Goal: Information Seeking & Learning: Learn about a topic

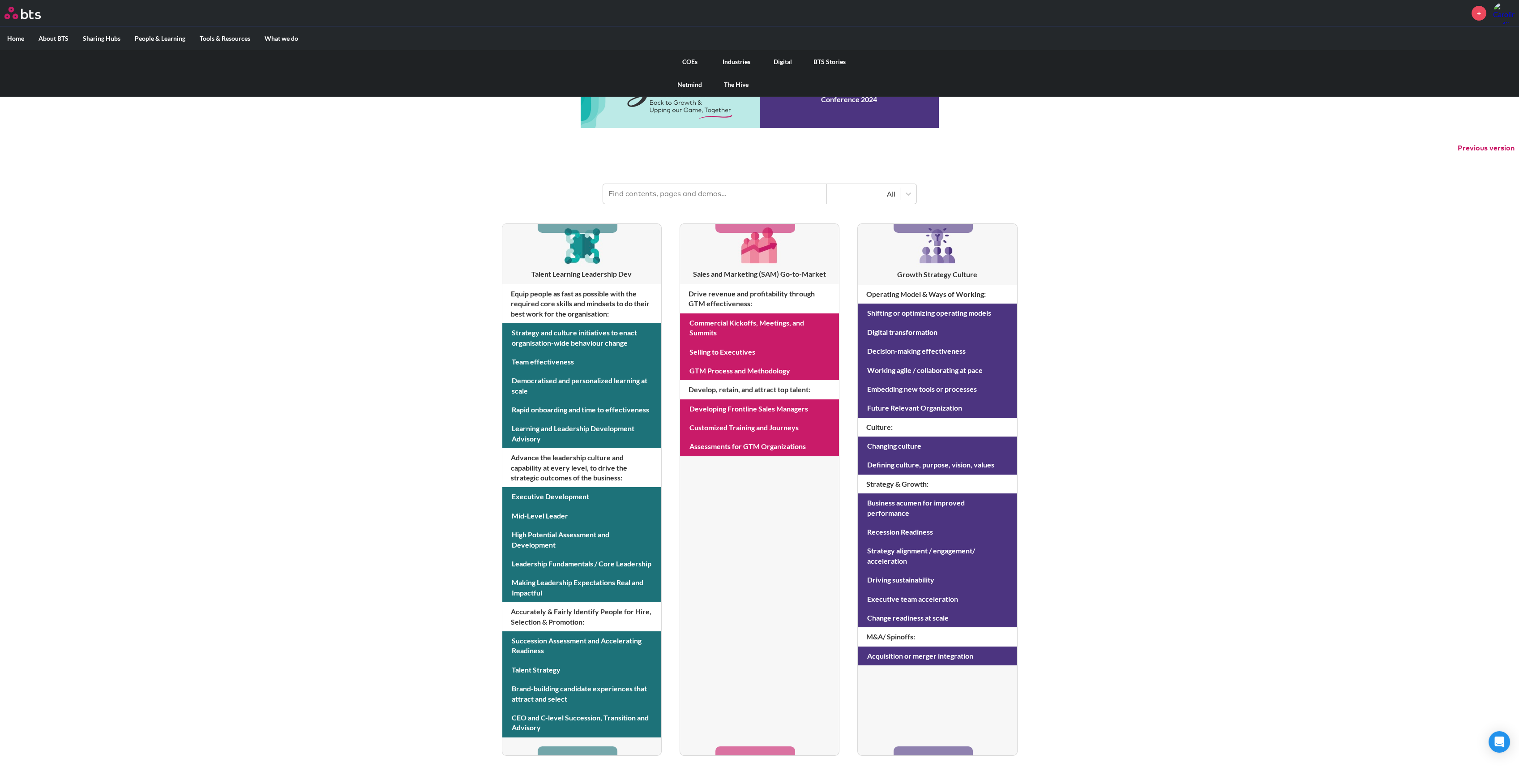
click at [786, 60] on link "Digital" at bounding box center [783, 62] width 46 height 23
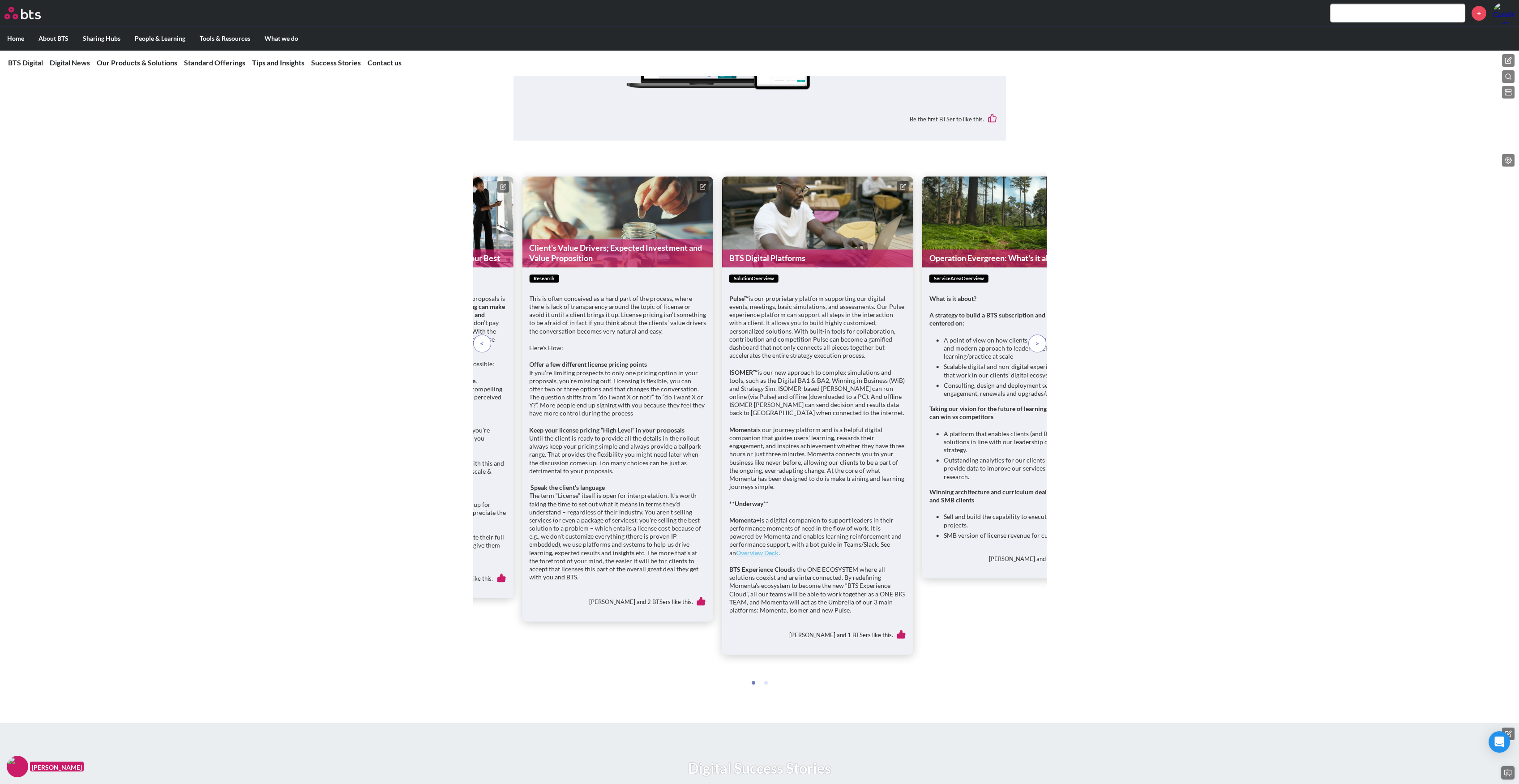
scroll to position [2447, 0]
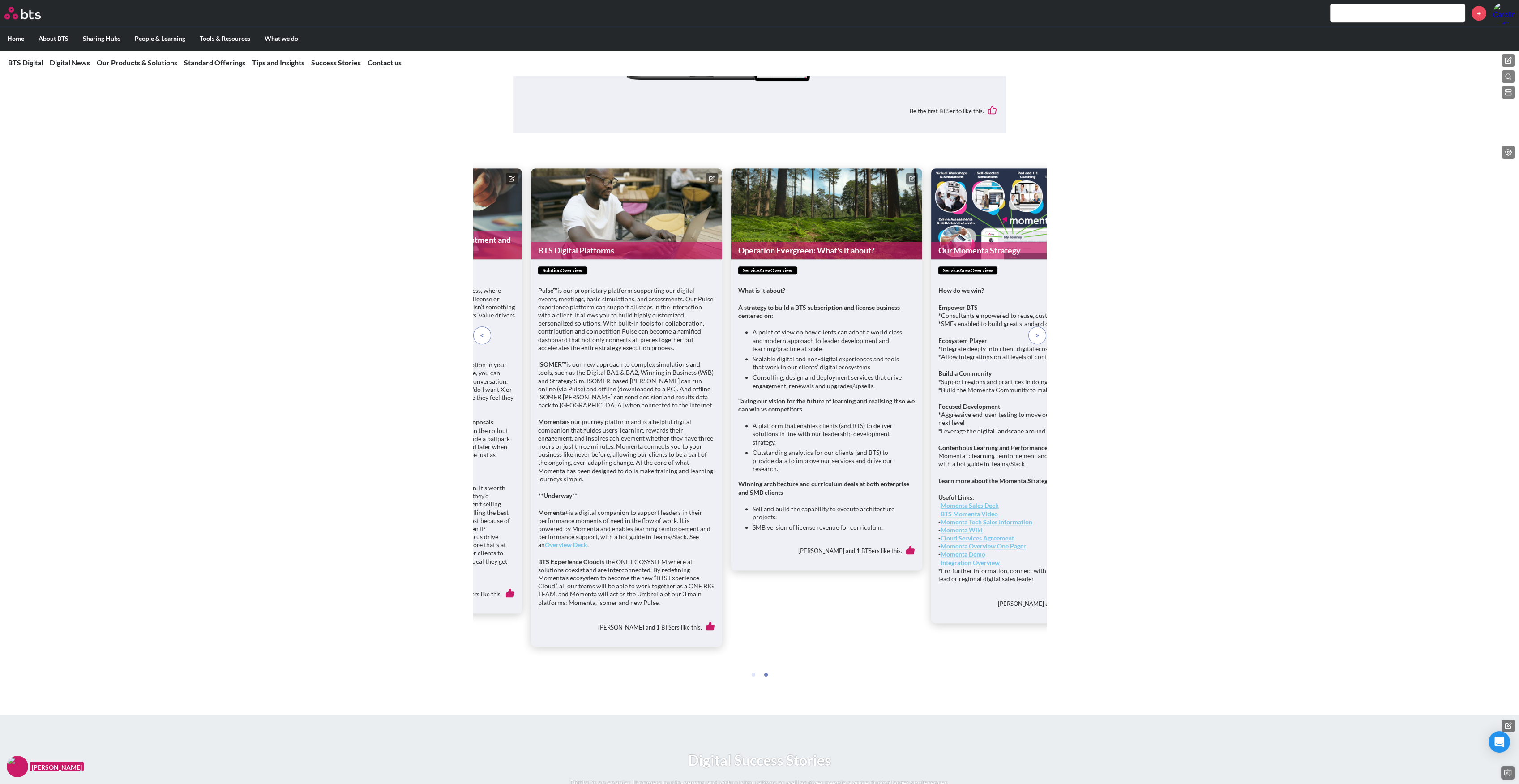
click at [1037, 340] on span at bounding box center [1037, 335] width 4 height 10
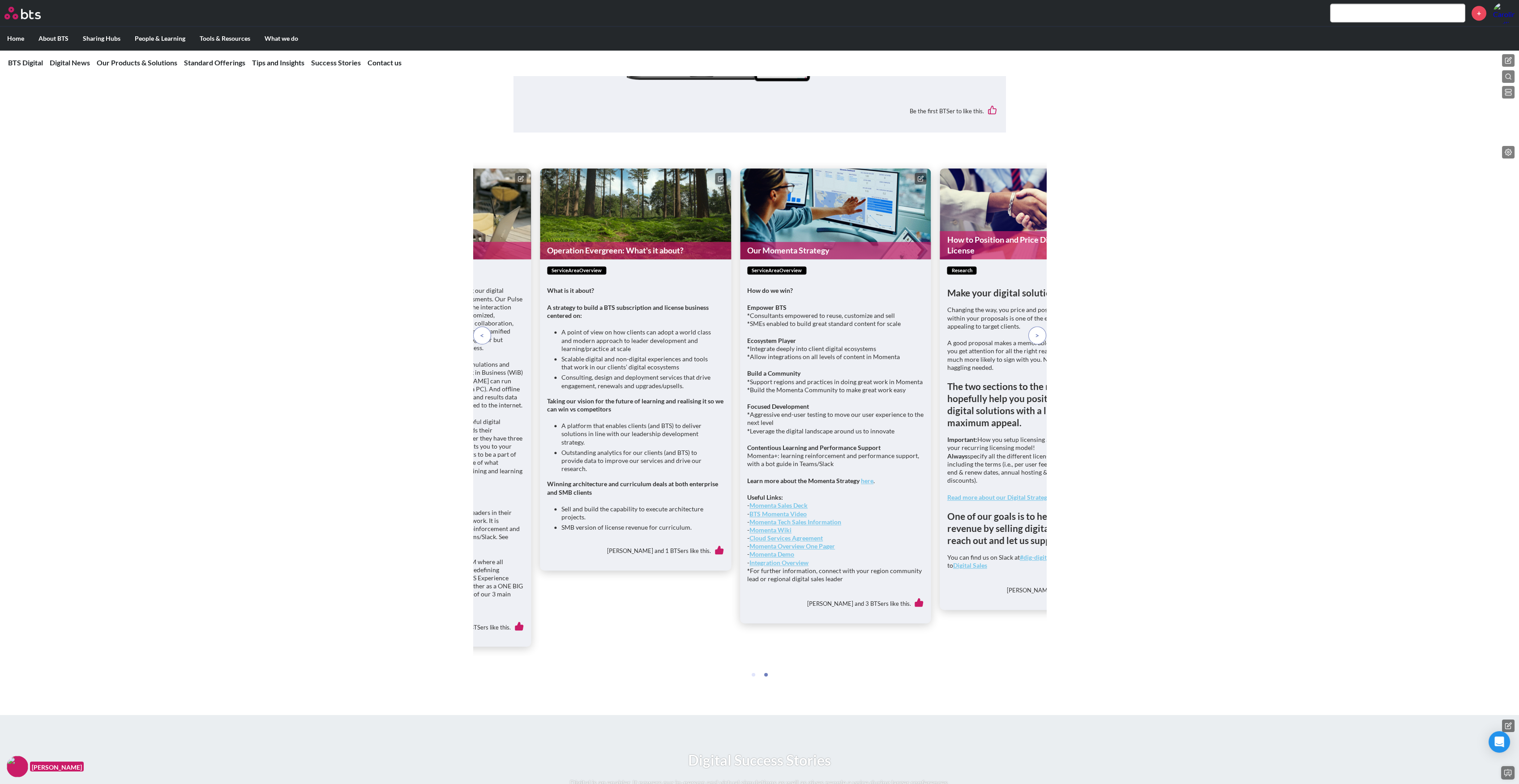
click at [1037, 340] on span at bounding box center [1037, 335] width 4 height 10
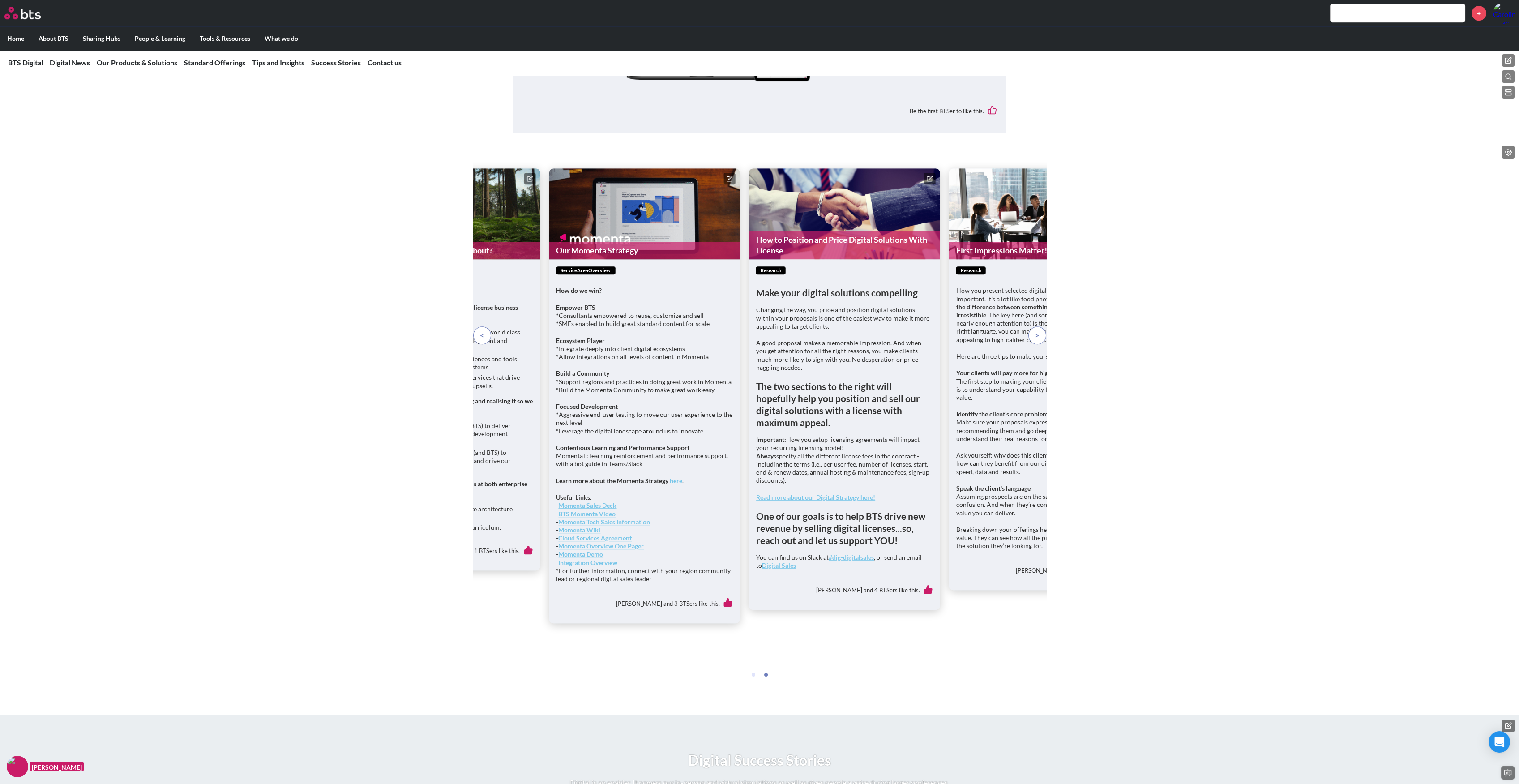
click at [1037, 340] on span at bounding box center [1037, 335] width 4 height 10
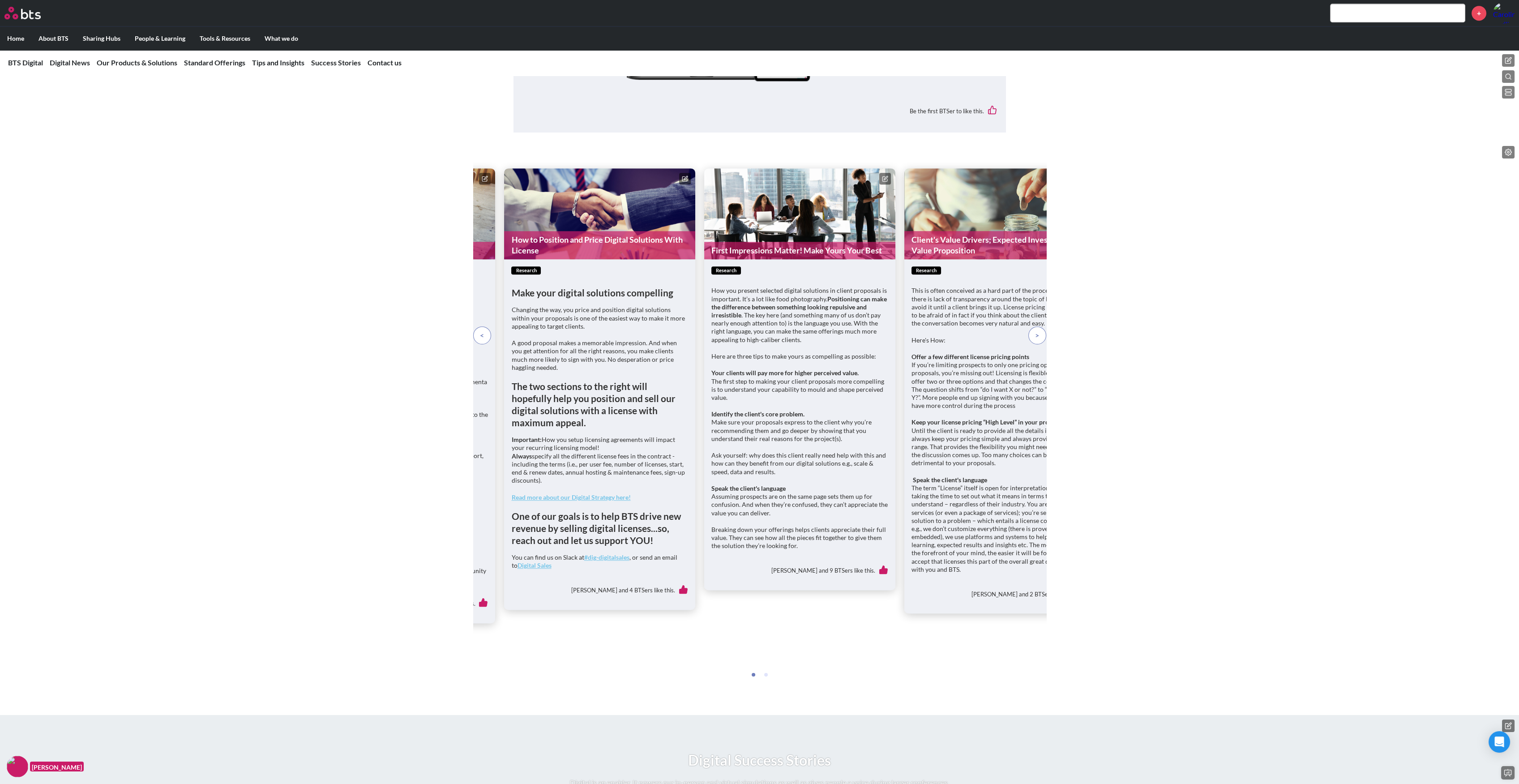
click at [1037, 340] on span at bounding box center [1037, 335] width 4 height 10
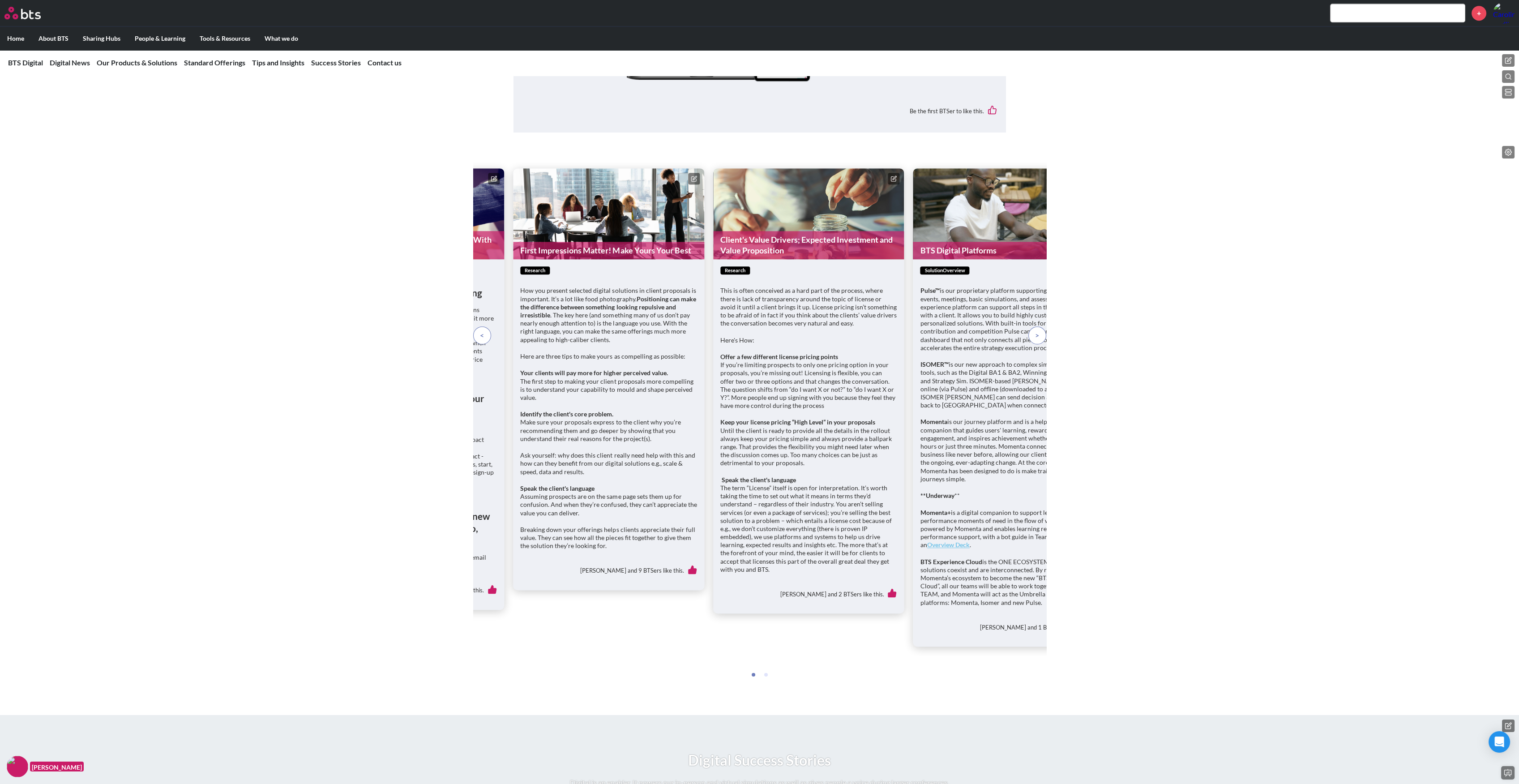
click at [1037, 340] on span at bounding box center [1037, 335] width 4 height 10
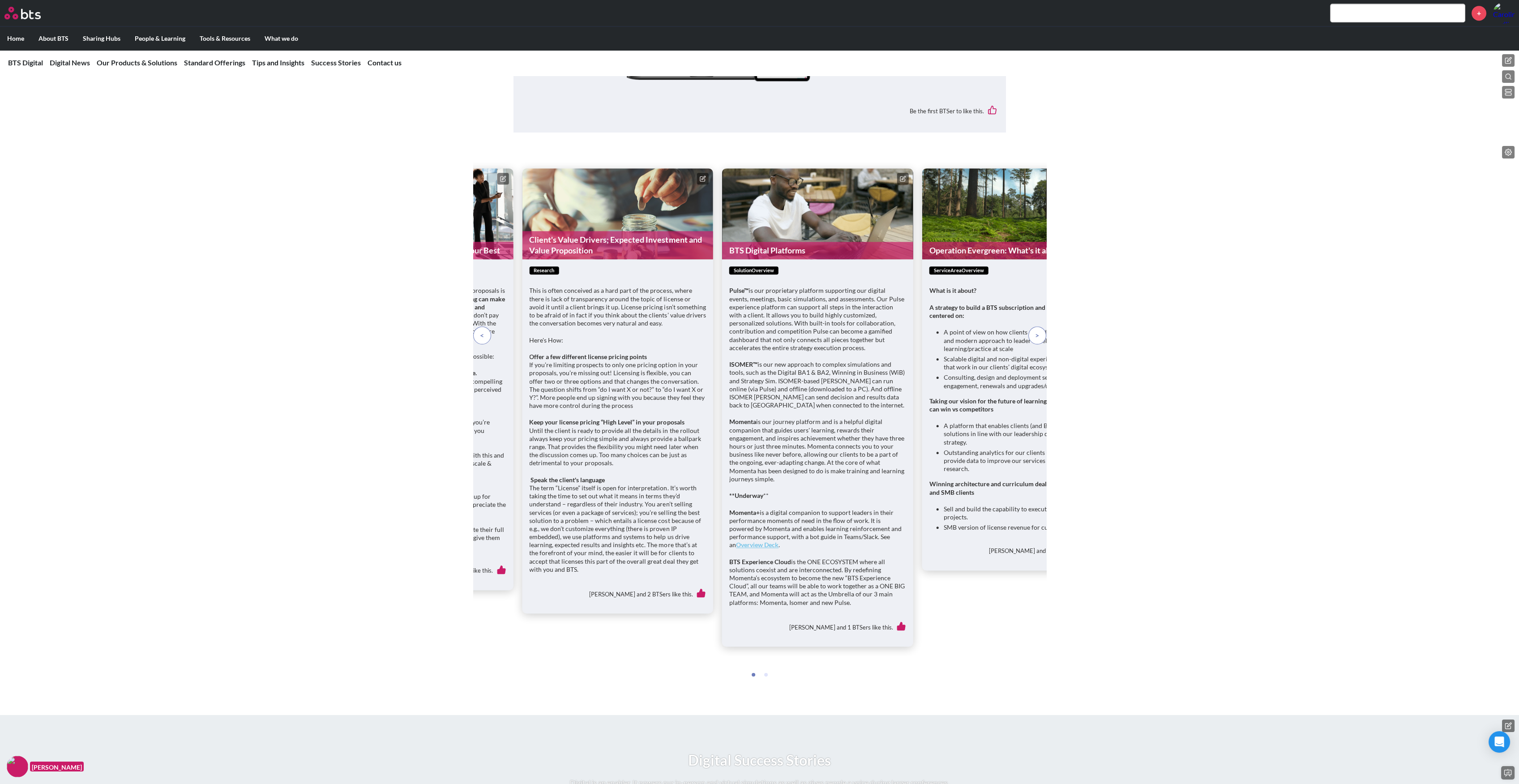
click at [1037, 340] on span at bounding box center [1037, 335] width 4 height 10
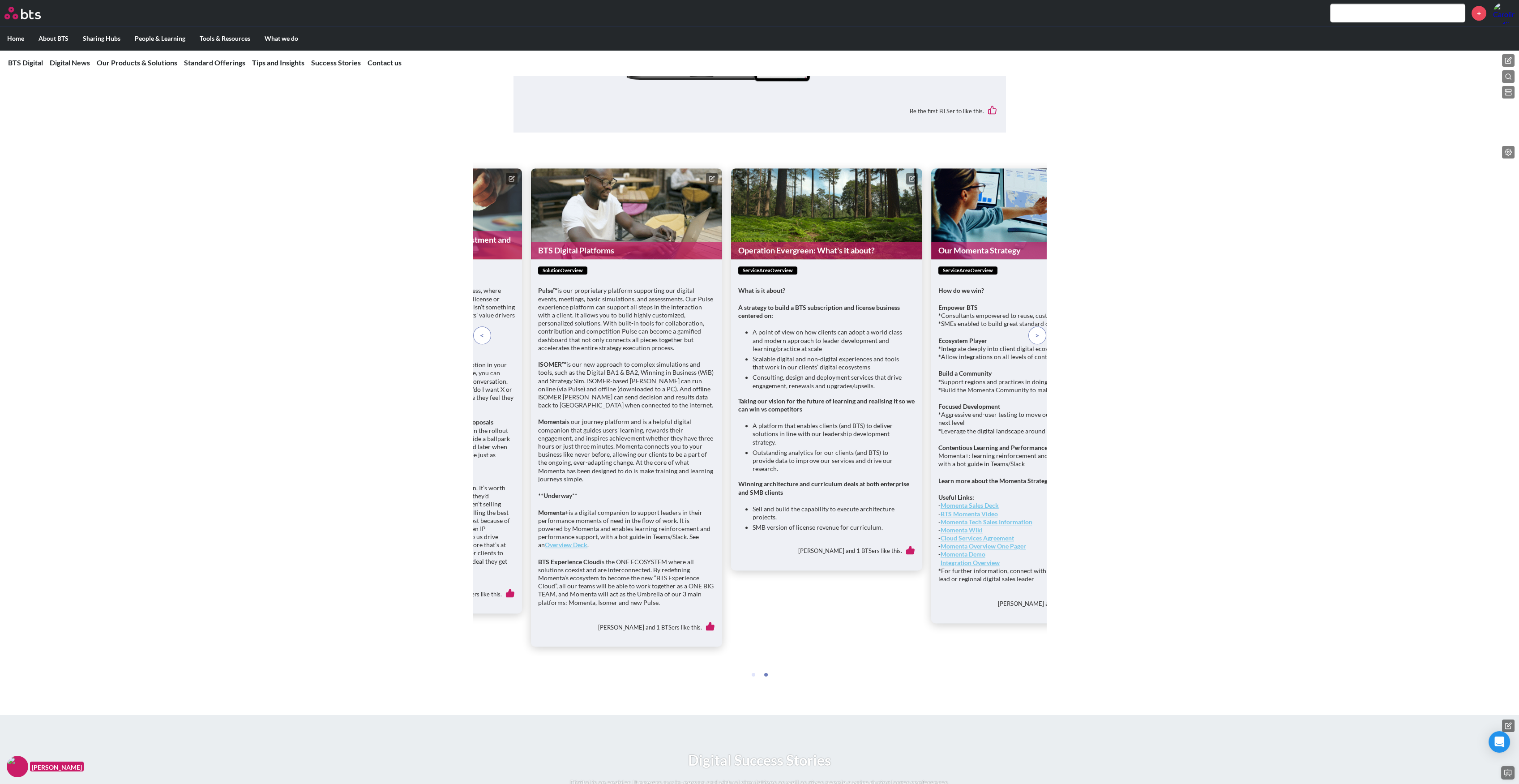
click at [1037, 340] on span at bounding box center [1037, 335] width 4 height 10
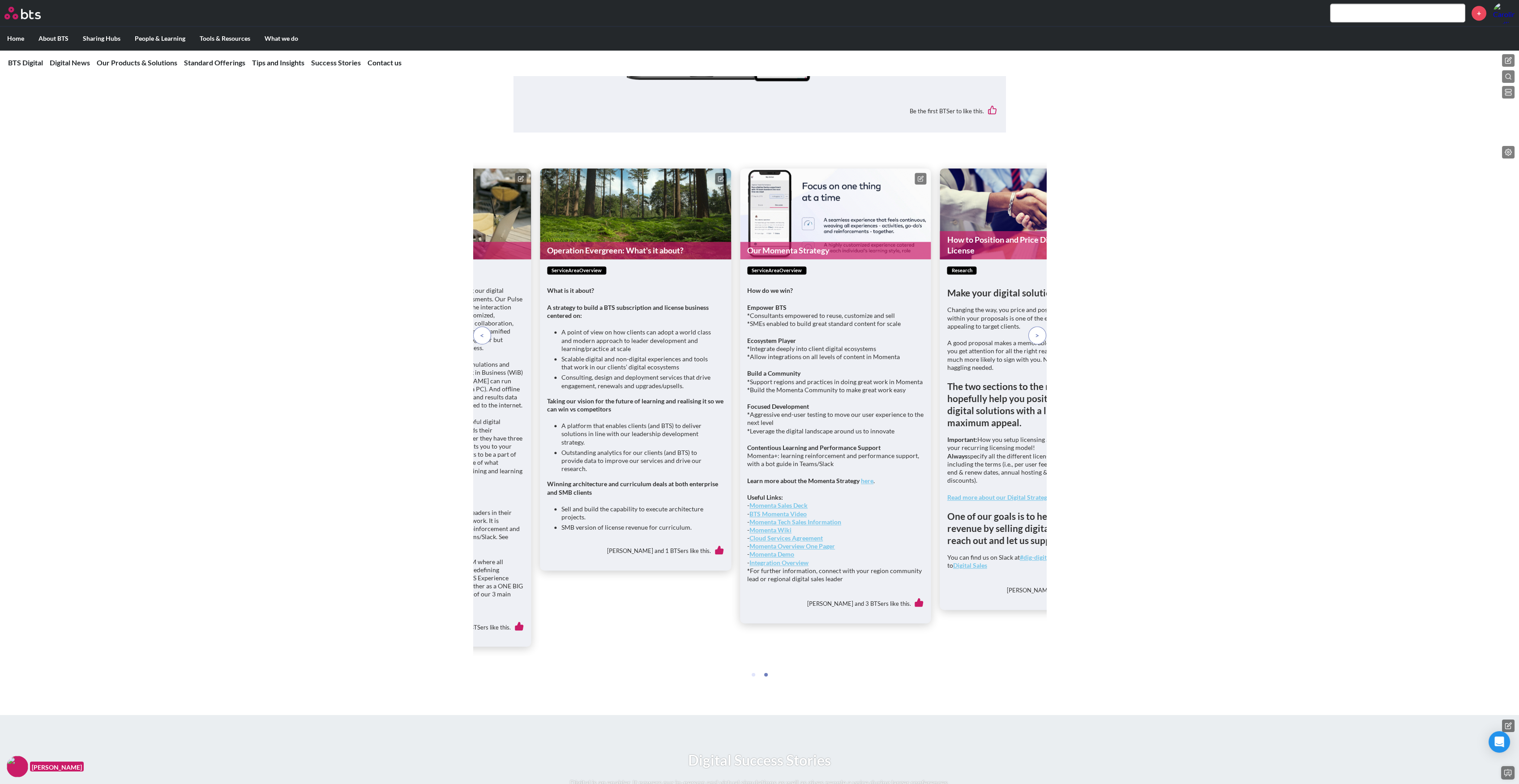
click at [1037, 340] on span at bounding box center [1037, 335] width 4 height 10
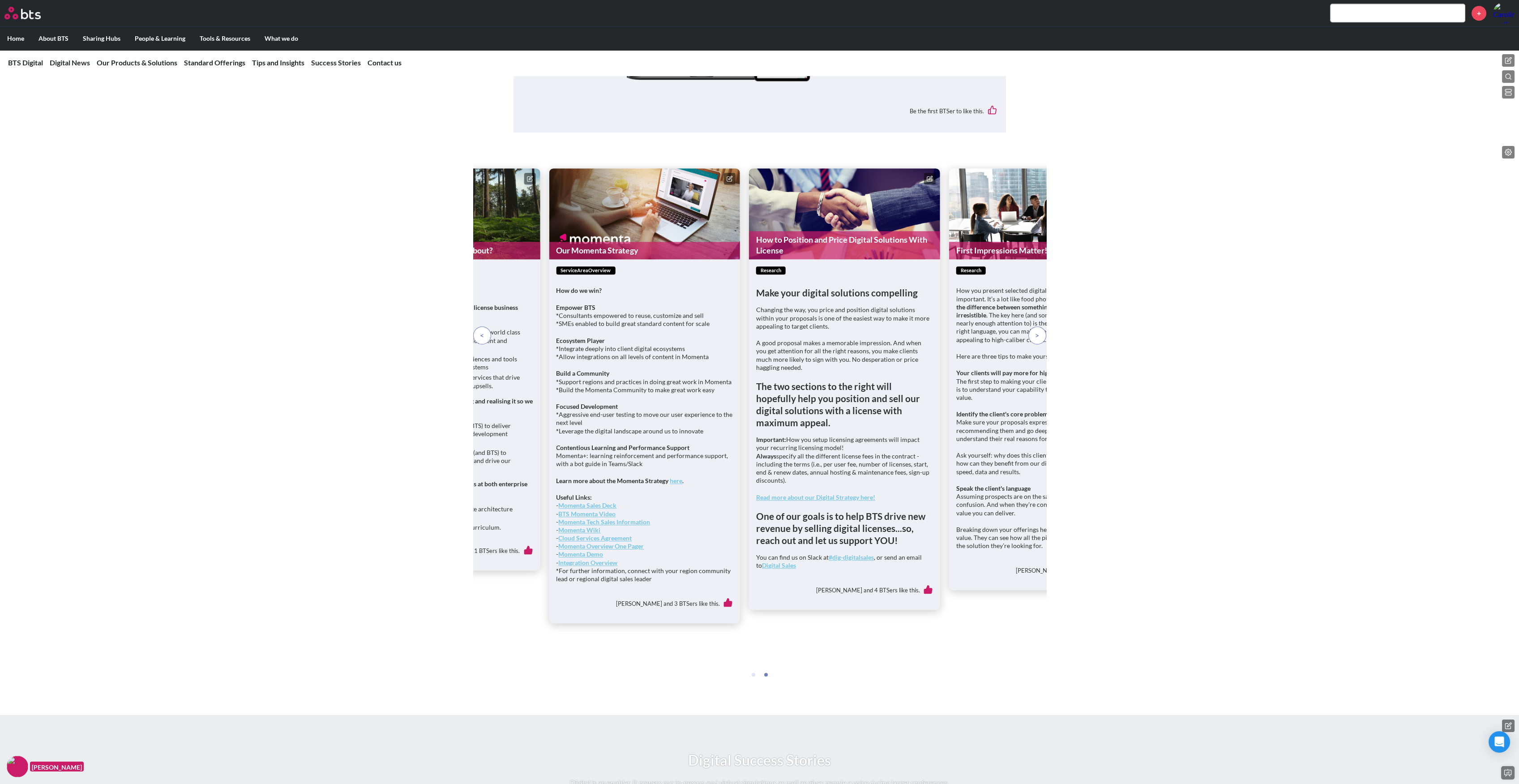
click at [1037, 340] on span at bounding box center [1037, 335] width 4 height 10
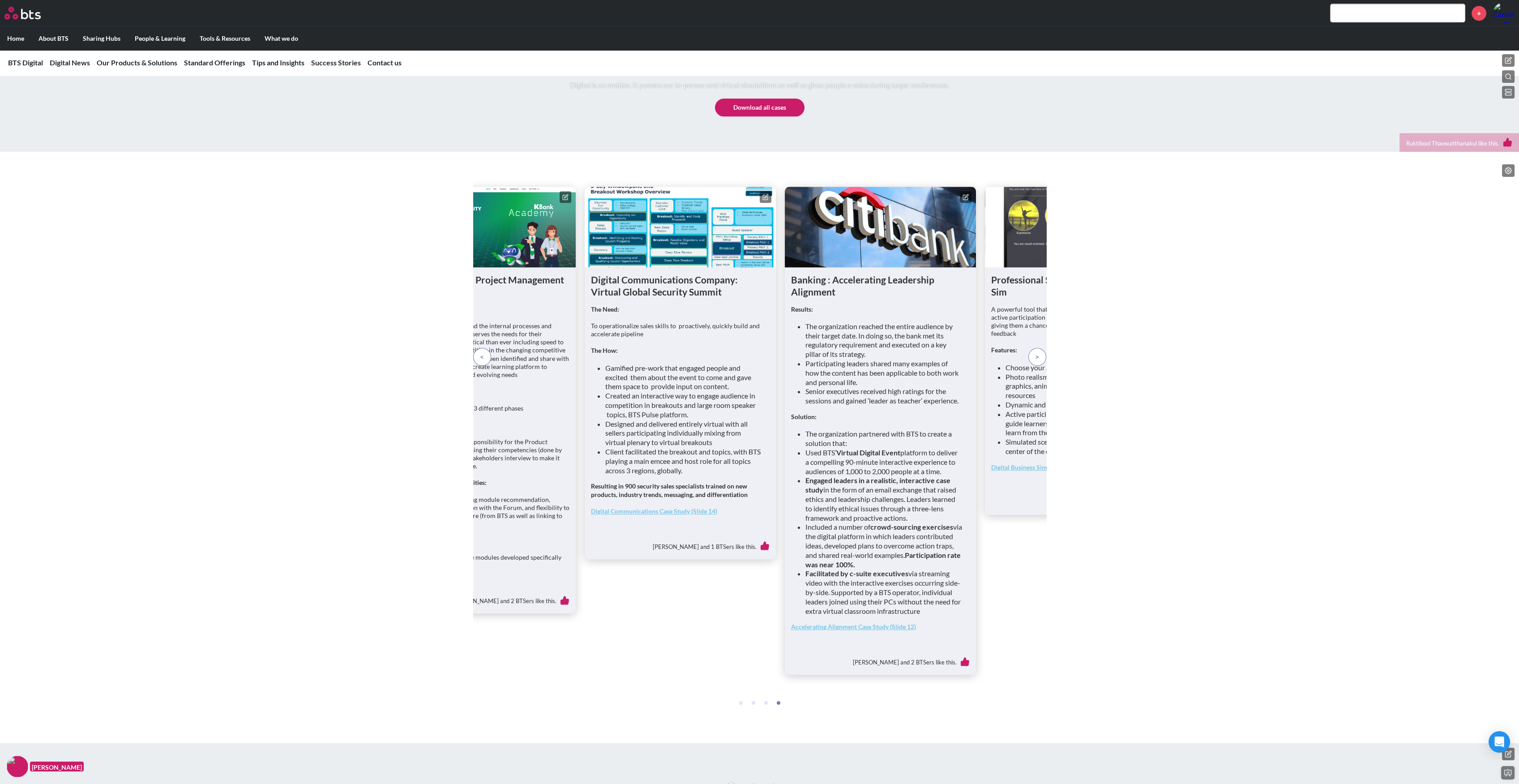
scroll to position [3163, 0]
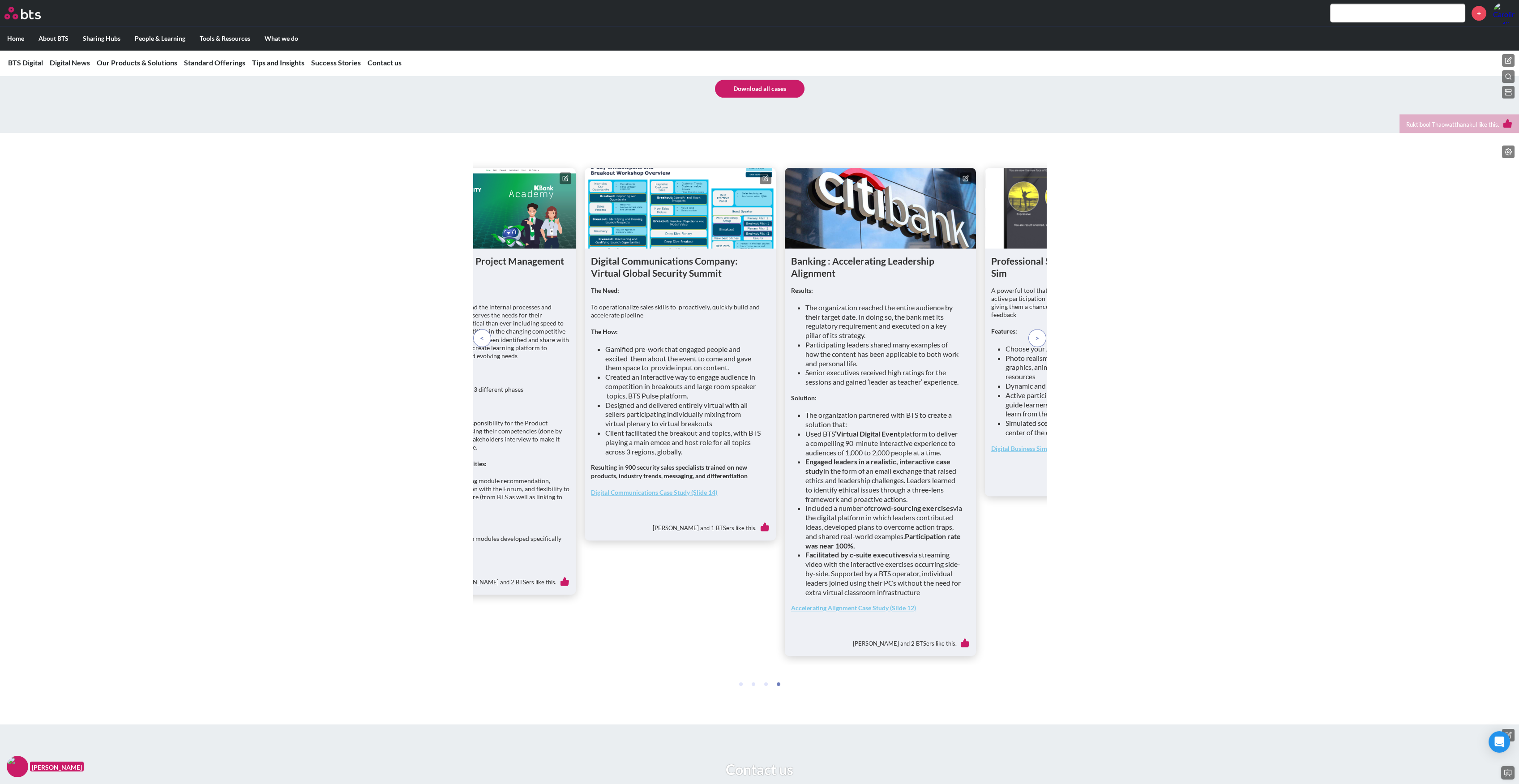
click at [1032, 347] on p at bounding box center [1037, 338] width 18 height 18
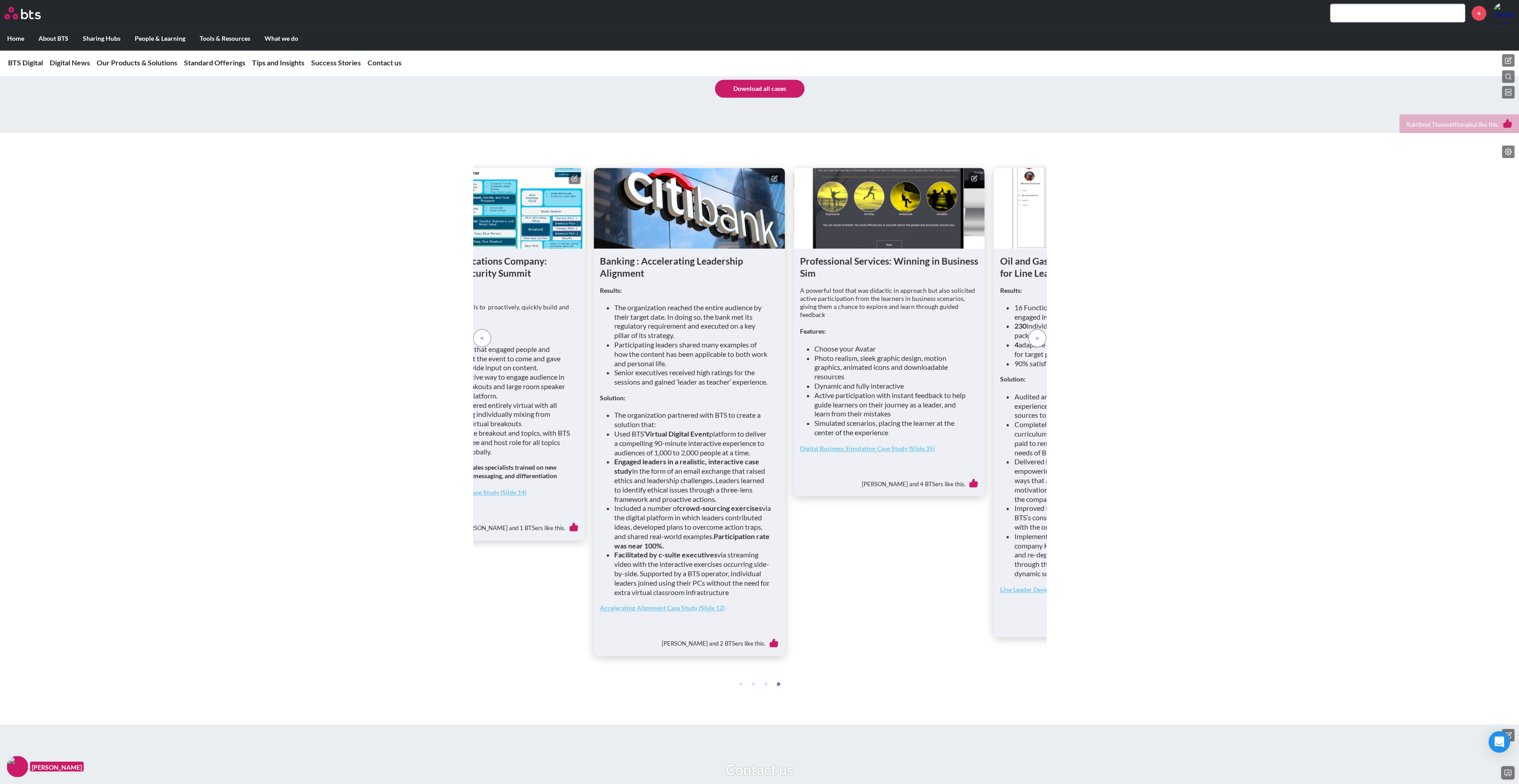
click at [1032, 347] on p at bounding box center [1037, 338] width 18 height 18
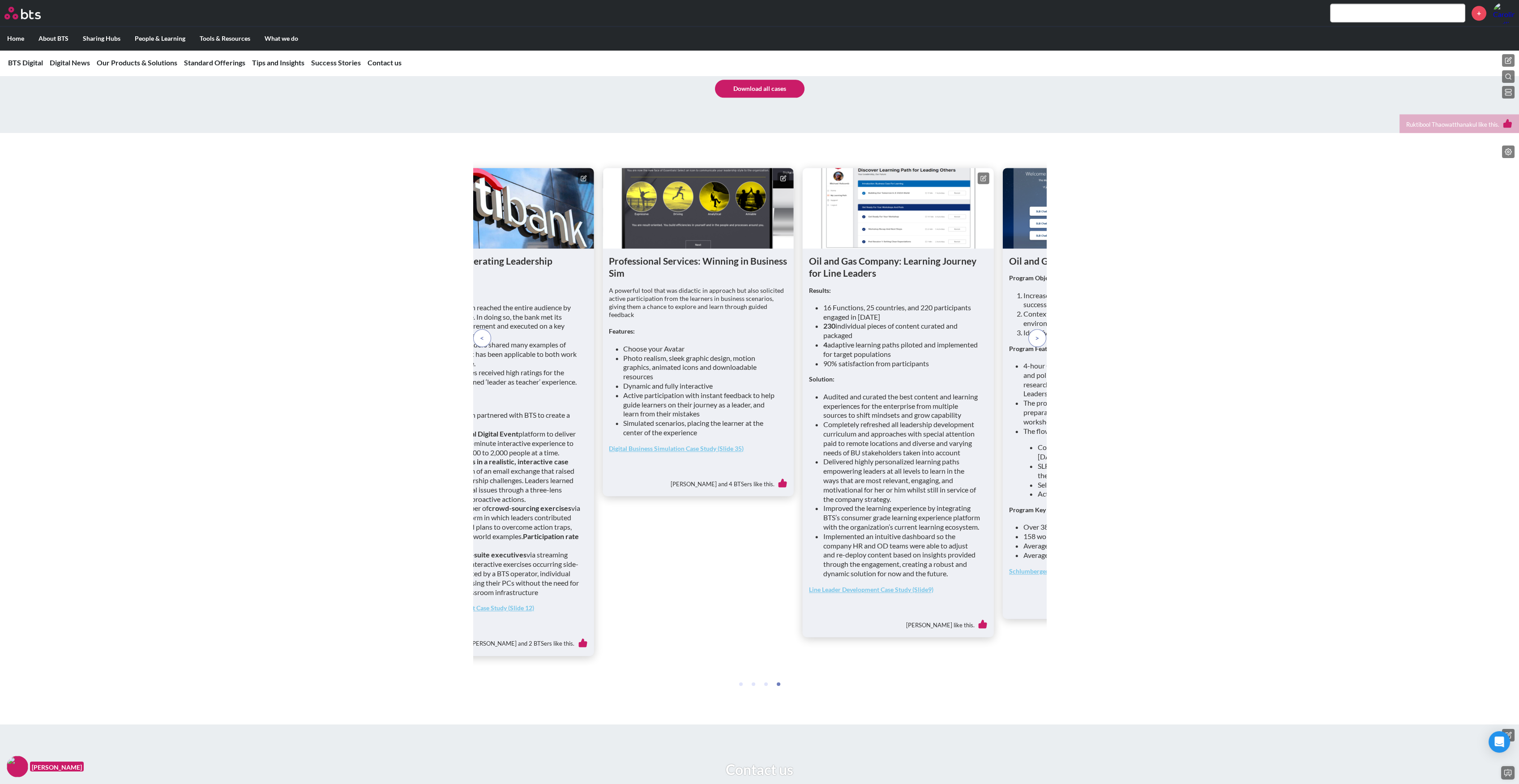
click at [1032, 347] on p at bounding box center [1037, 338] width 18 height 18
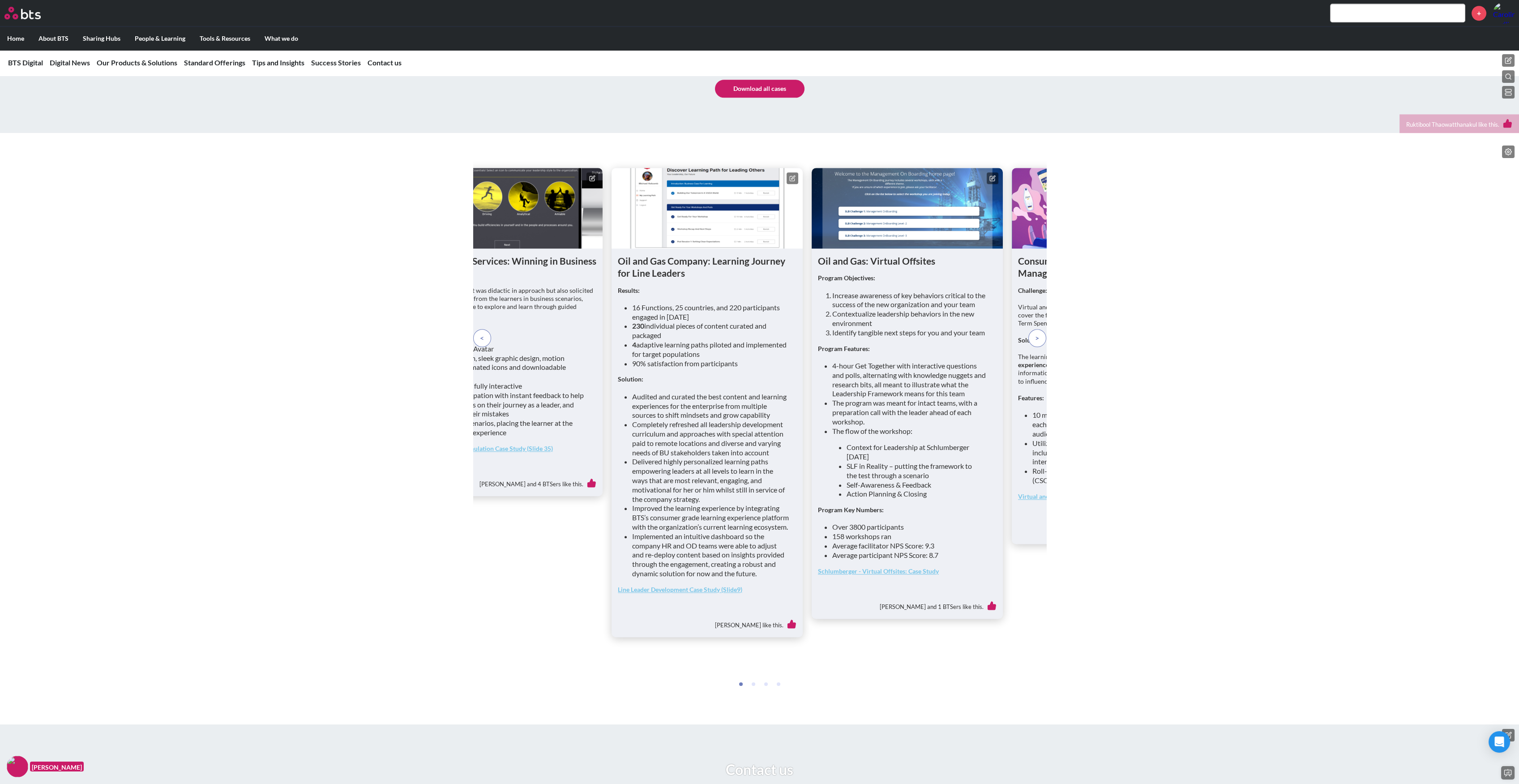
click at [1032, 347] on p at bounding box center [1037, 338] width 18 height 18
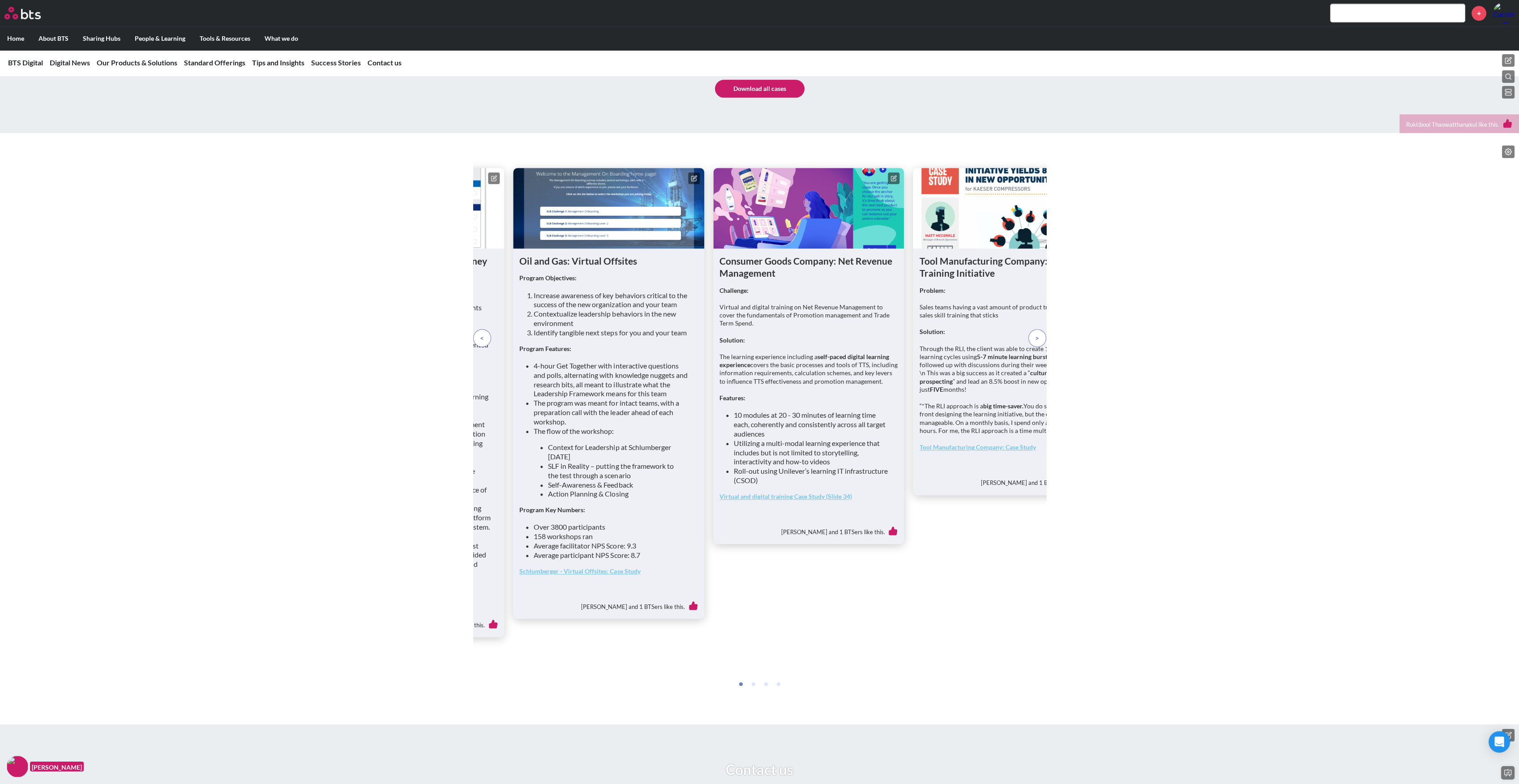
click at [1032, 347] on p at bounding box center [1037, 338] width 18 height 18
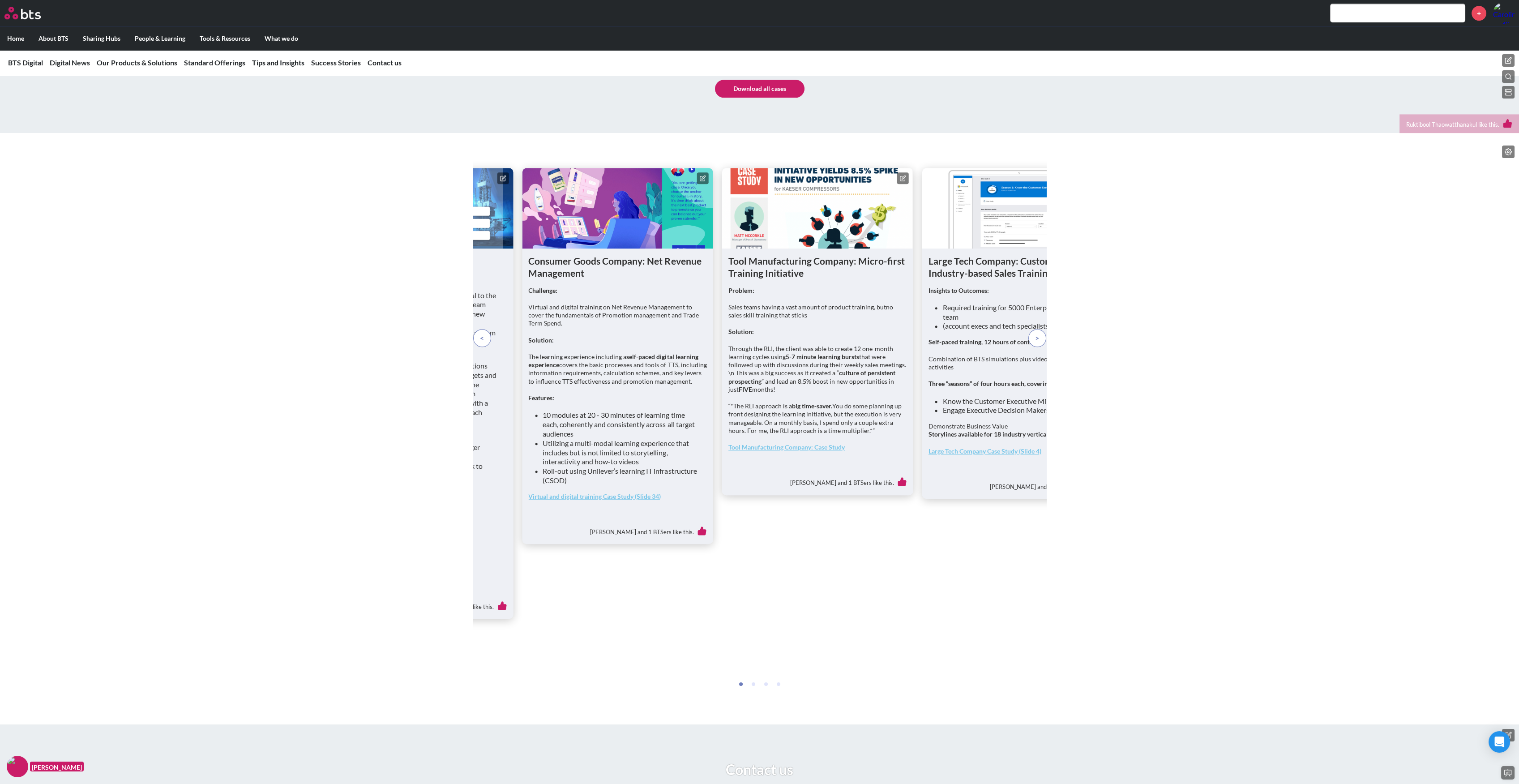
click at [1032, 347] on p at bounding box center [1037, 338] width 18 height 18
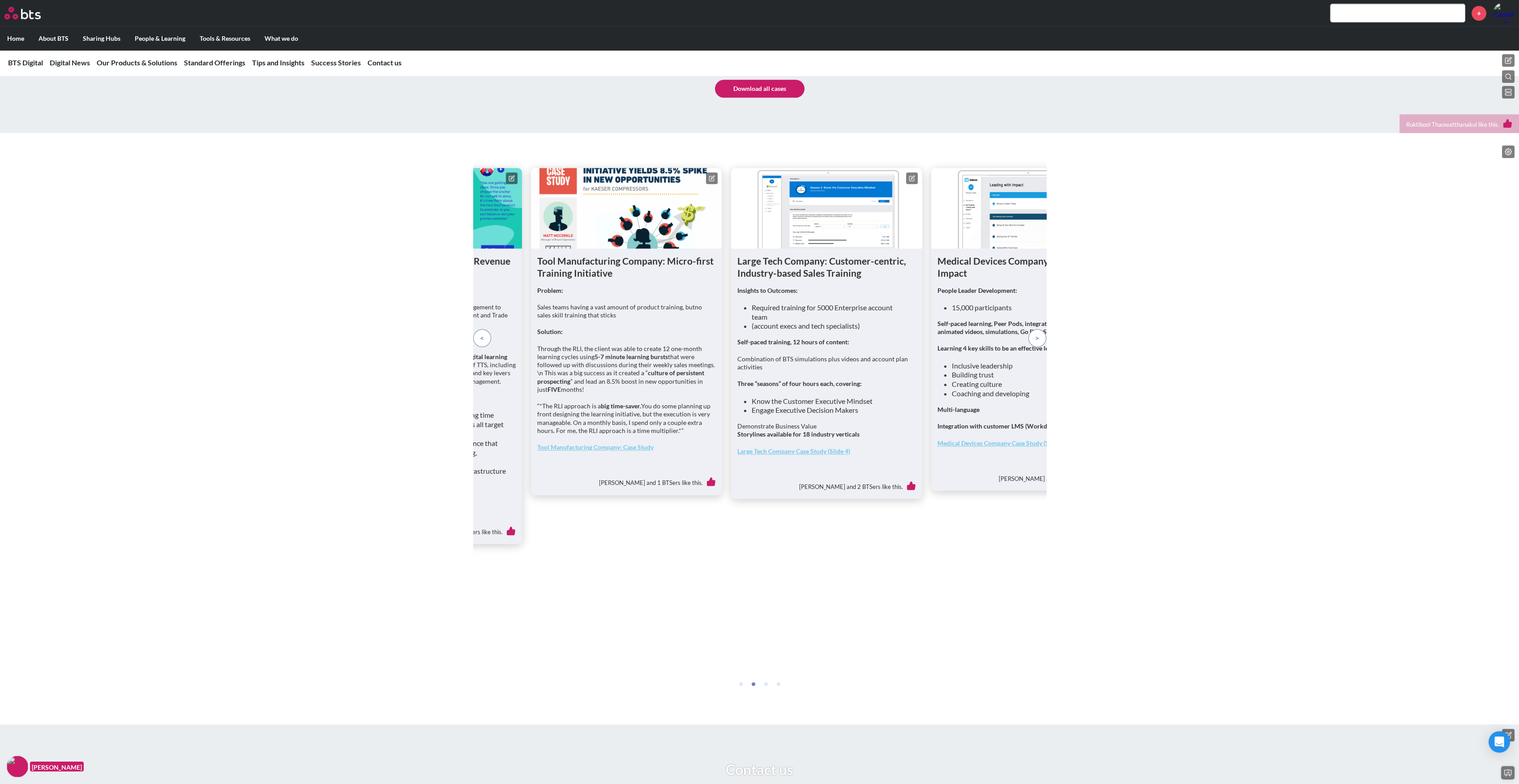
click at [1032, 347] on p at bounding box center [1037, 338] width 18 height 18
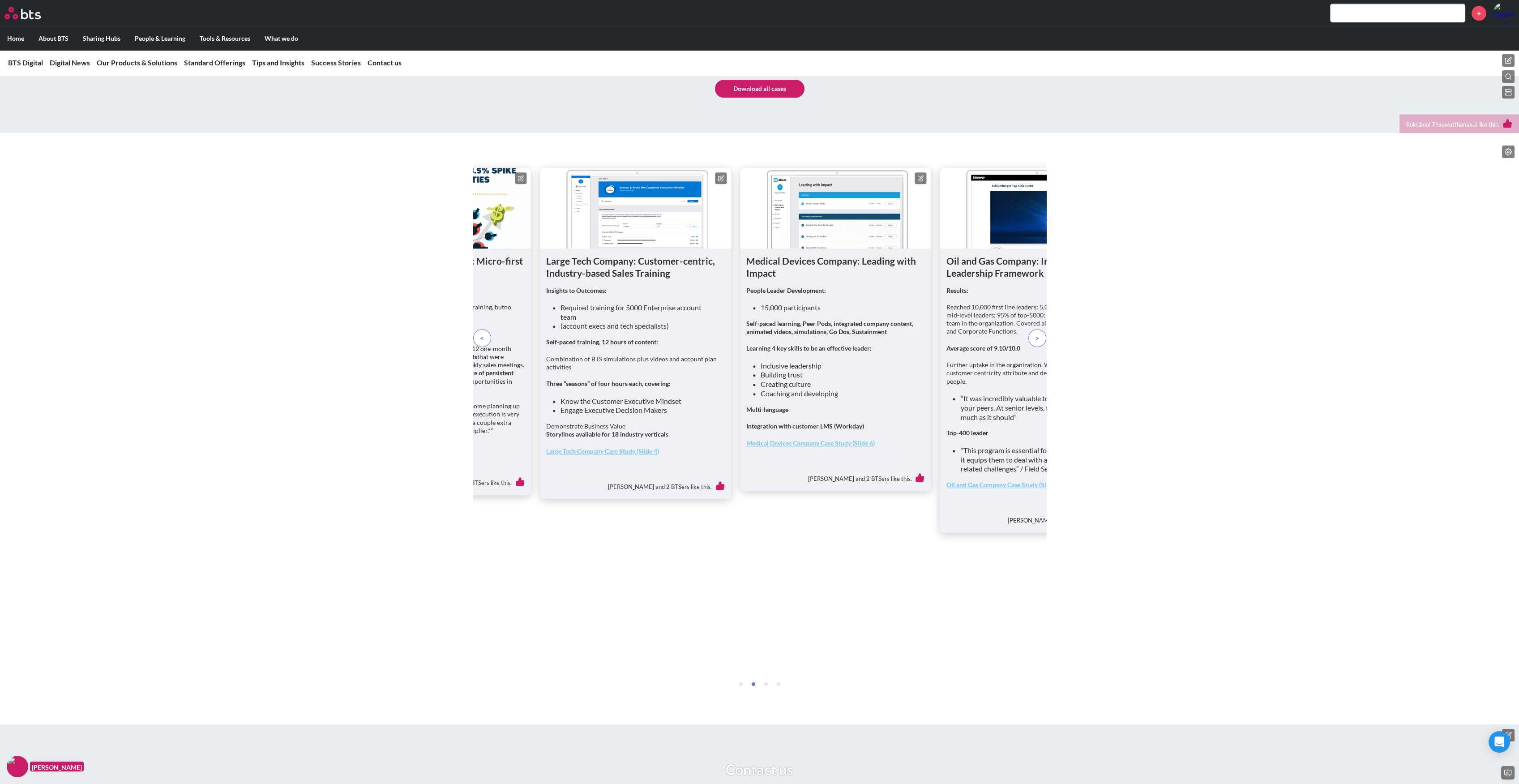
click at [1032, 347] on p at bounding box center [1037, 338] width 18 height 18
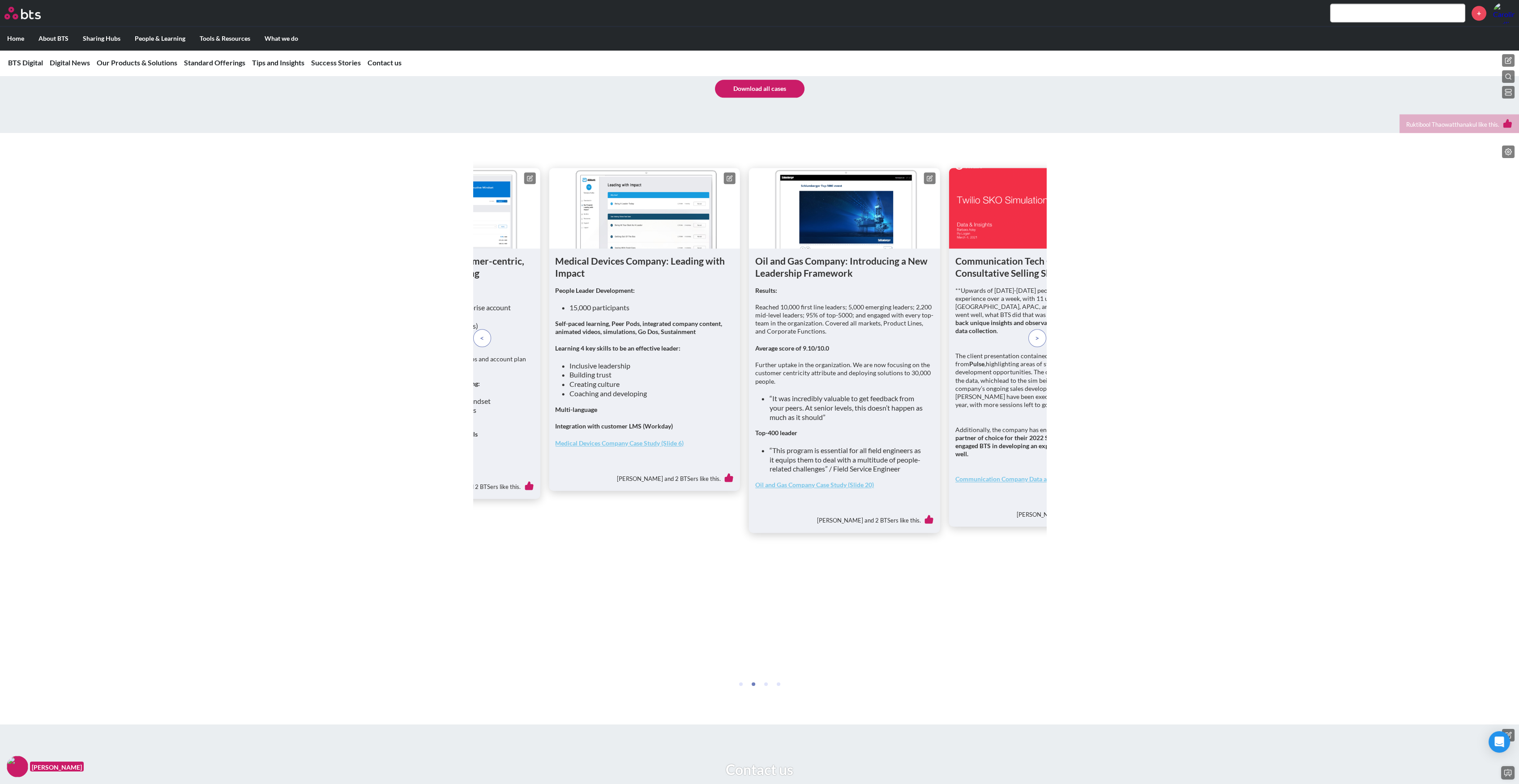
click at [1032, 347] on p at bounding box center [1037, 338] width 18 height 18
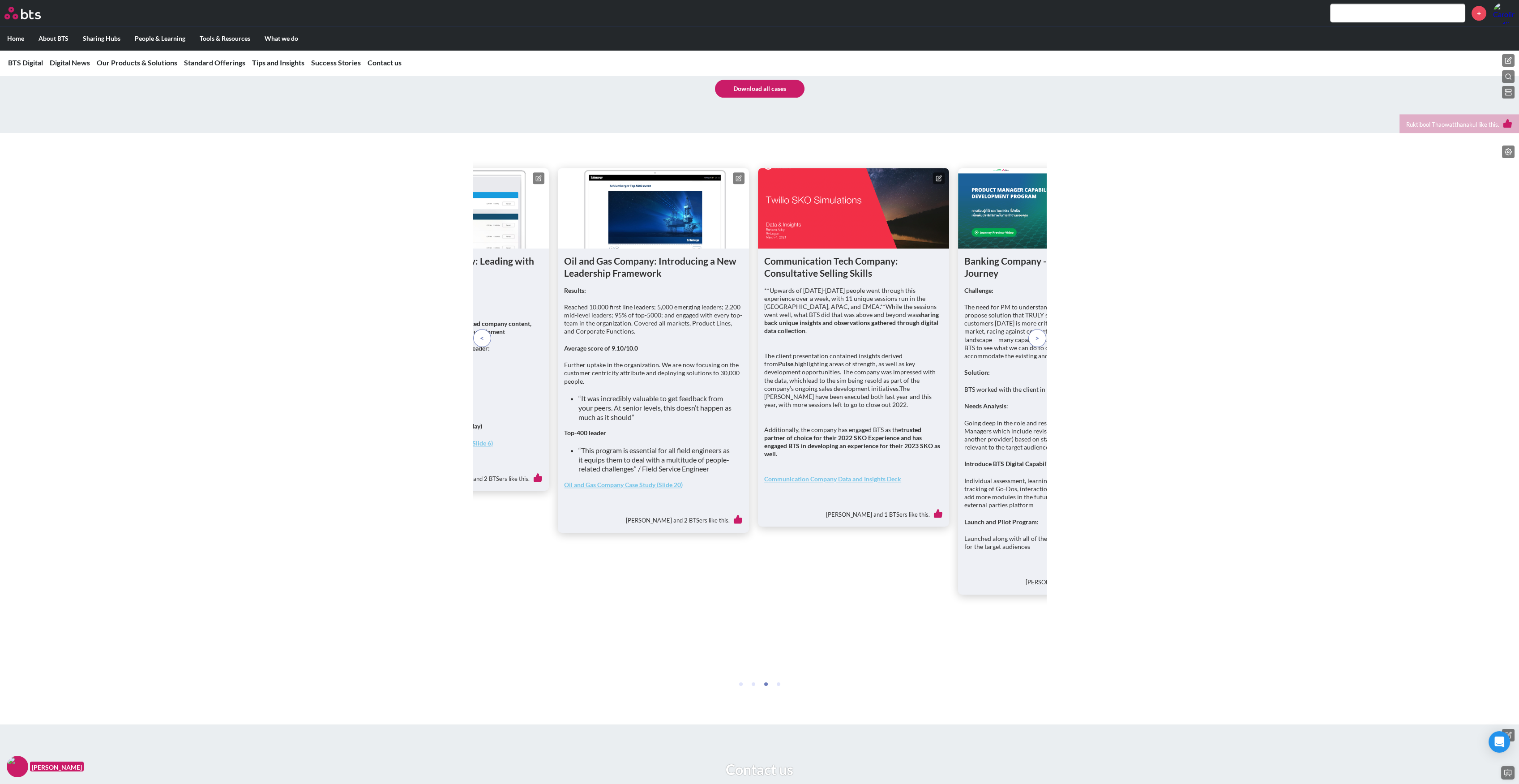
click at [1032, 347] on p at bounding box center [1037, 338] width 18 height 18
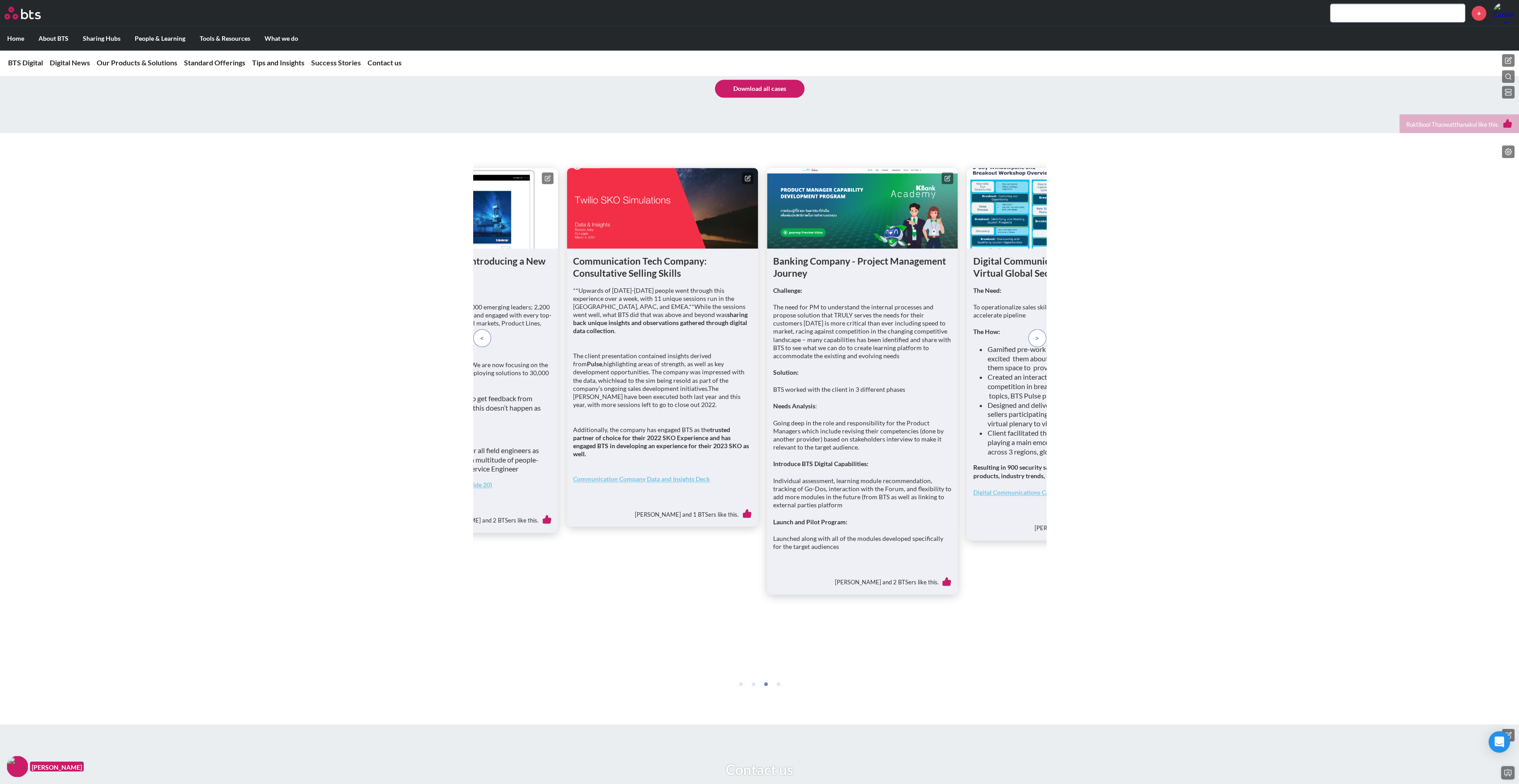
click at [1032, 347] on p at bounding box center [1037, 338] width 18 height 18
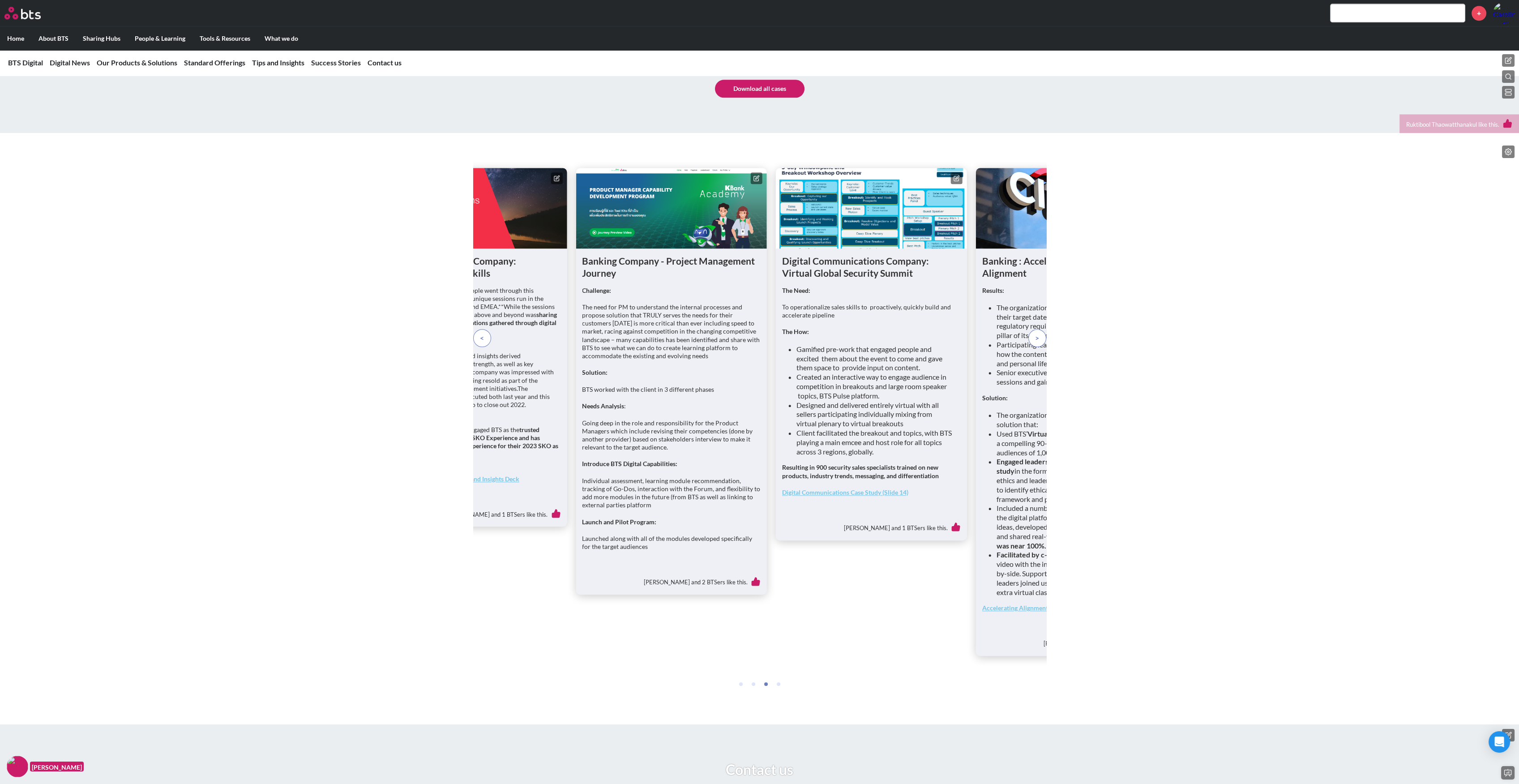
click at [1032, 347] on p at bounding box center [1037, 338] width 18 height 18
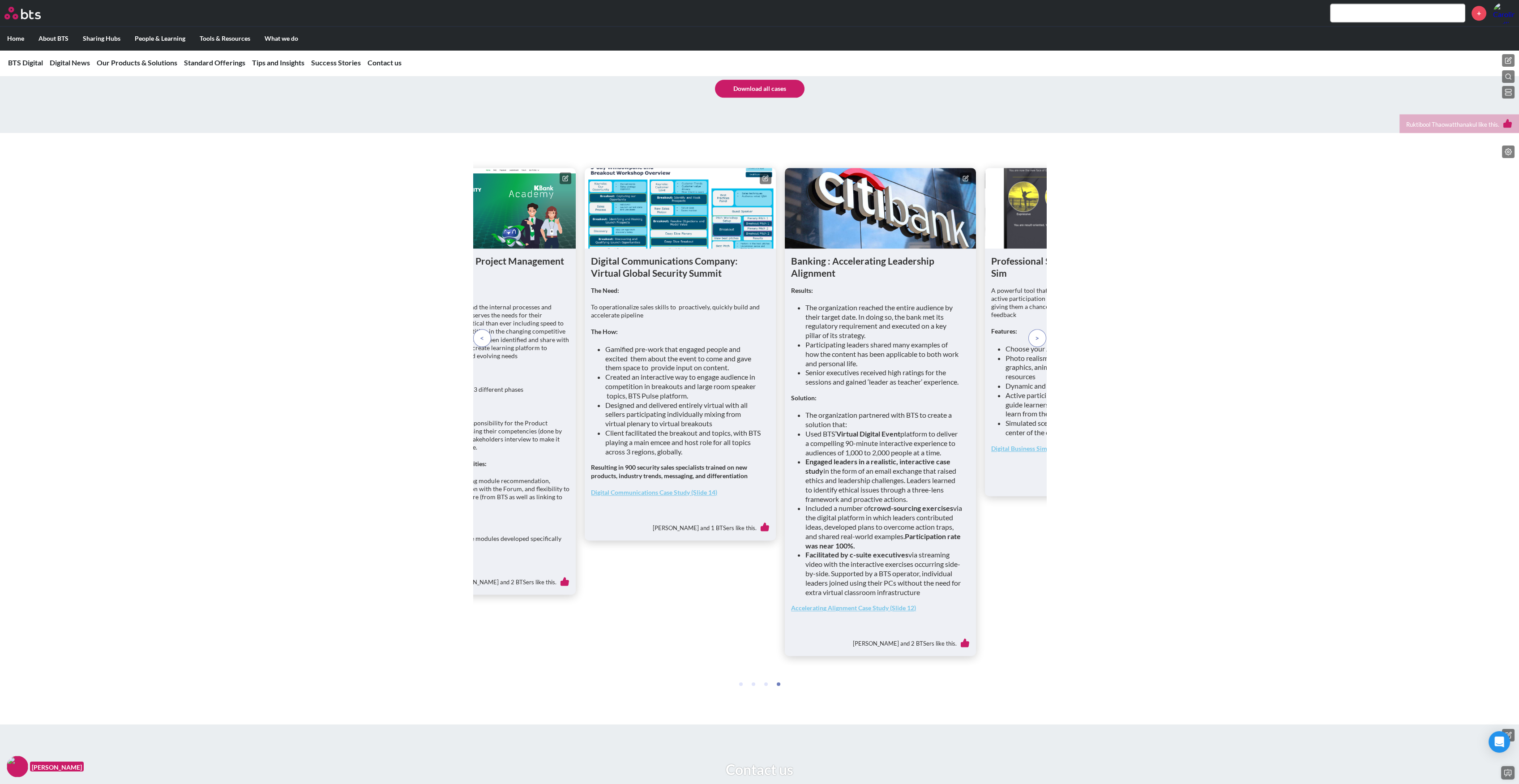
click at [1032, 347] on p at bounding box center [1037, 338] width 18 height 18
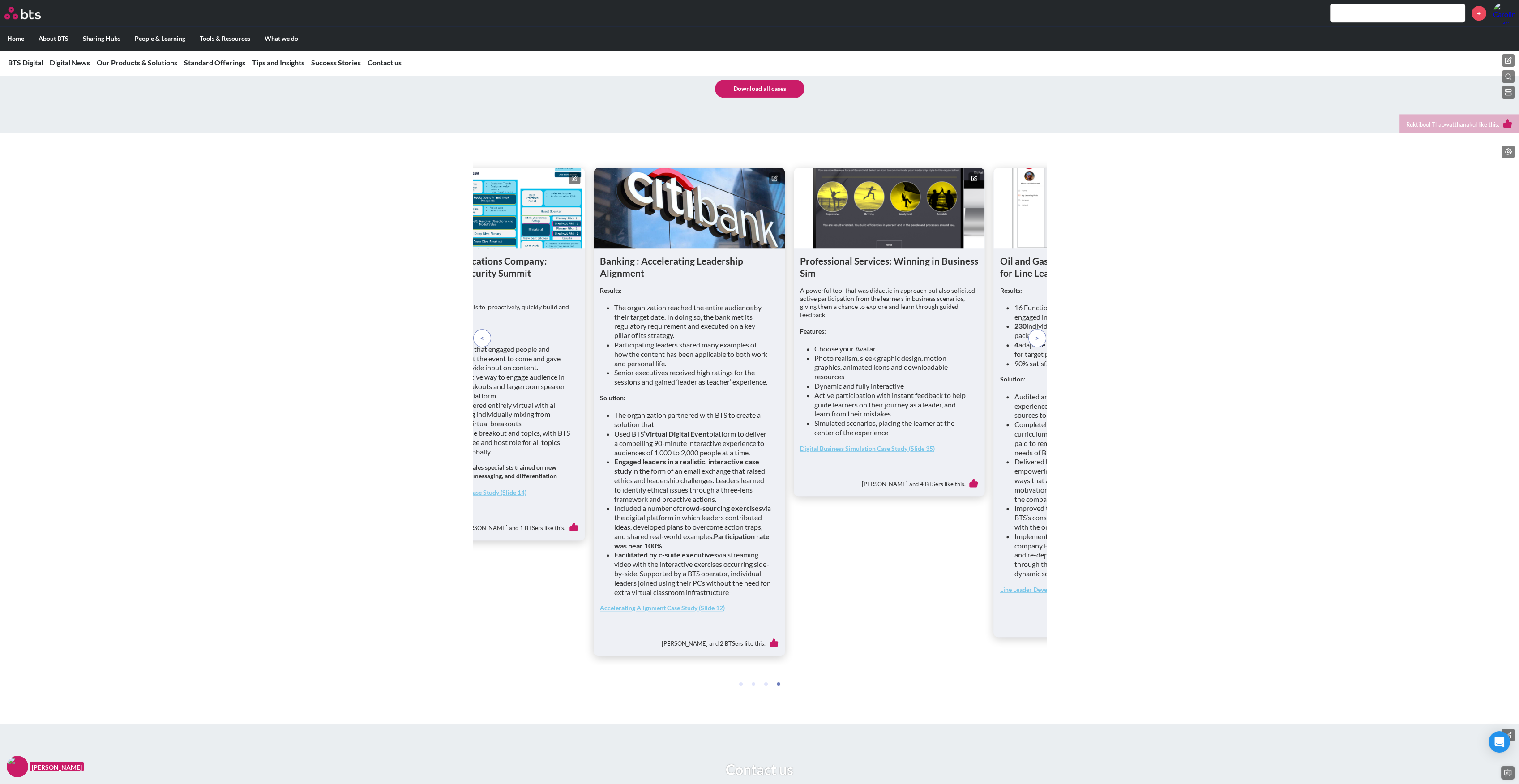
click at [1032, 347] on p at bounding box center [1037, 338] width 18 height 18
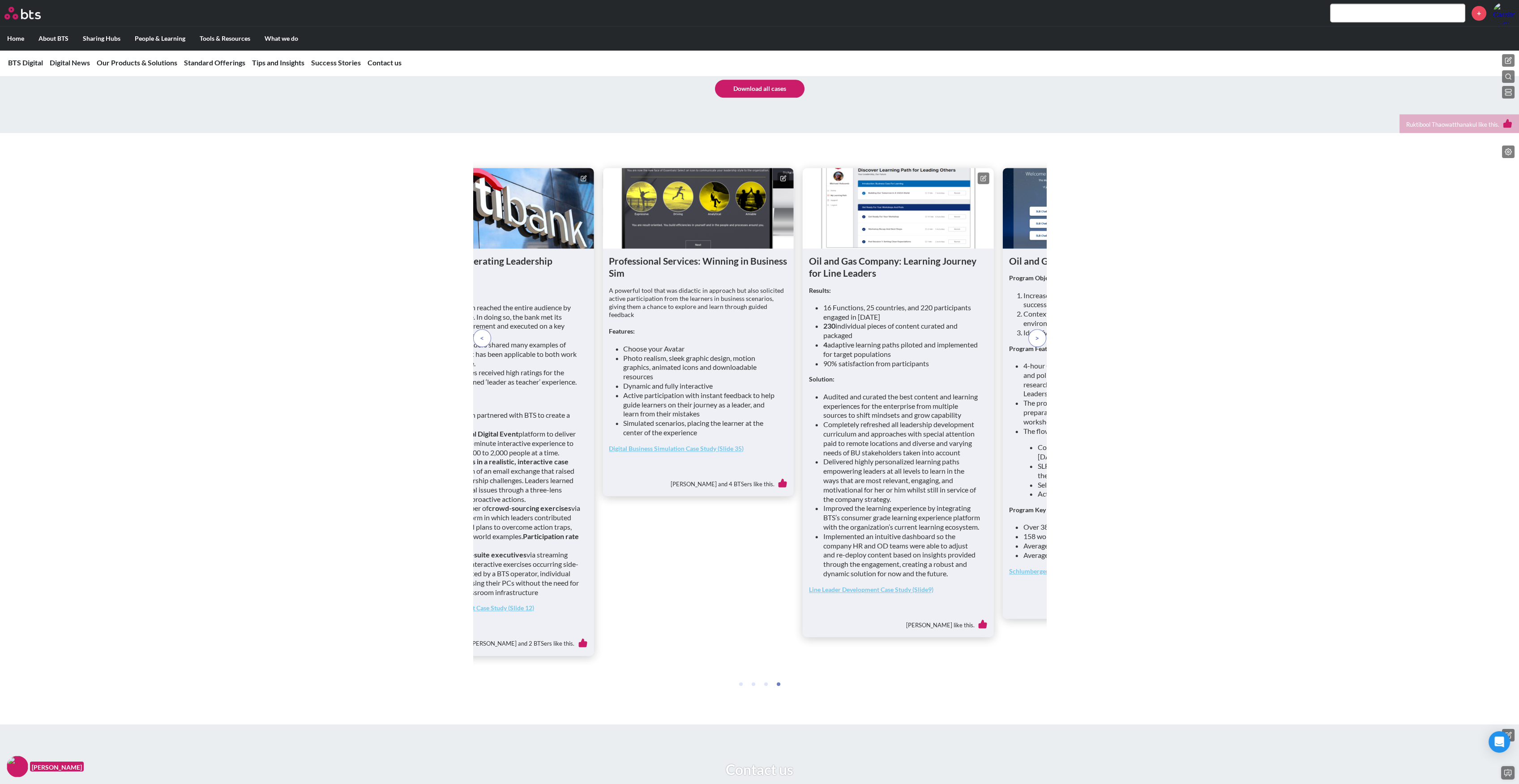
click at [1032, 347] on p at bounding box center [1037, 338] width 18 height 18
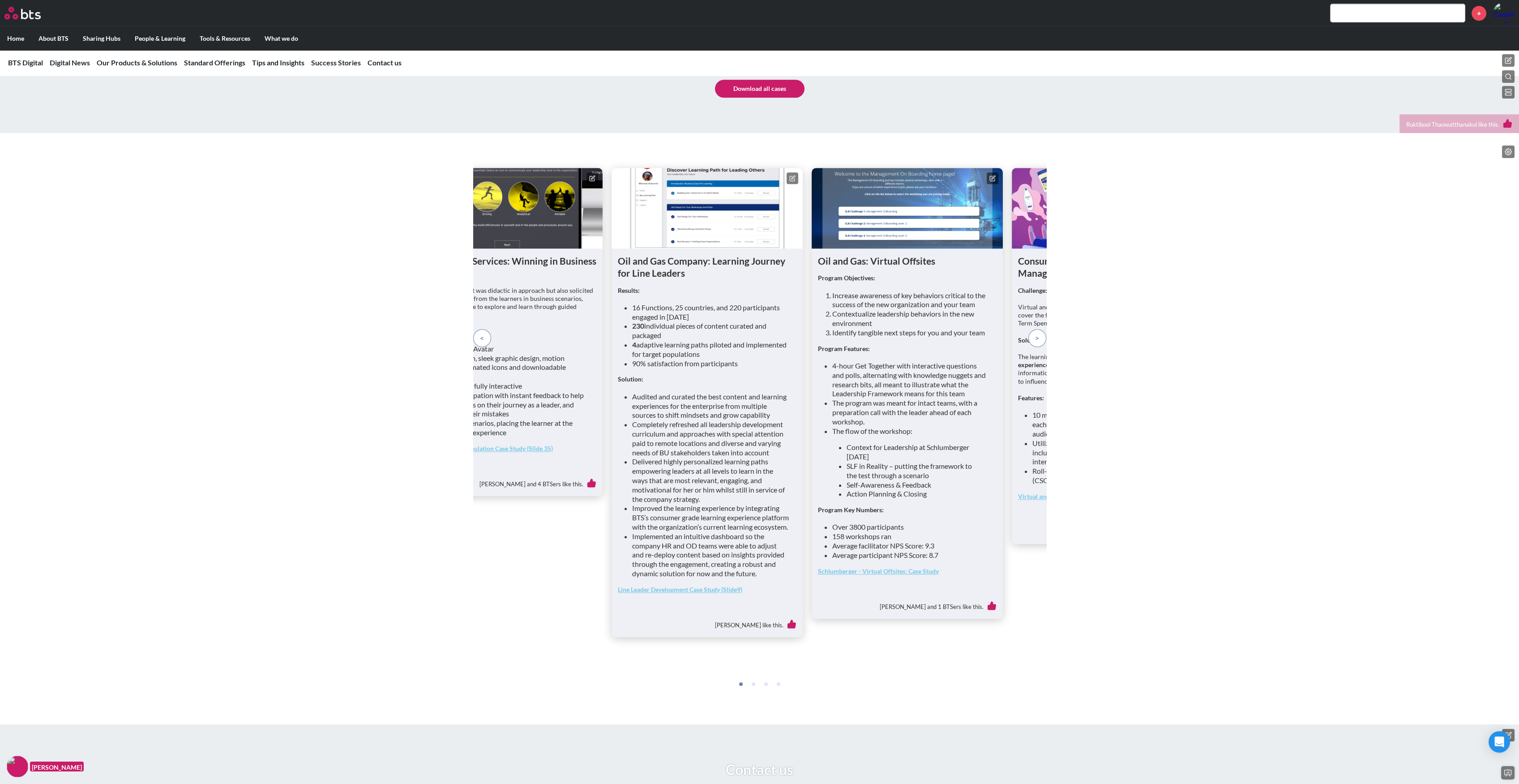
click at [1032, 347] on p at bounding box center [1037, 338] width 18 height 18
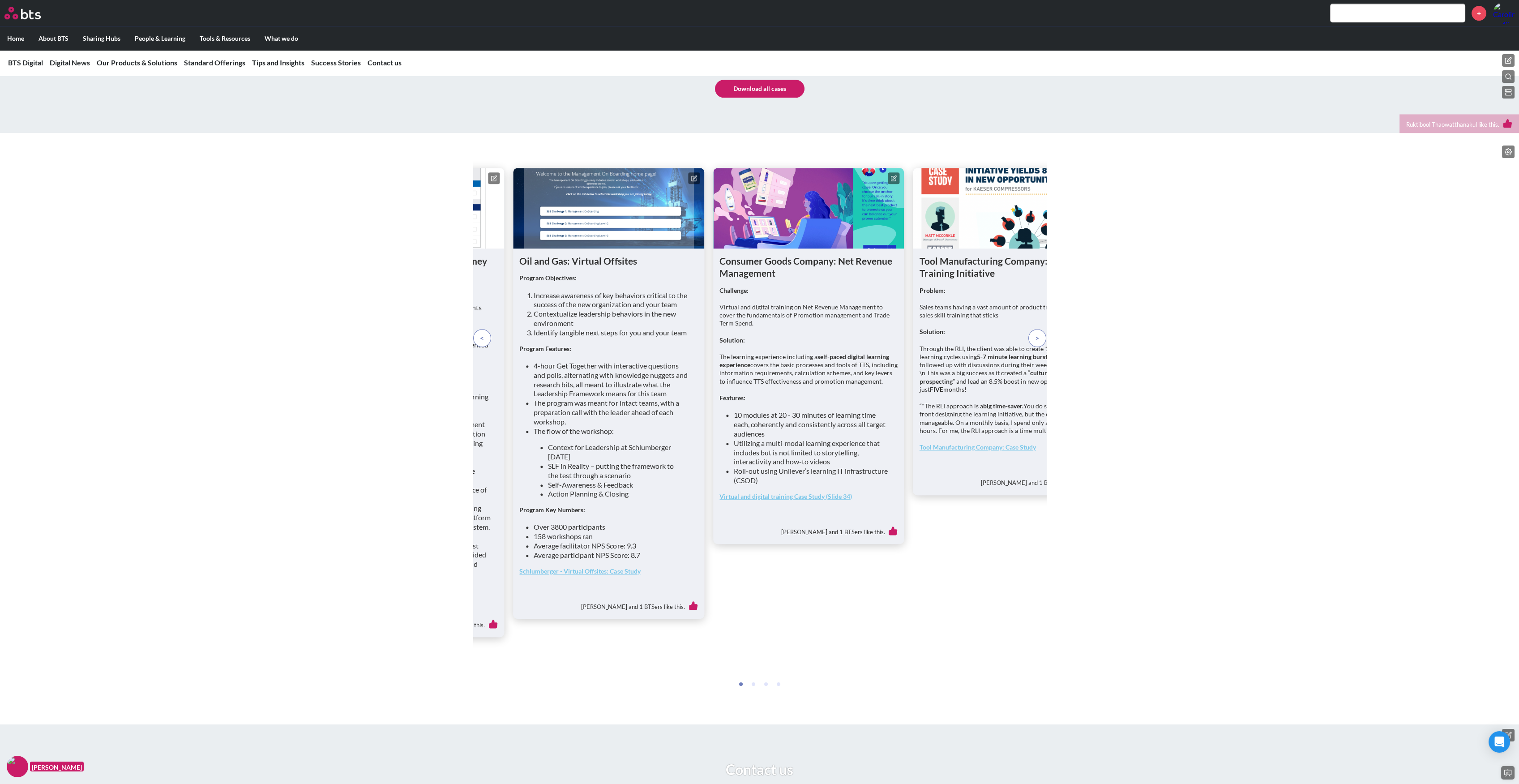
click at [1032, 347] on p at bounding box center [1037, 338] width 18 height 18
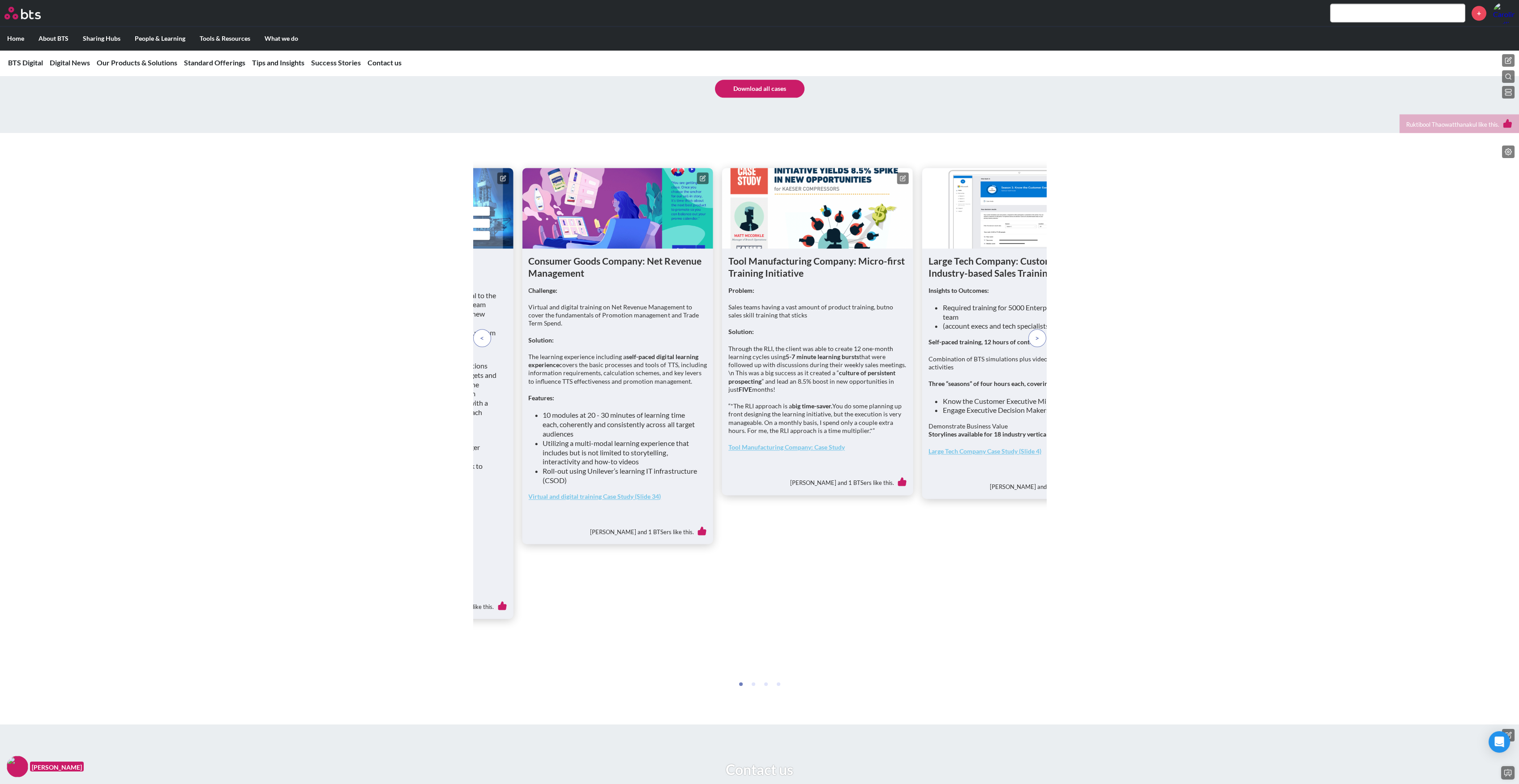
click at [1032, 347] on p at bounding box center [1037, 338] width 18 height 18
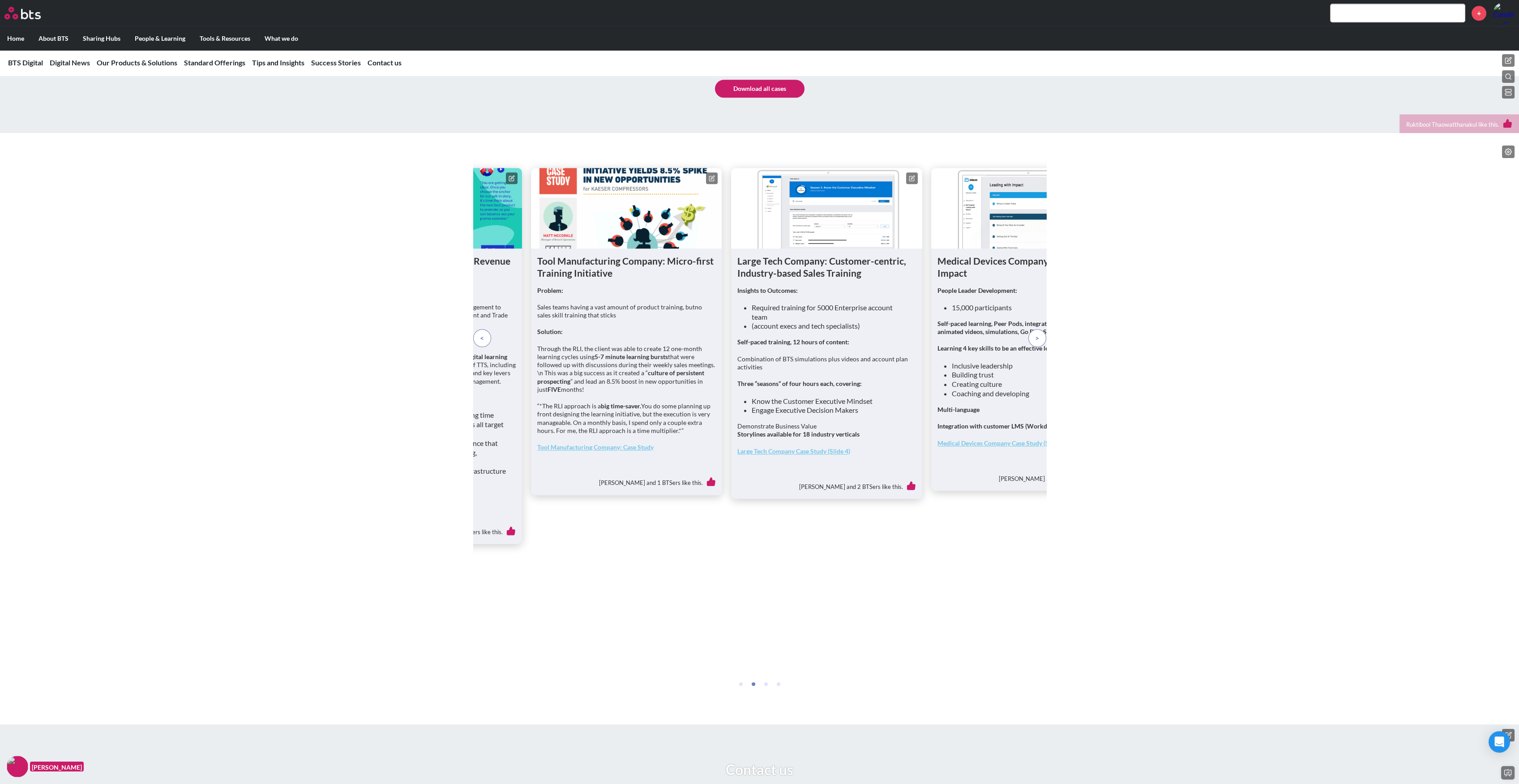
click at [1032, 347] on p at bounding box center [1037, 338] width 18 height 18
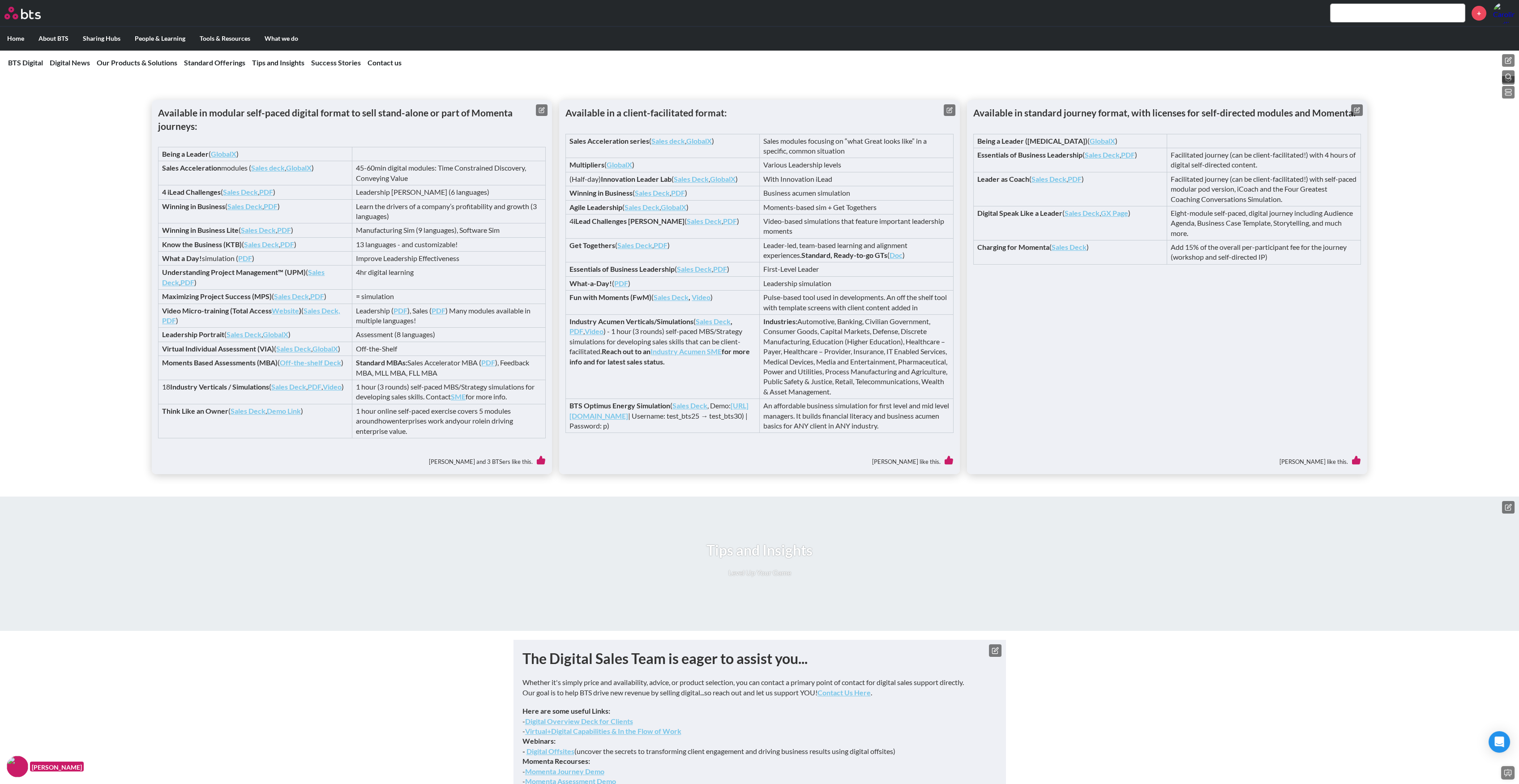
scroll to position [1554, 0]
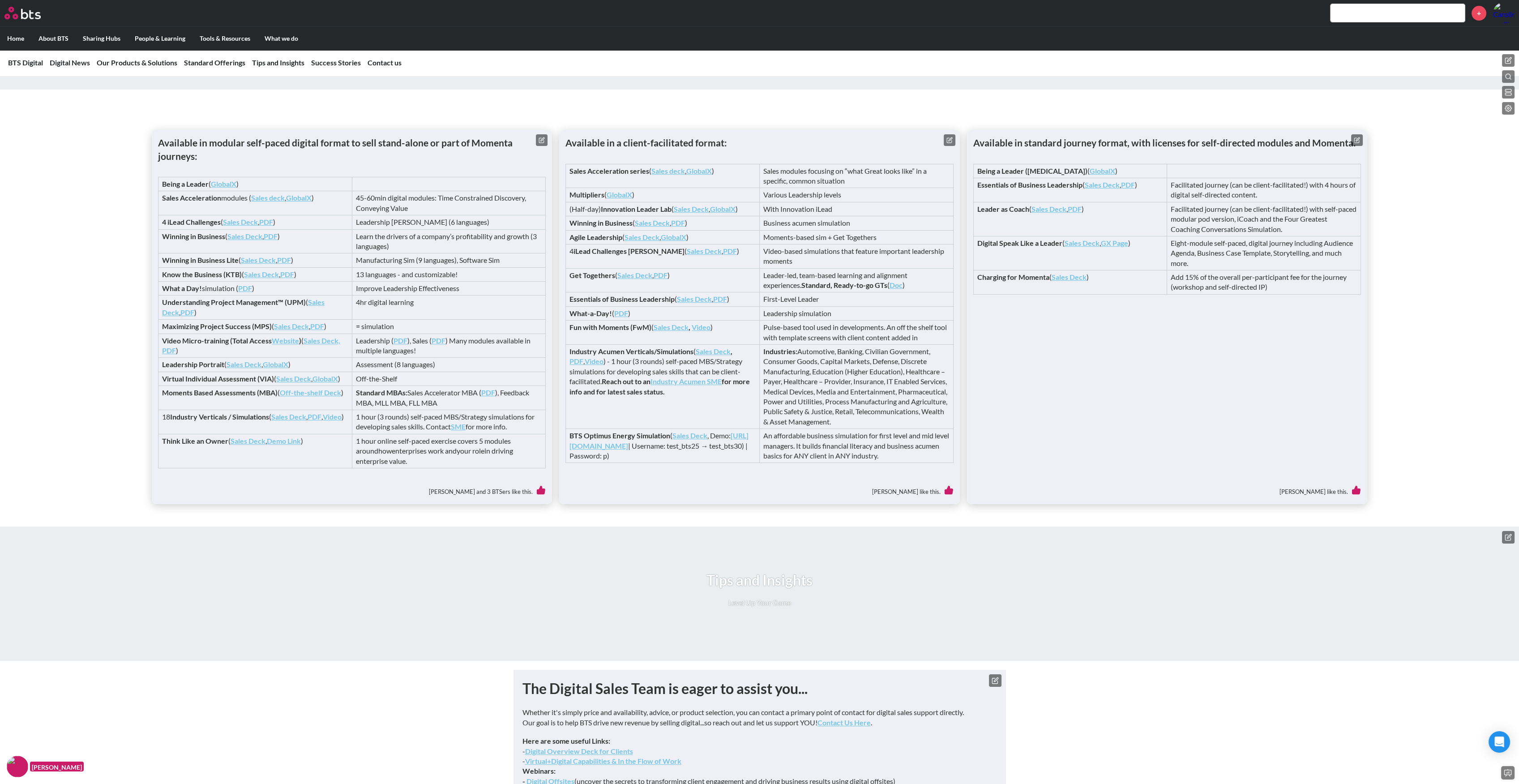
click at [9, 40] on label "Home" at bounding box center [15, 38] width 31 height 23
click at [0, 0] on input "Home" at bounding box center [0, 0] width 0 height 0
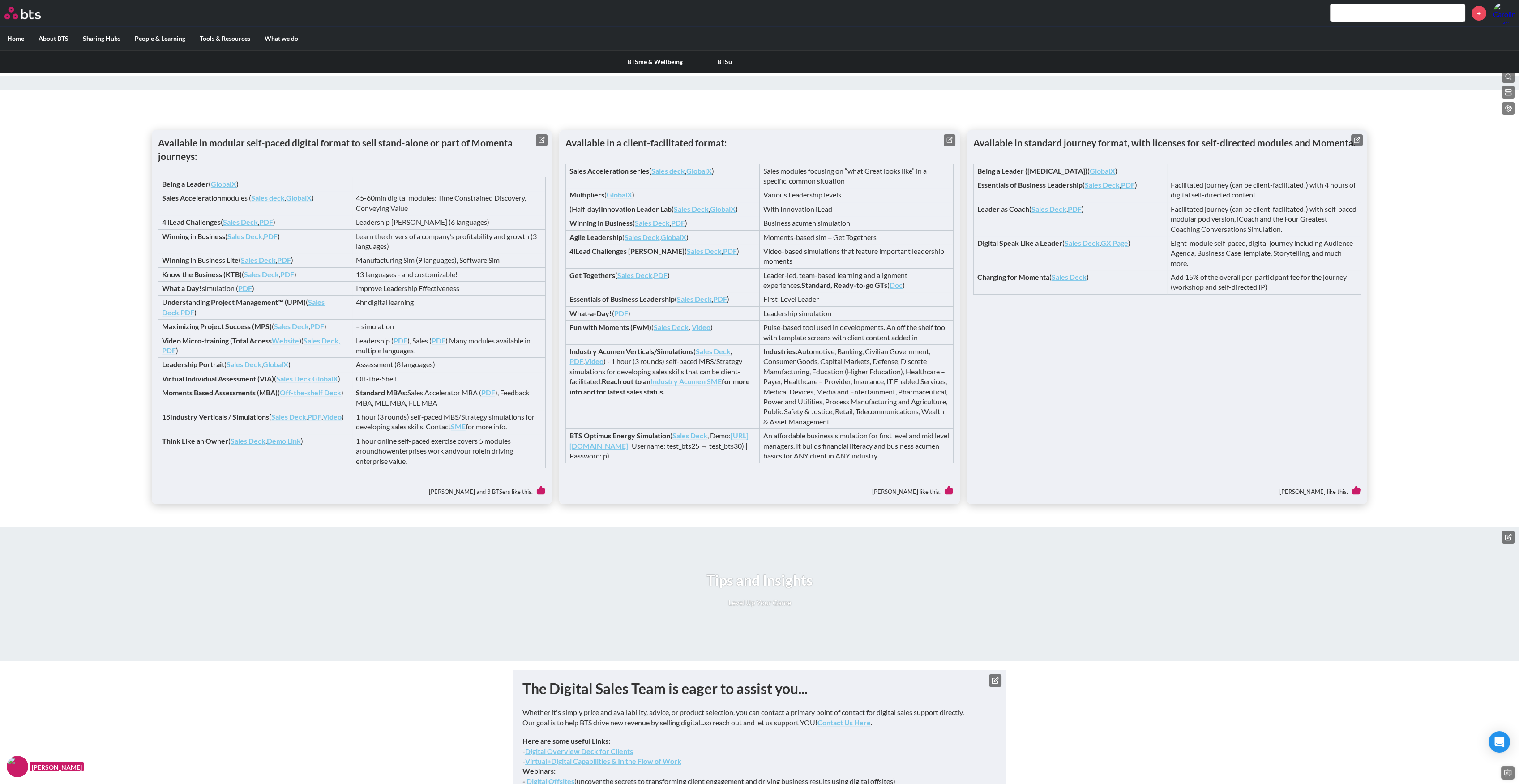
click at [183, 38] on label "People & Learning" at bounding box center [160, 38] width 65 height 23
click at [0, 0] on input "People & Learning" at bounding box center [0, 0] width 0 height 0
click at [158, 37] on label "People & Learning" at bounding box center [160, 38] width 65 height 23
click at [0, 0] on input "People & Learning" at bounding box center [0, 0] width 0 height 0
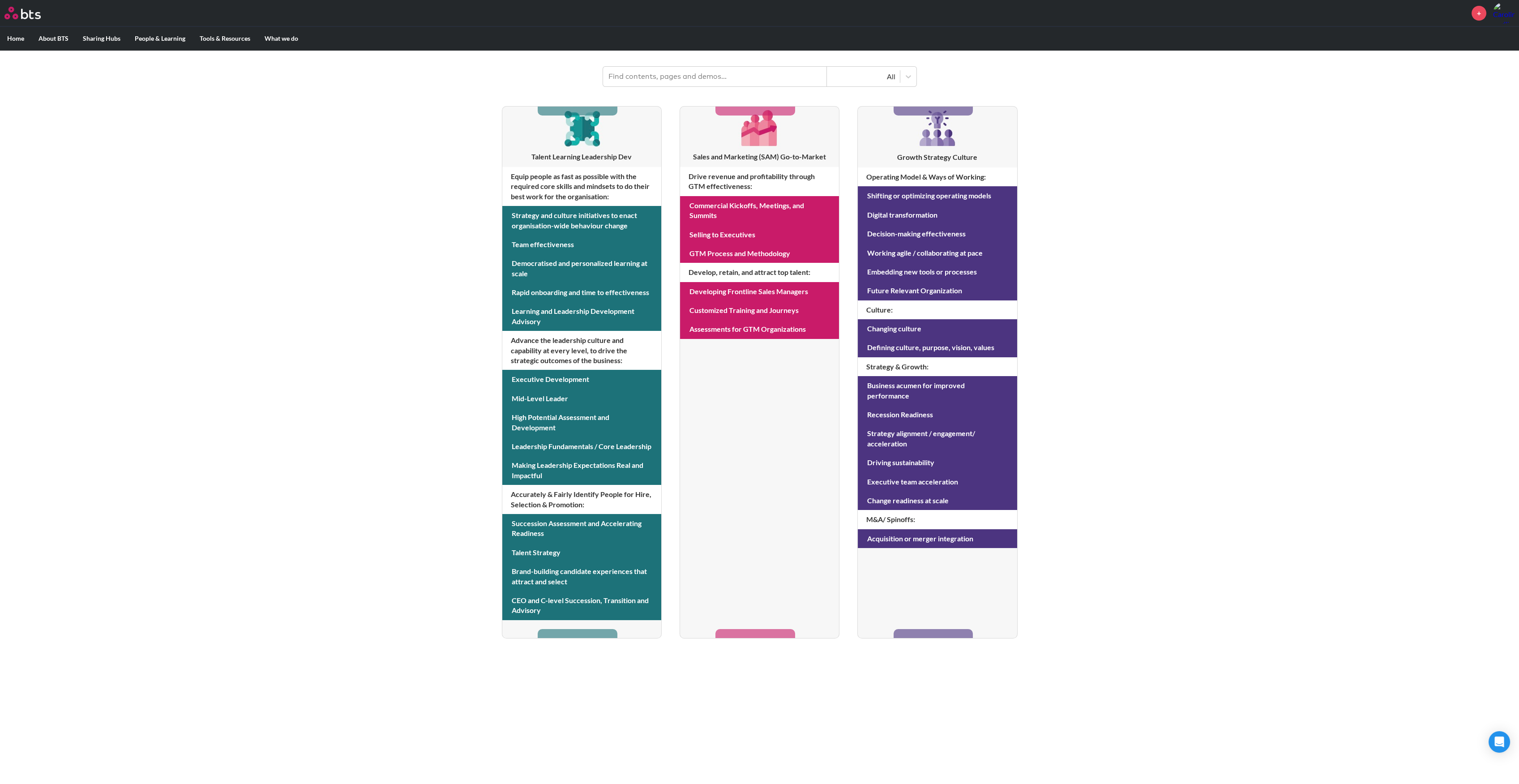
scroll to position [120, 0]
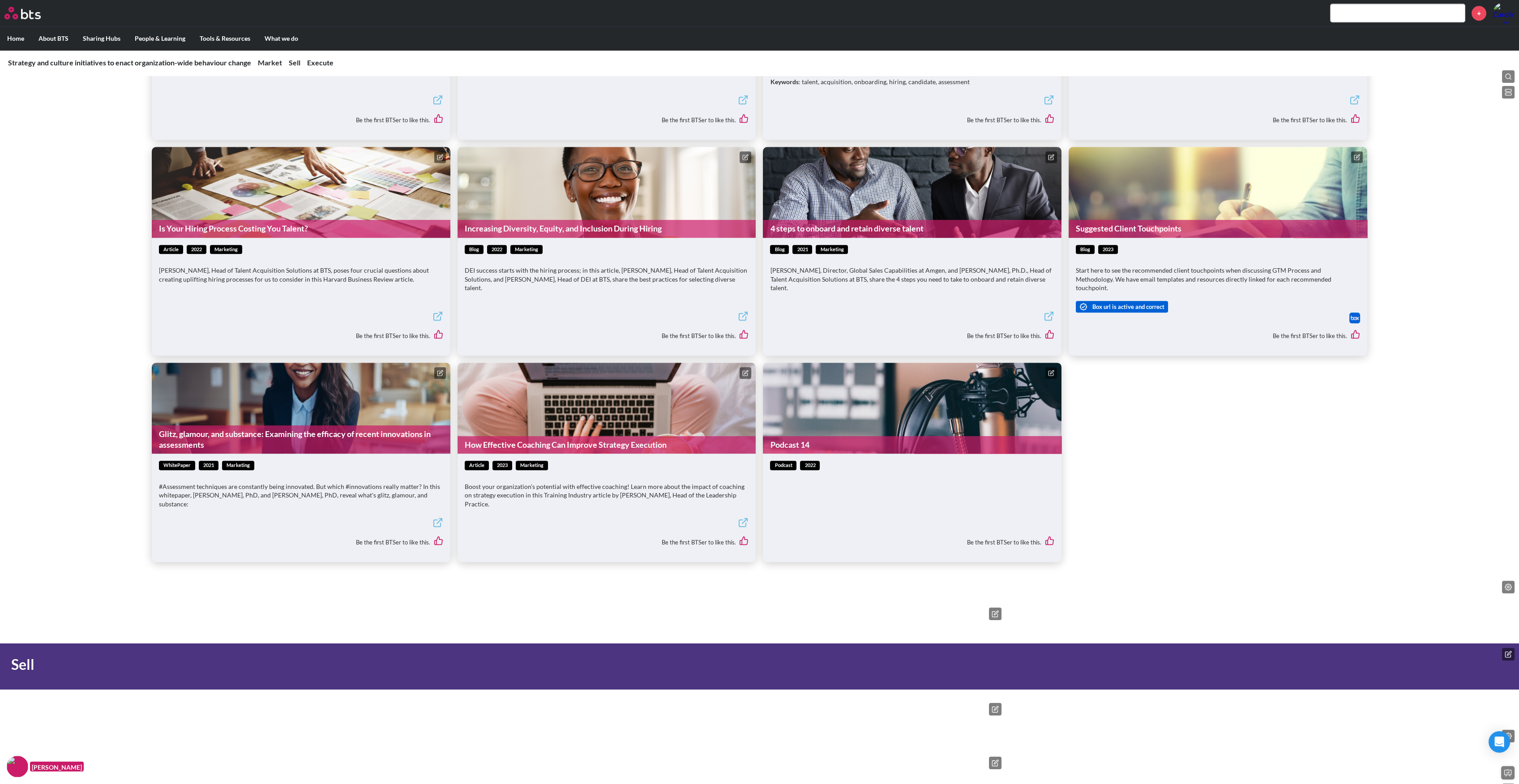
scroll to position [2536, 0]
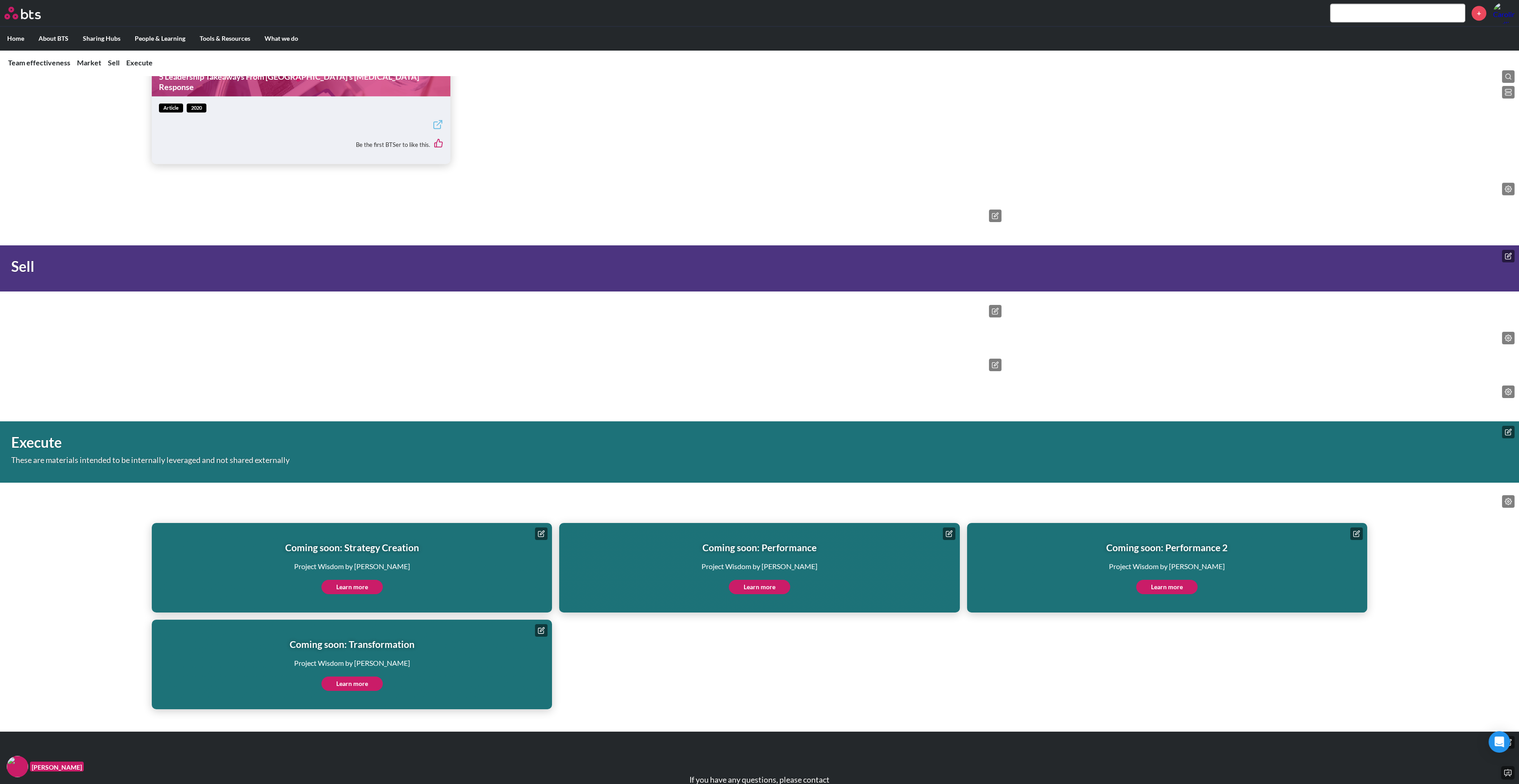
scroll to position [2149, 0]
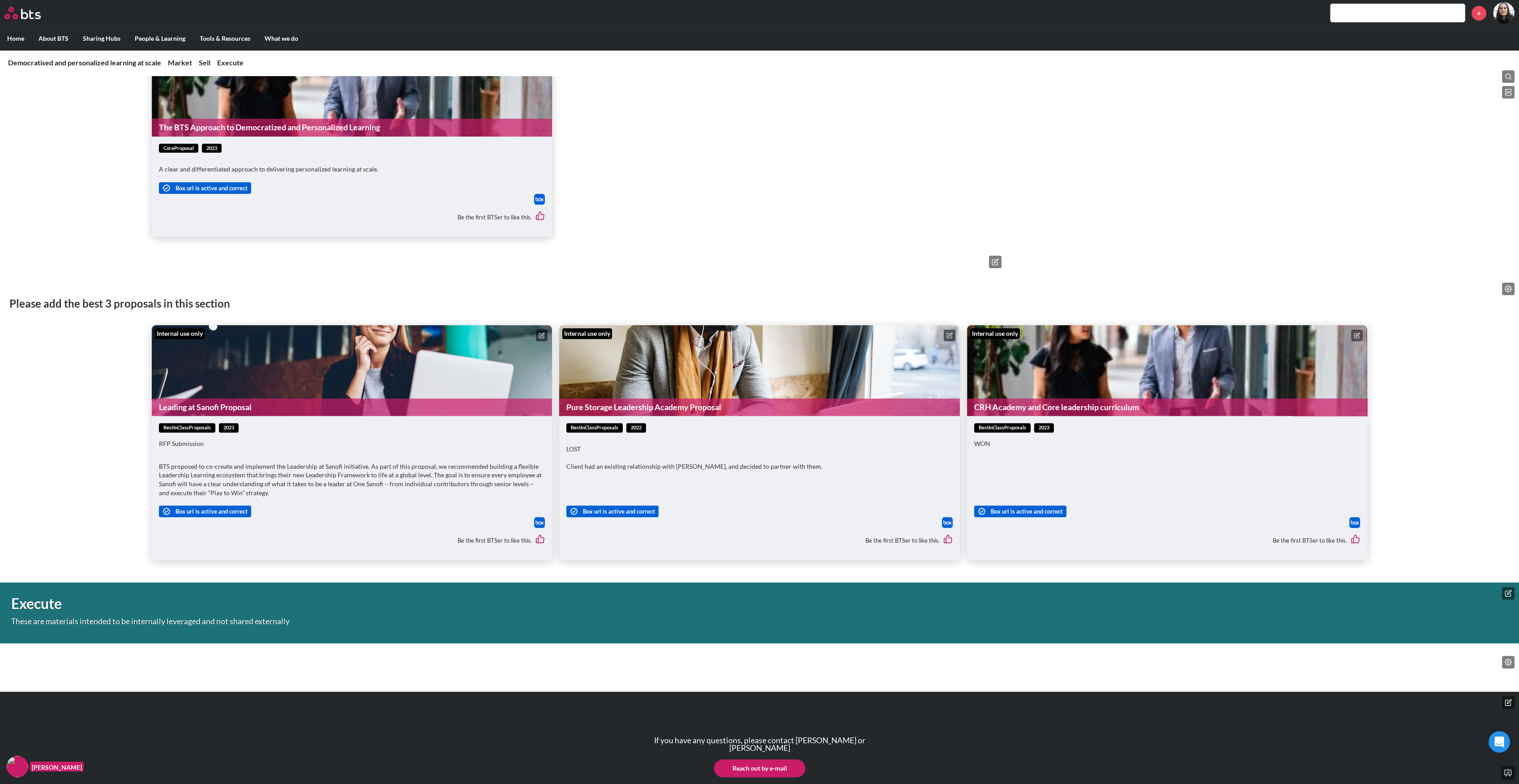
scroll to position [1483, 0]
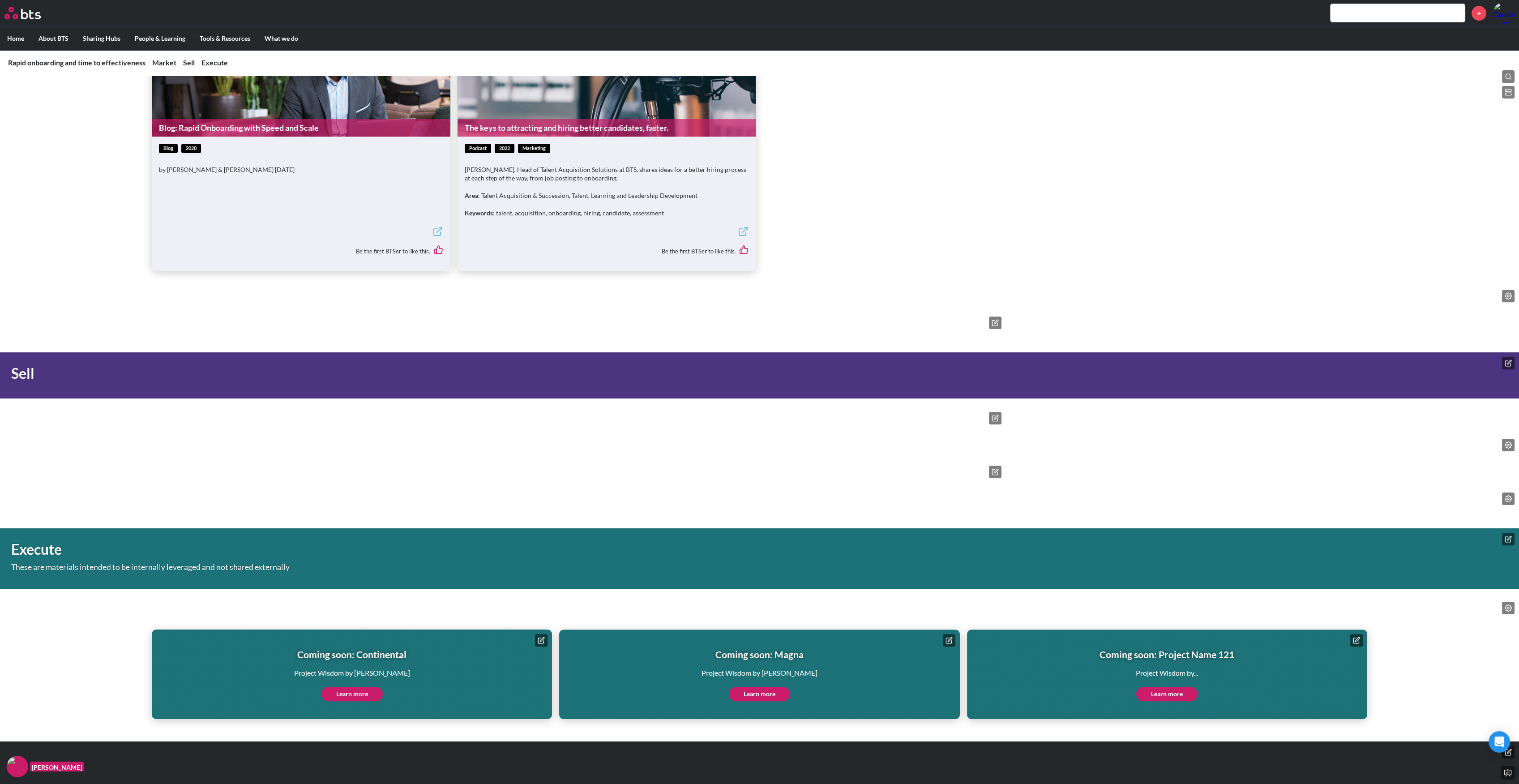
scroll to position [1553, 0]
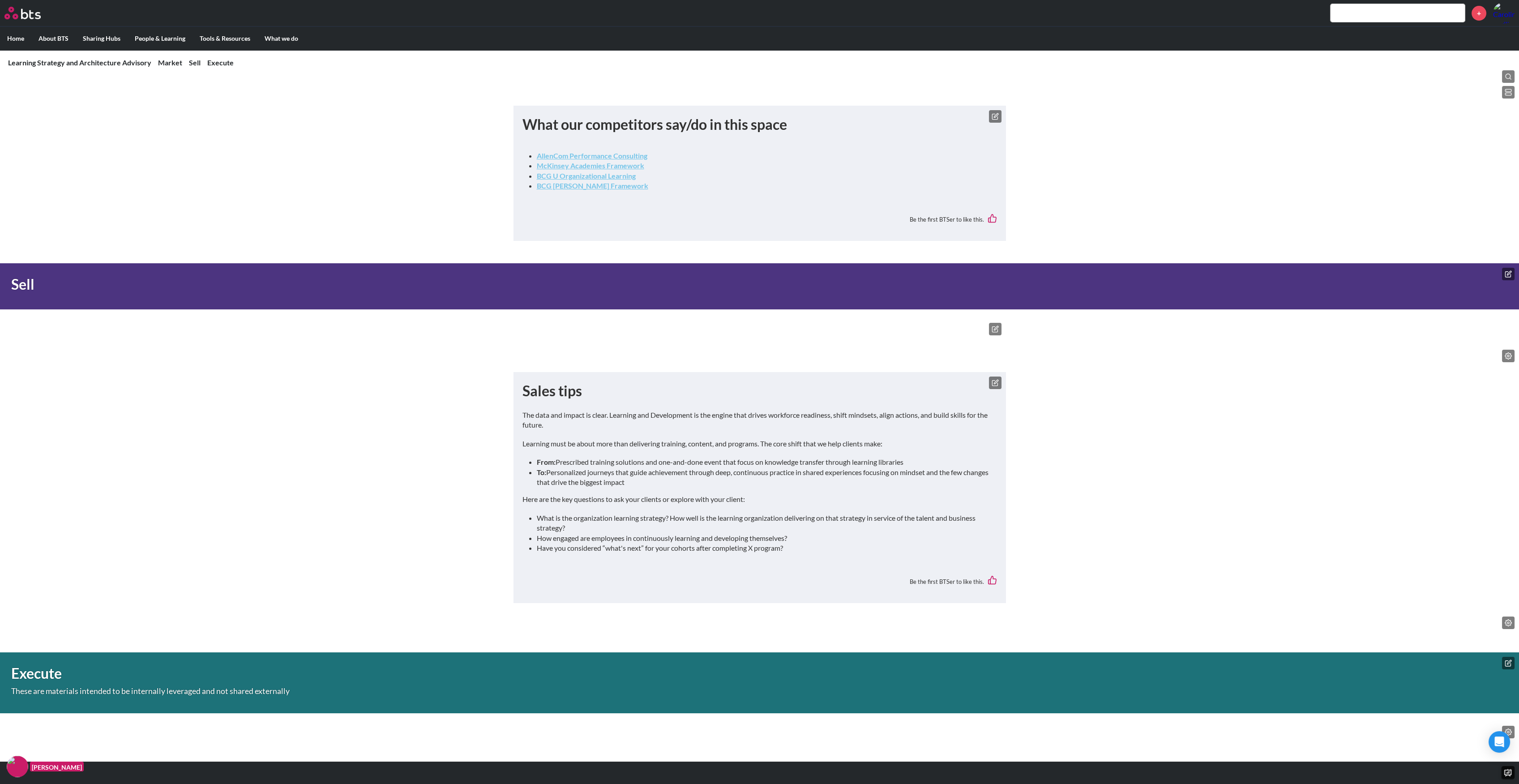
scroll to position [752, 0]
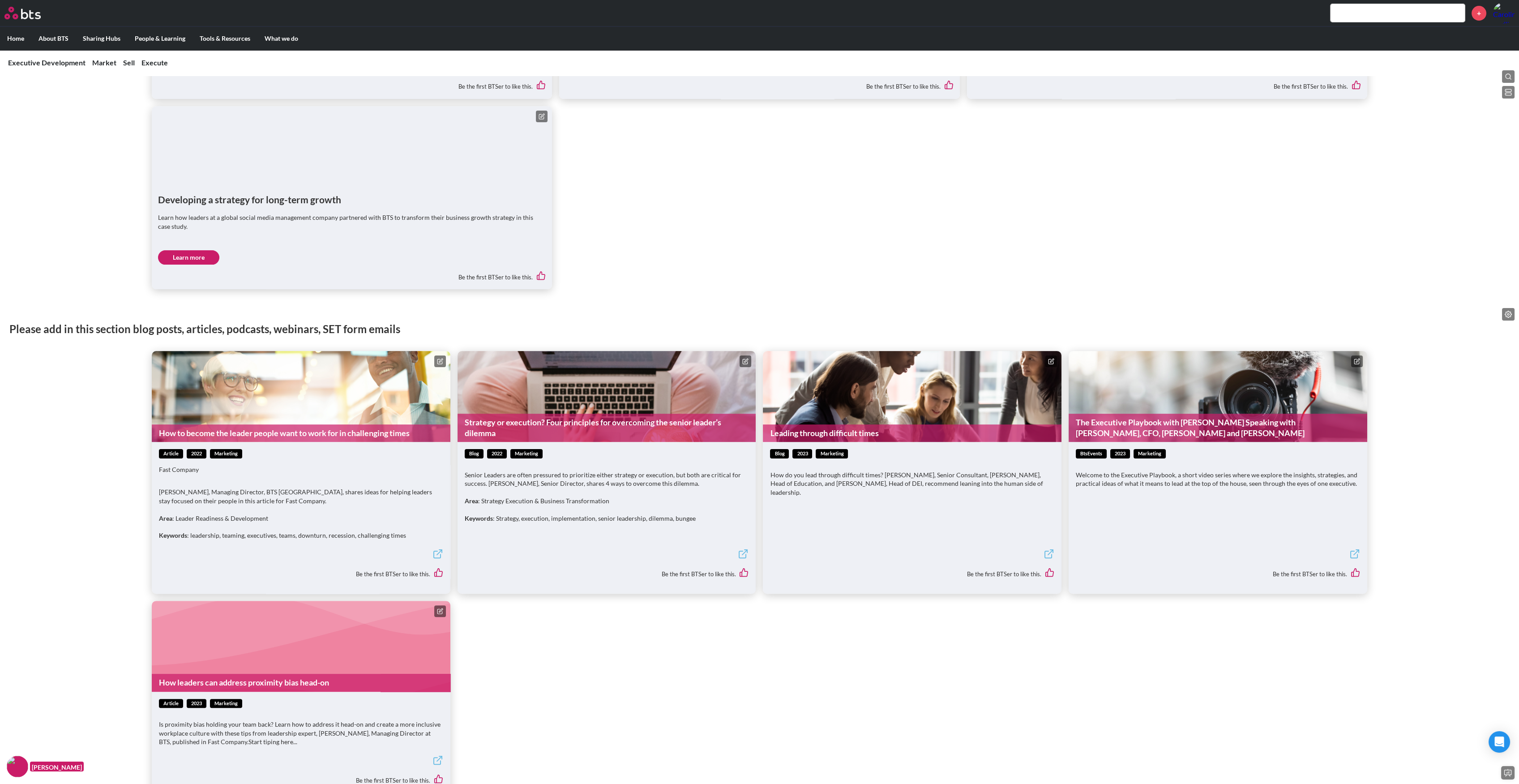
scroll to position [1018, 0]
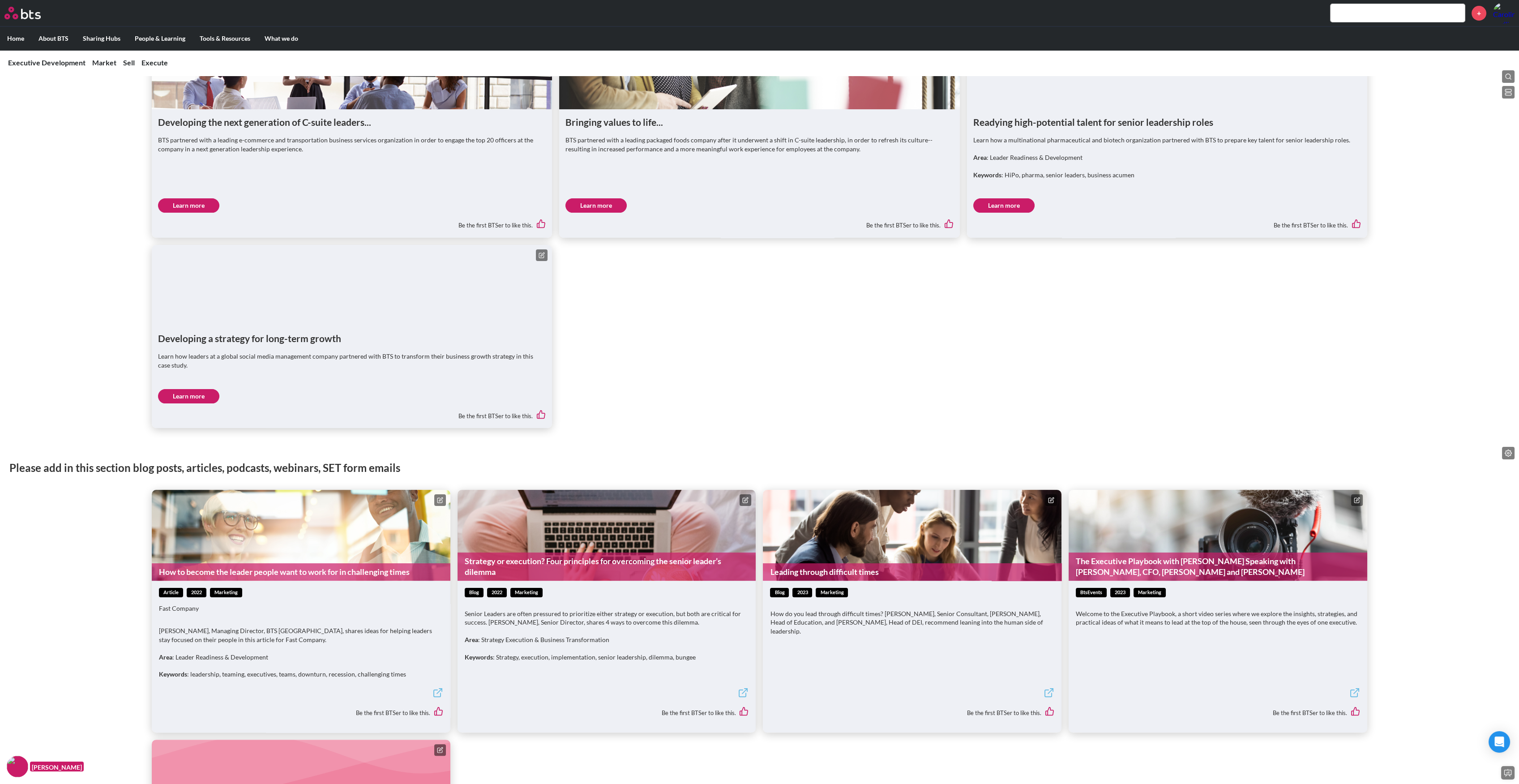
click at [539, 255] on icon at bounding box center [542, 255] width 5 height 5
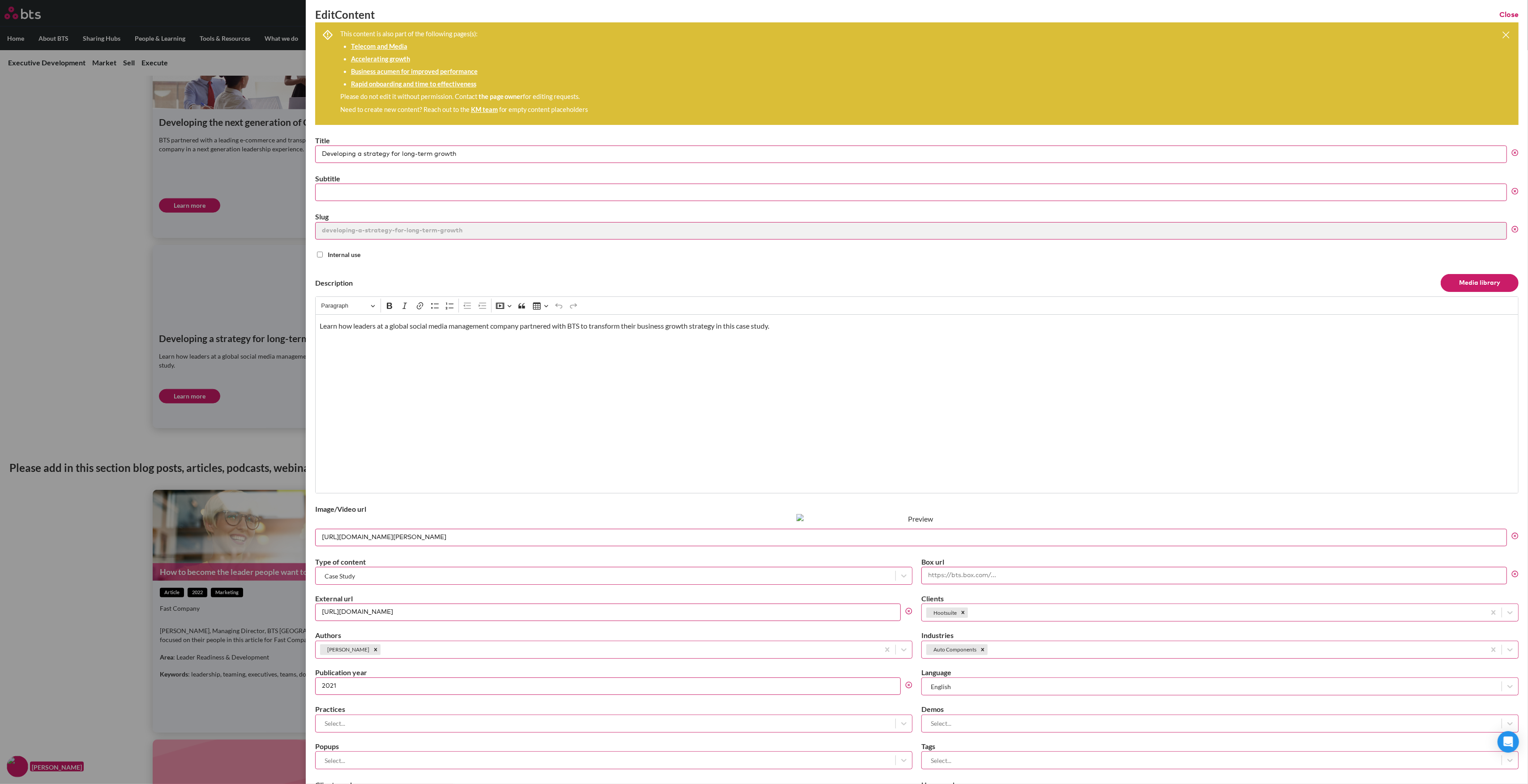
click at [609, 532] on input "https://bts.com/app/uploads/2021/10/jakob-owens-WUmb_eBrpjs-unsplash-1-scaled.j…" at bounding box center [911, 537] width 1192 height 17
click at [80, 294] on label at bounding box center [764, 392] width 1528 height 784
click at [0, 0] on input "checkbox" at bounding box center [0, 0] width 0 height 0
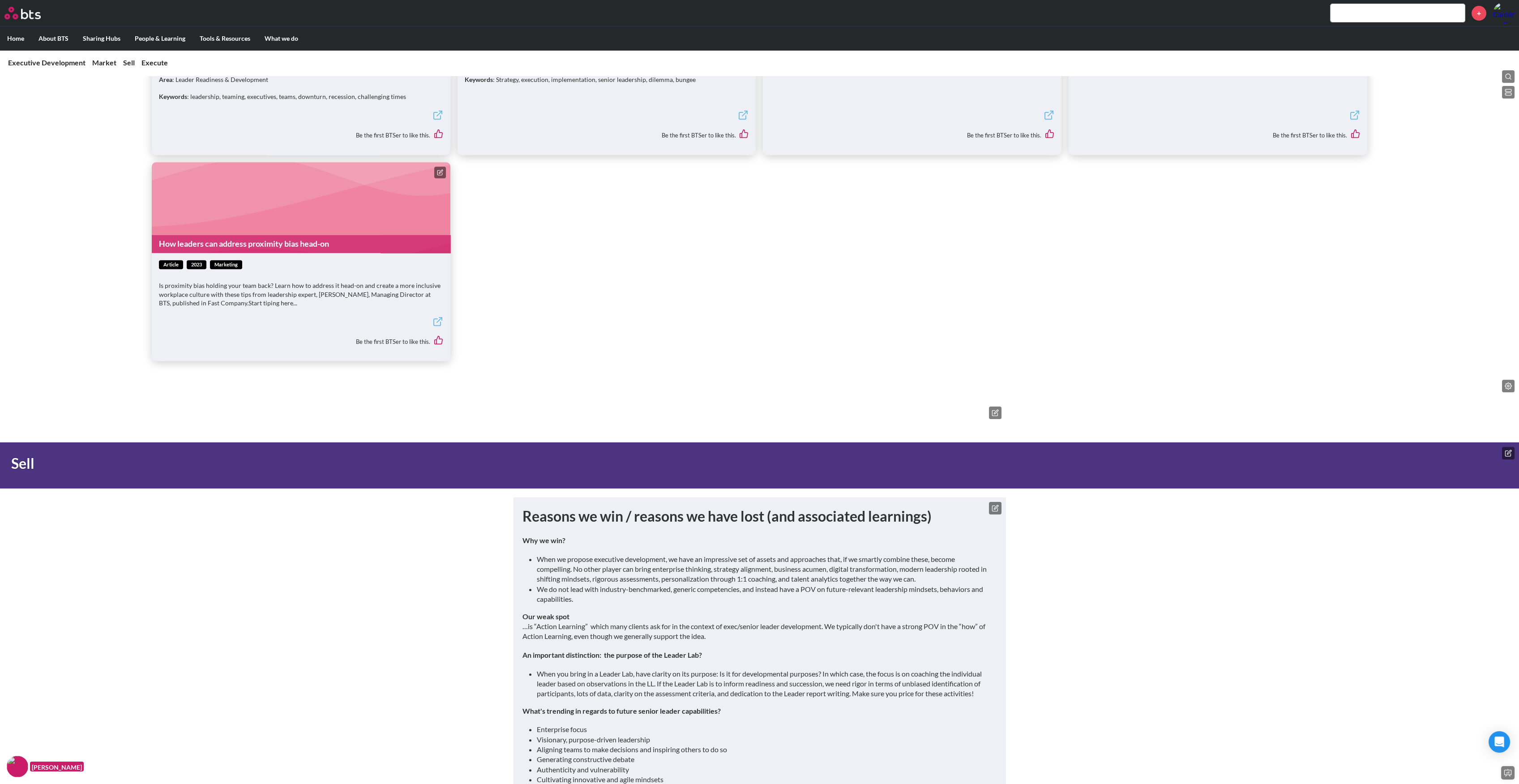
scroll to position [1381, 0]
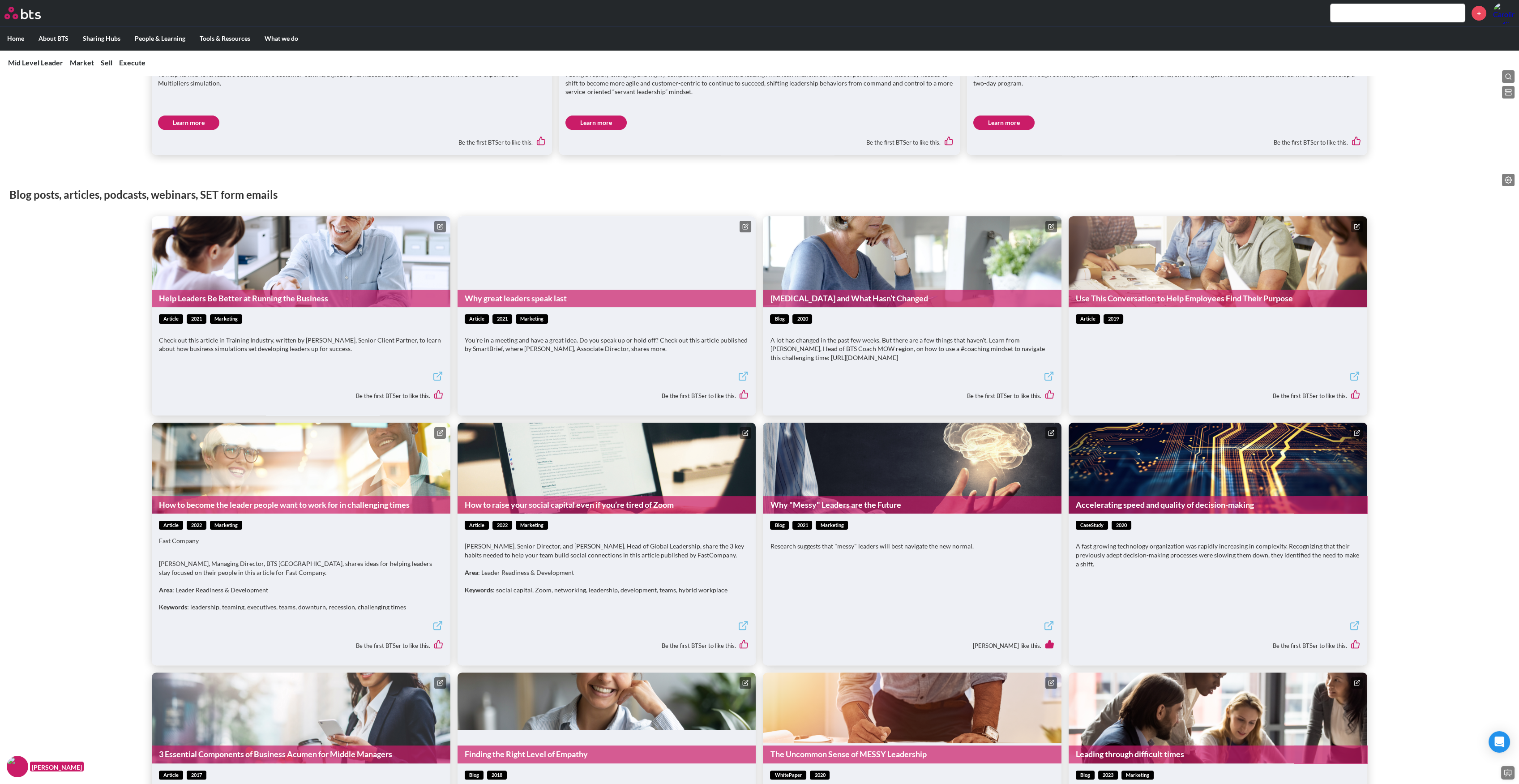
scroll to position [1987, 0]
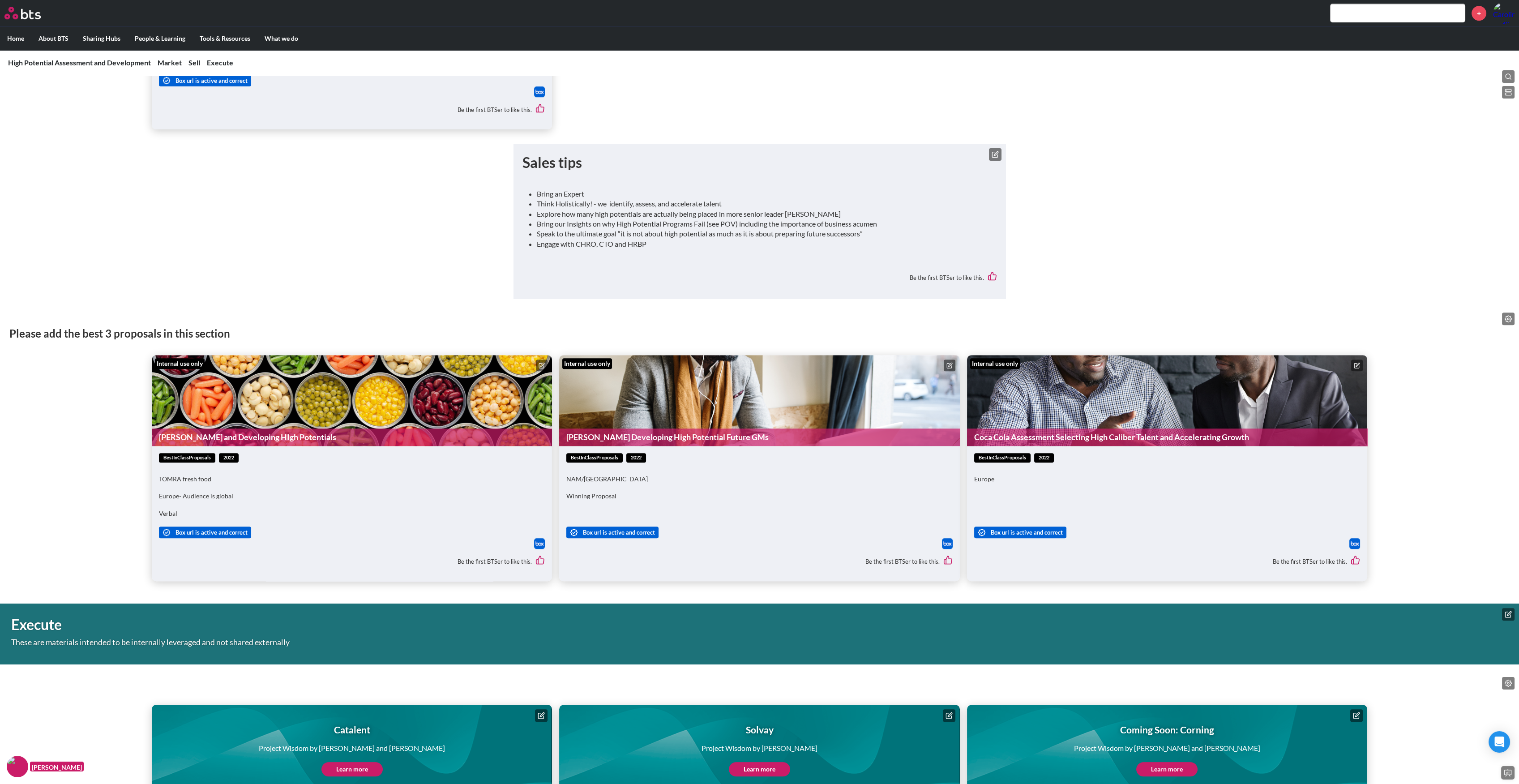
scroll to position [3091, 0]
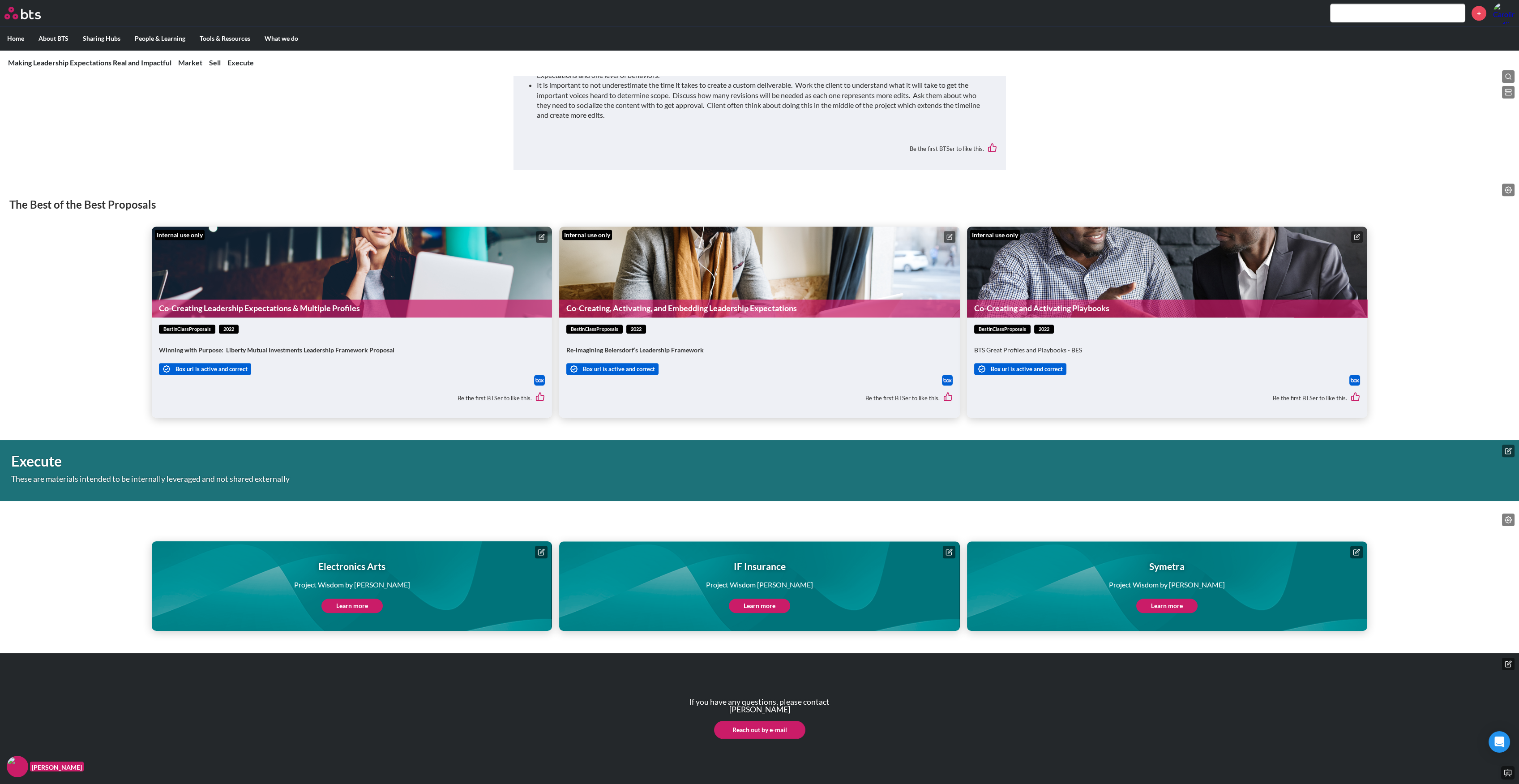
scroll to position [3188, 0]
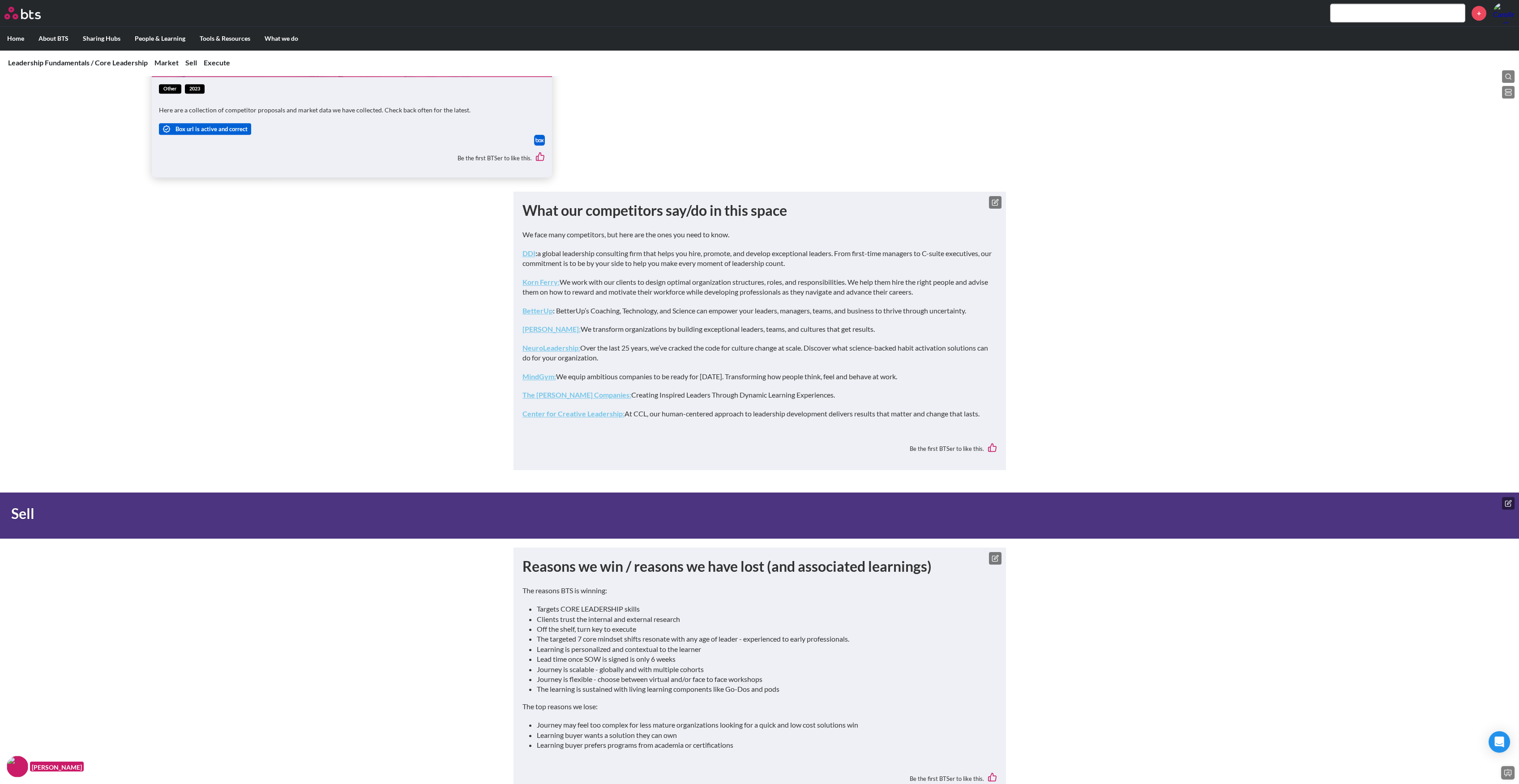
scroll to position [2202, 0]
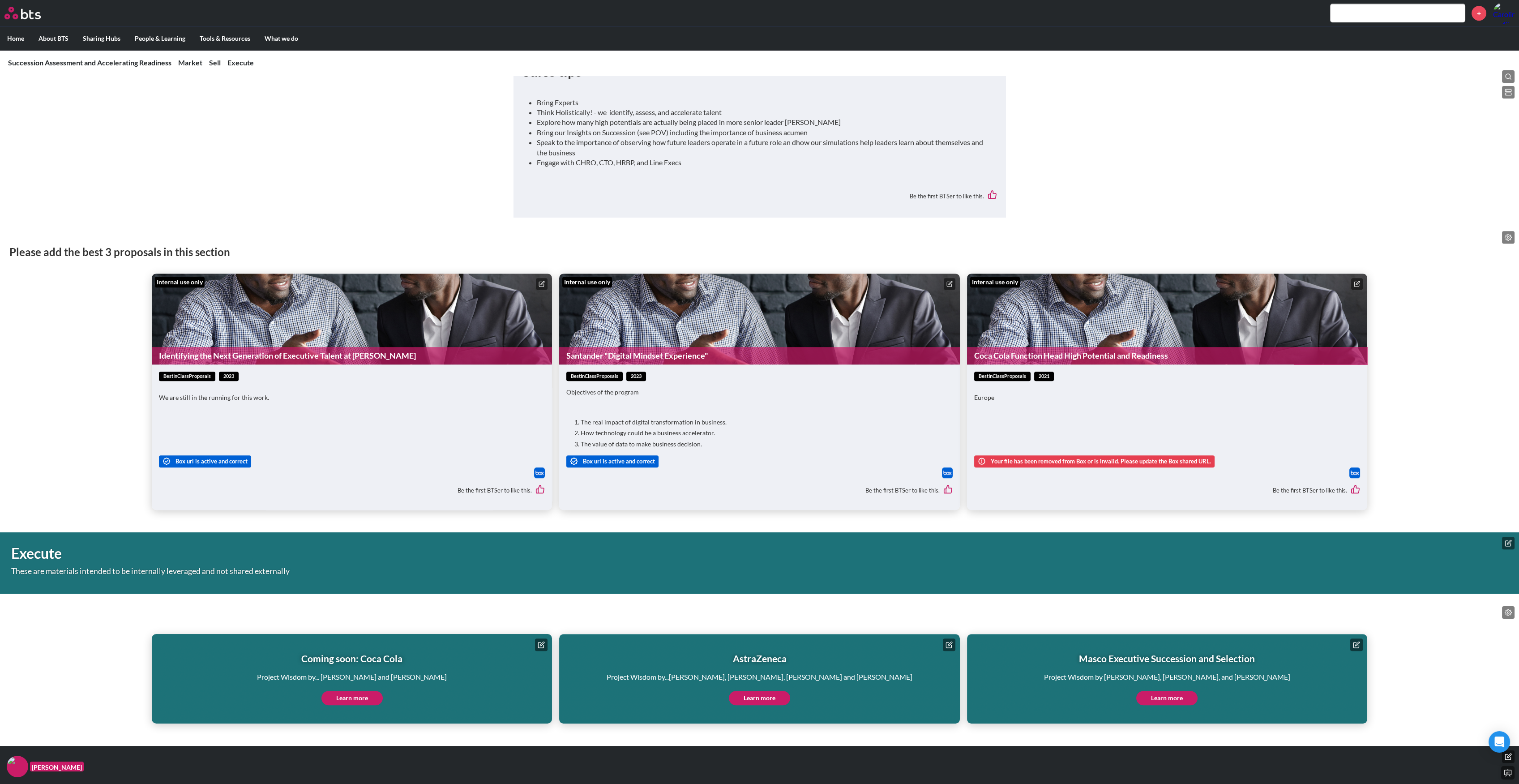
scroll to position [2380, 0]
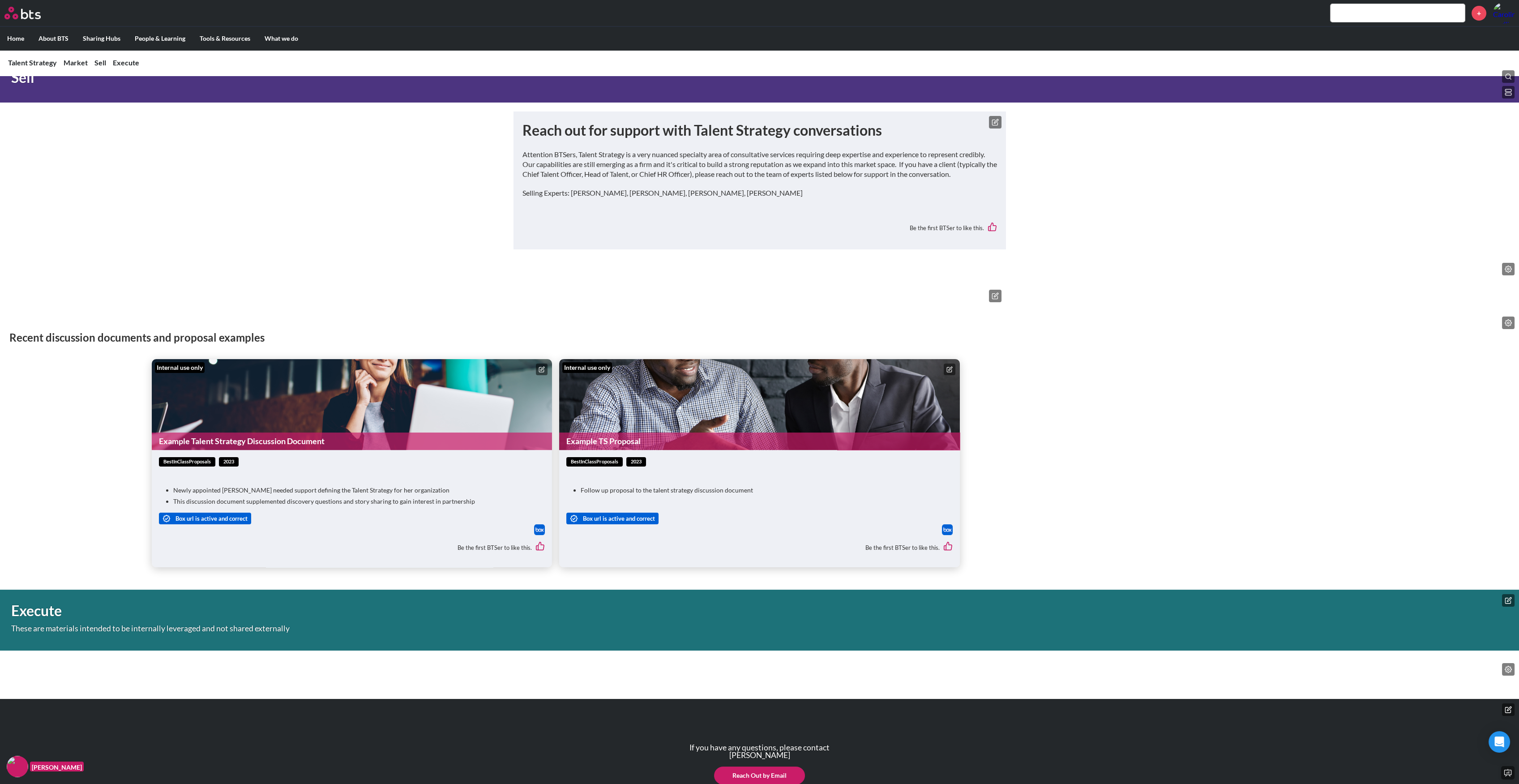
scroll to position [1056, 0]
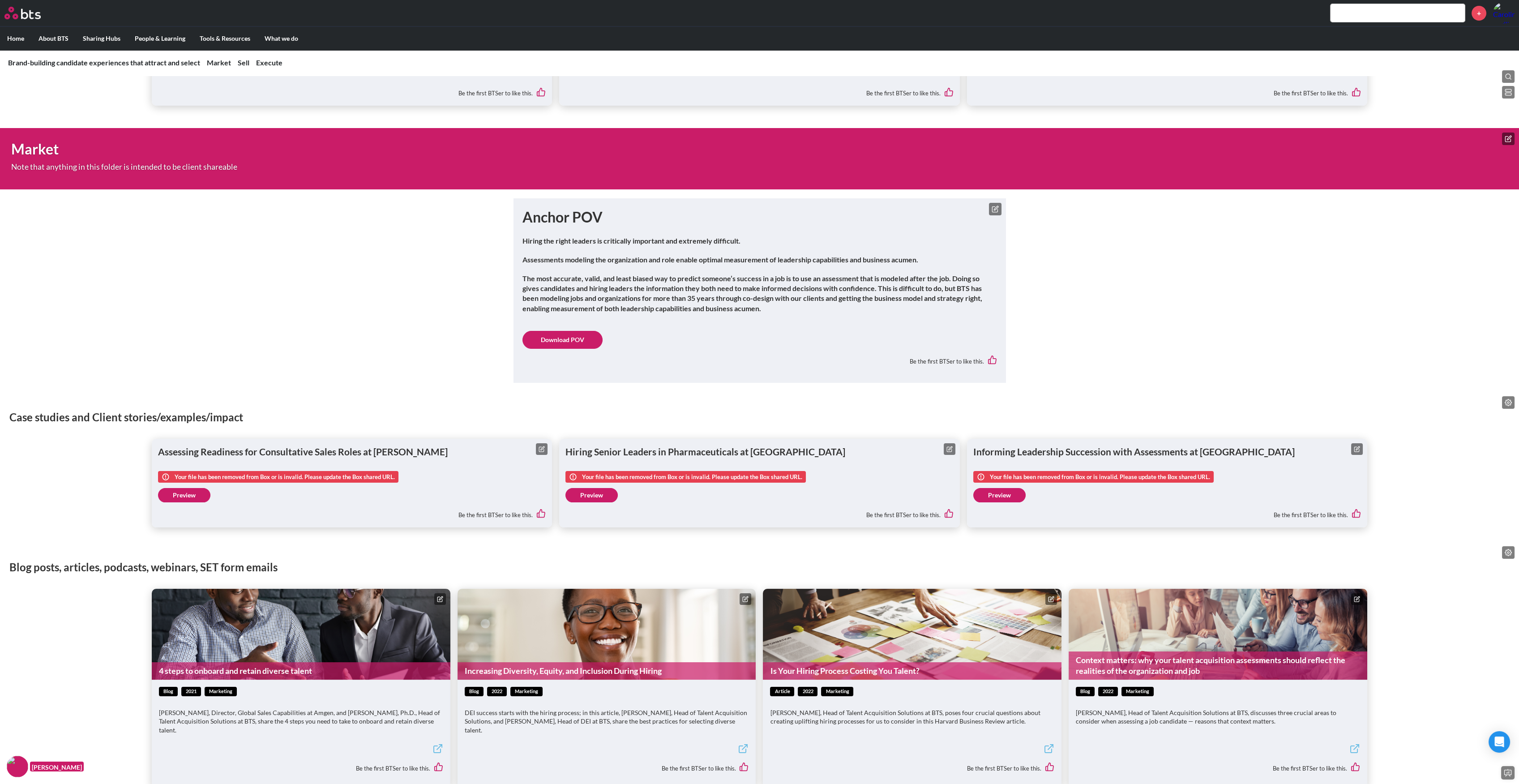
scroll to position [716, 0]
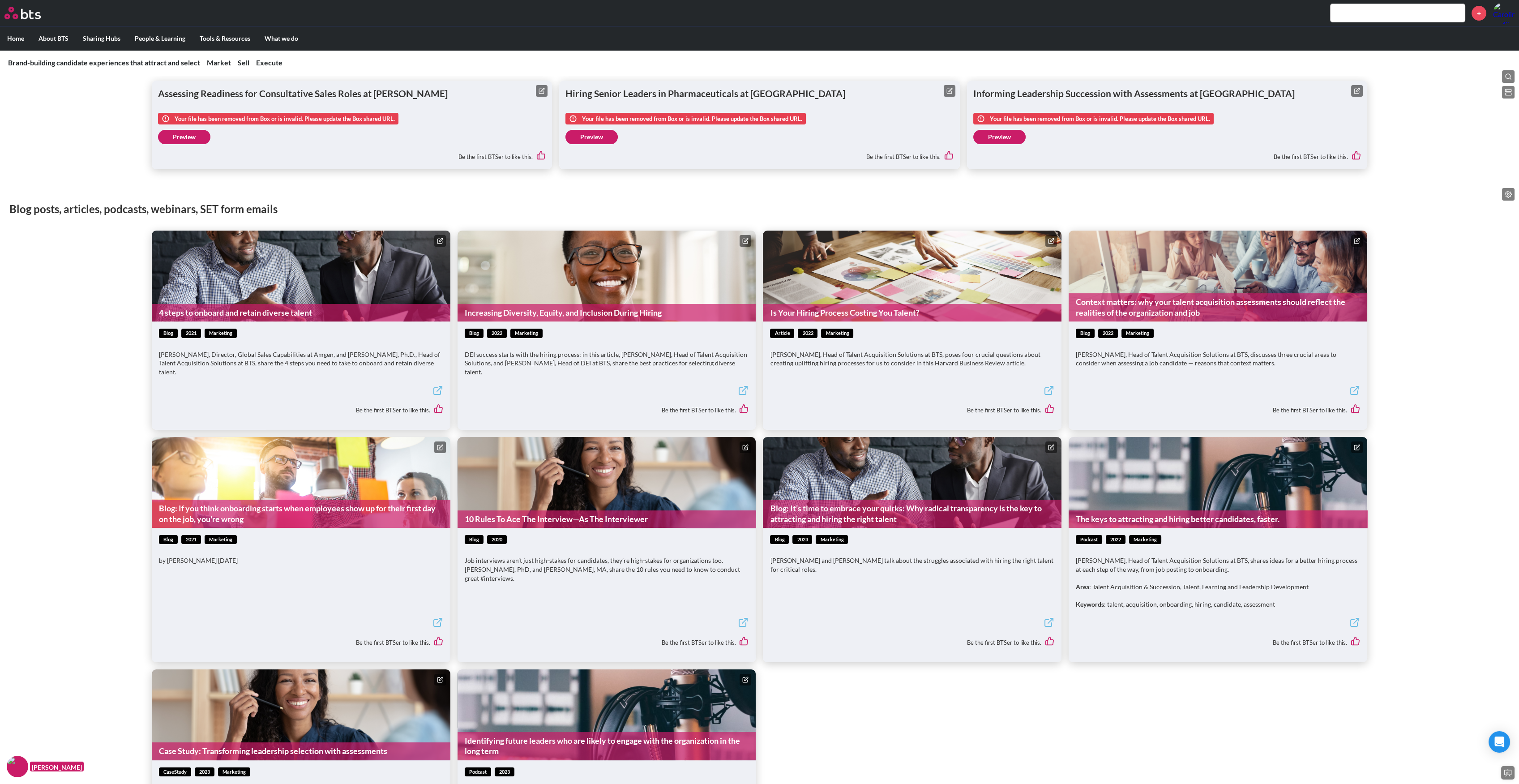
click at [588, 133] on link "Preview" at bounding box center [591, 137] width 52 height 14
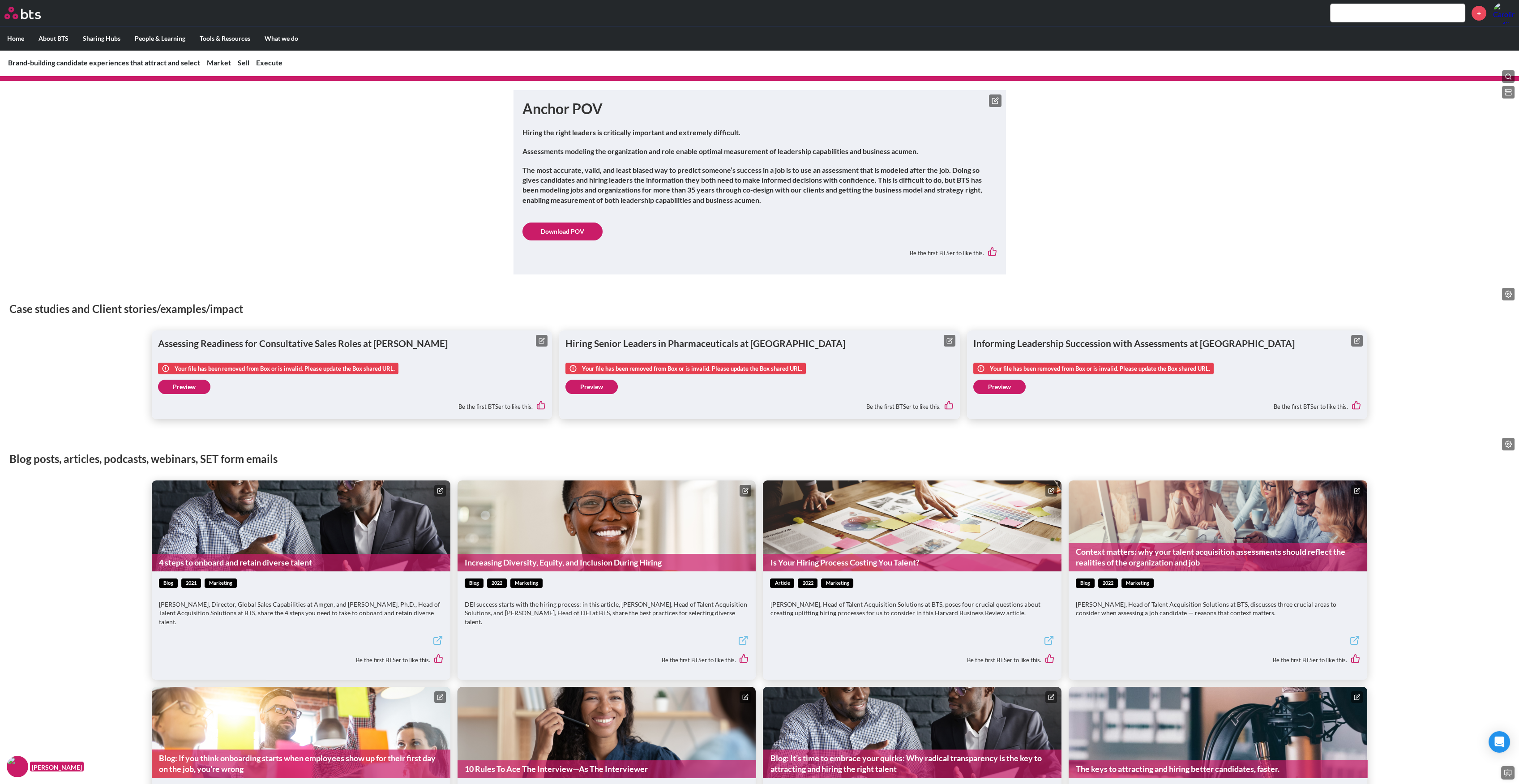
scroll to position [418, 0]
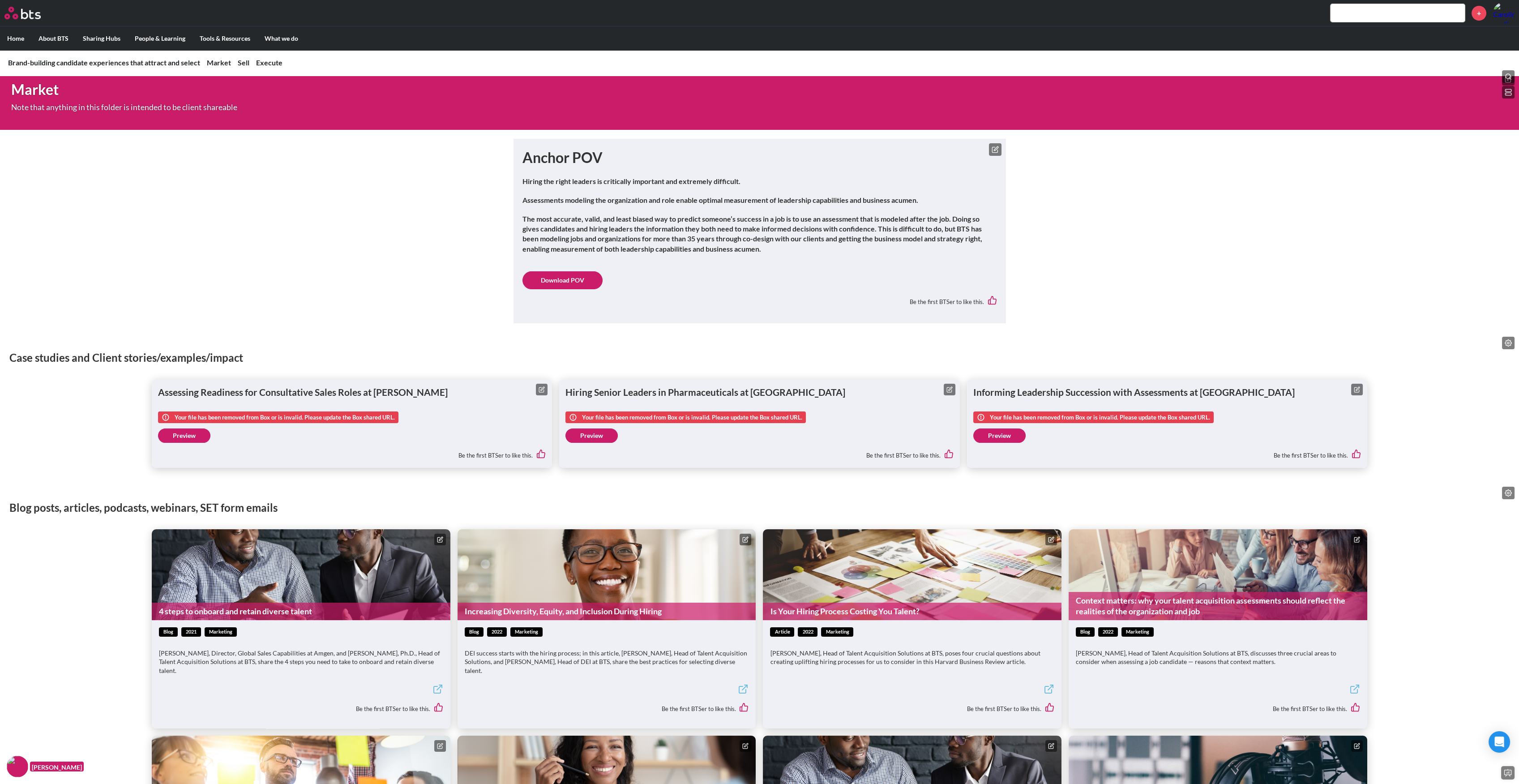
click at [953, 388] on button at bounding box center [950, 390] width 12 height 12
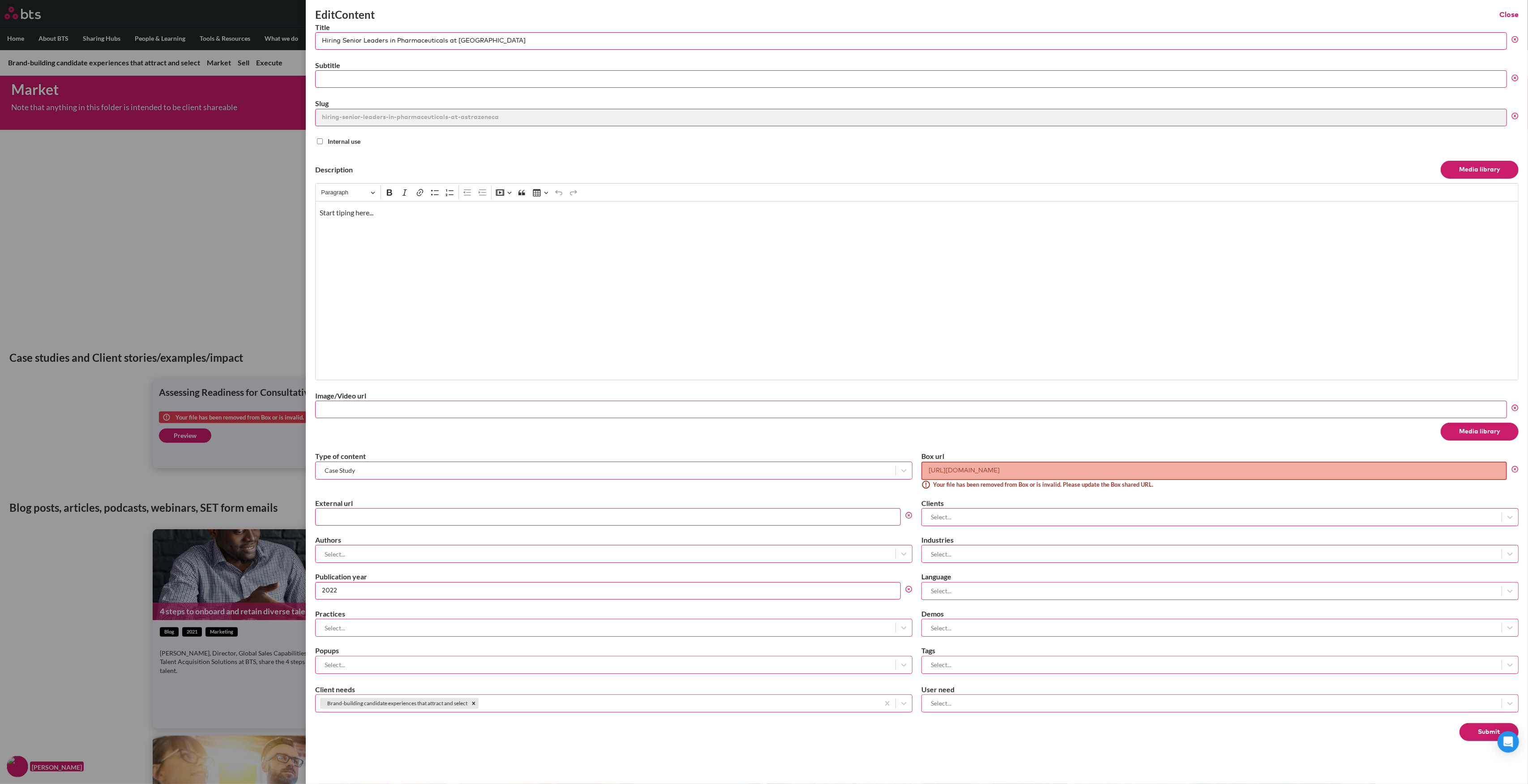
click at [267, 289] on label at bounding box center [764, 392] width 1528 height 784
click at [0, 0] on input "checkbox" at bounding box center [0, 0] width 0 height 0
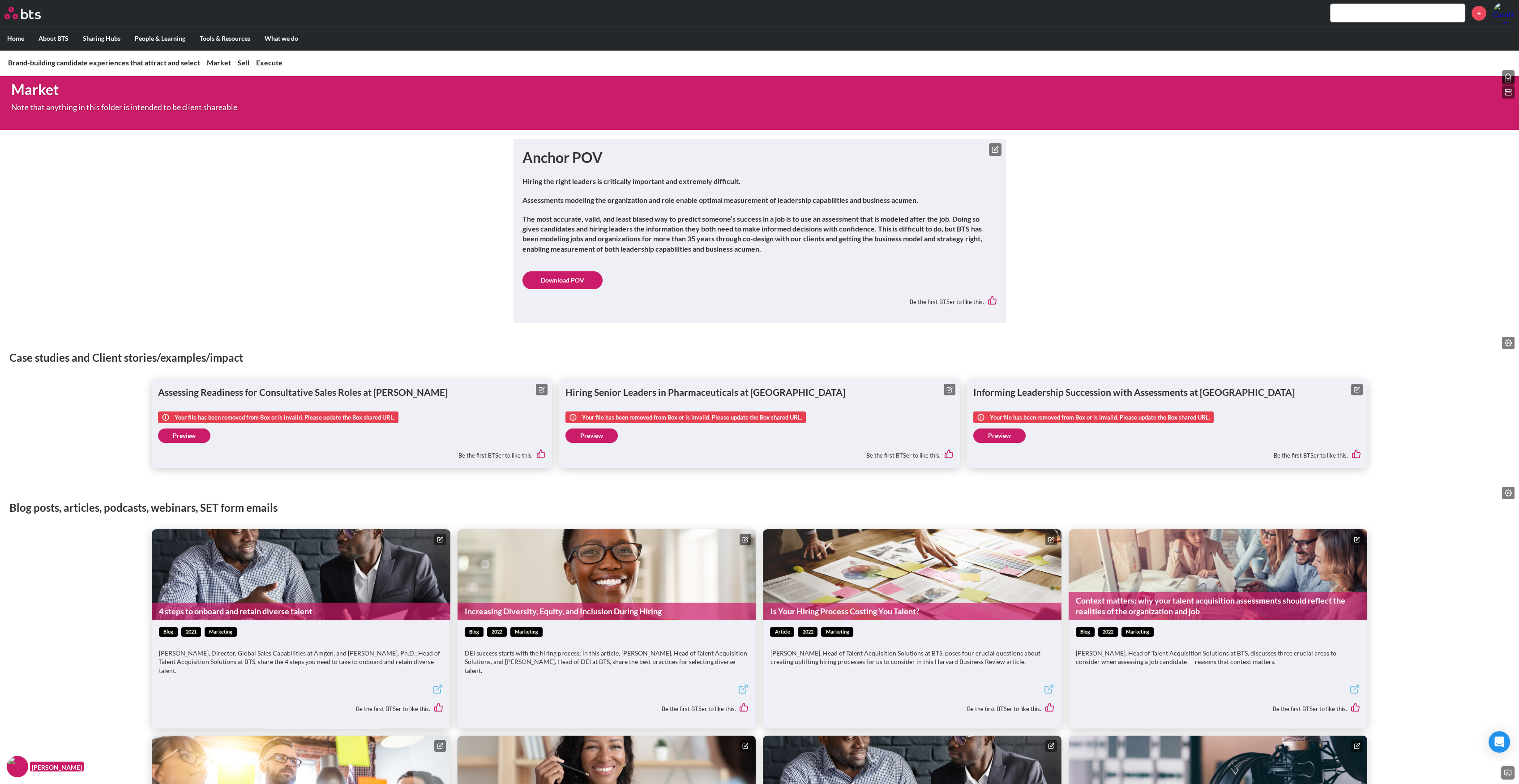
click at [176, 429] on link "Preview" at bounding box center [184, 435] width 52 height 14
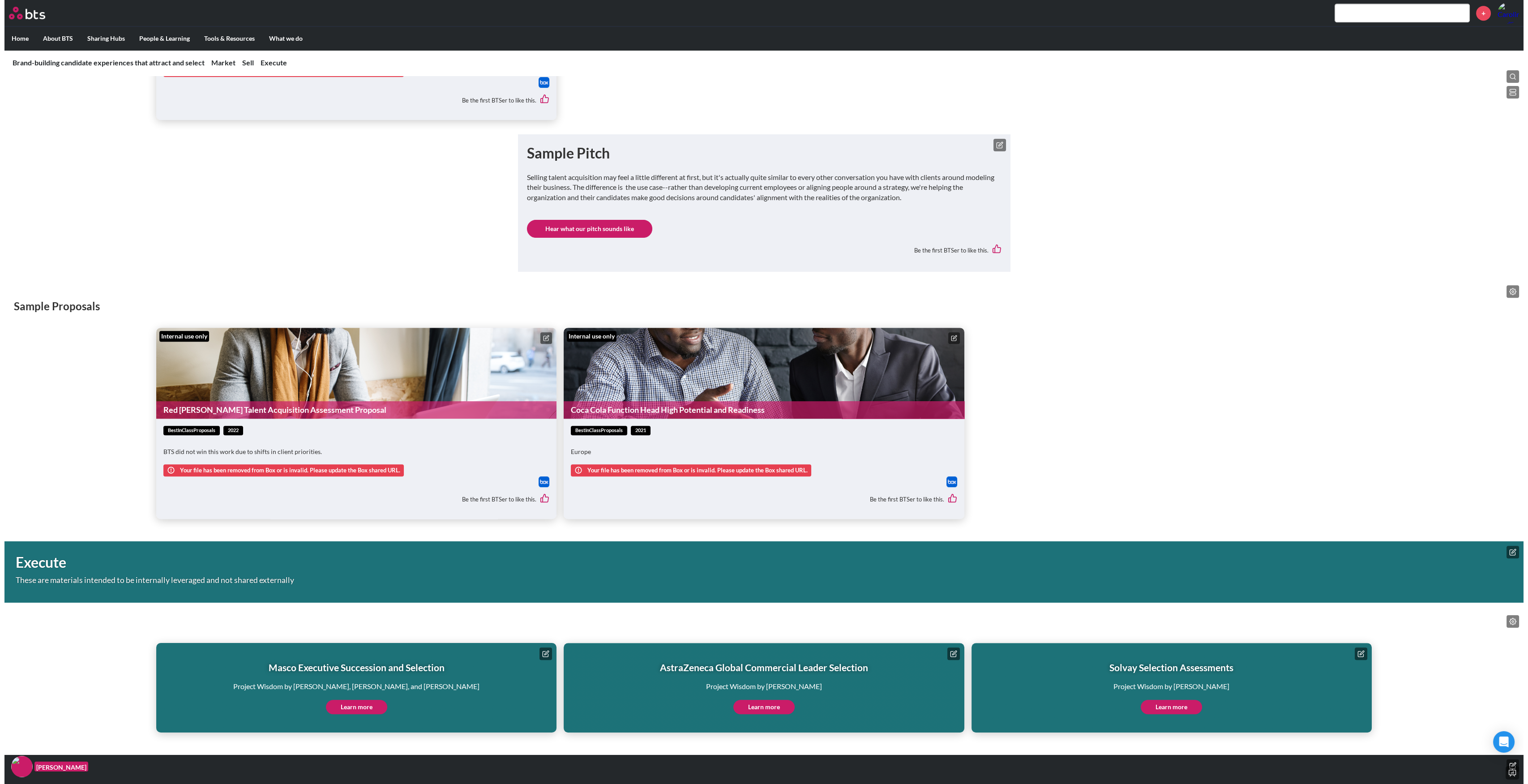
scroll to position [2165, 0]
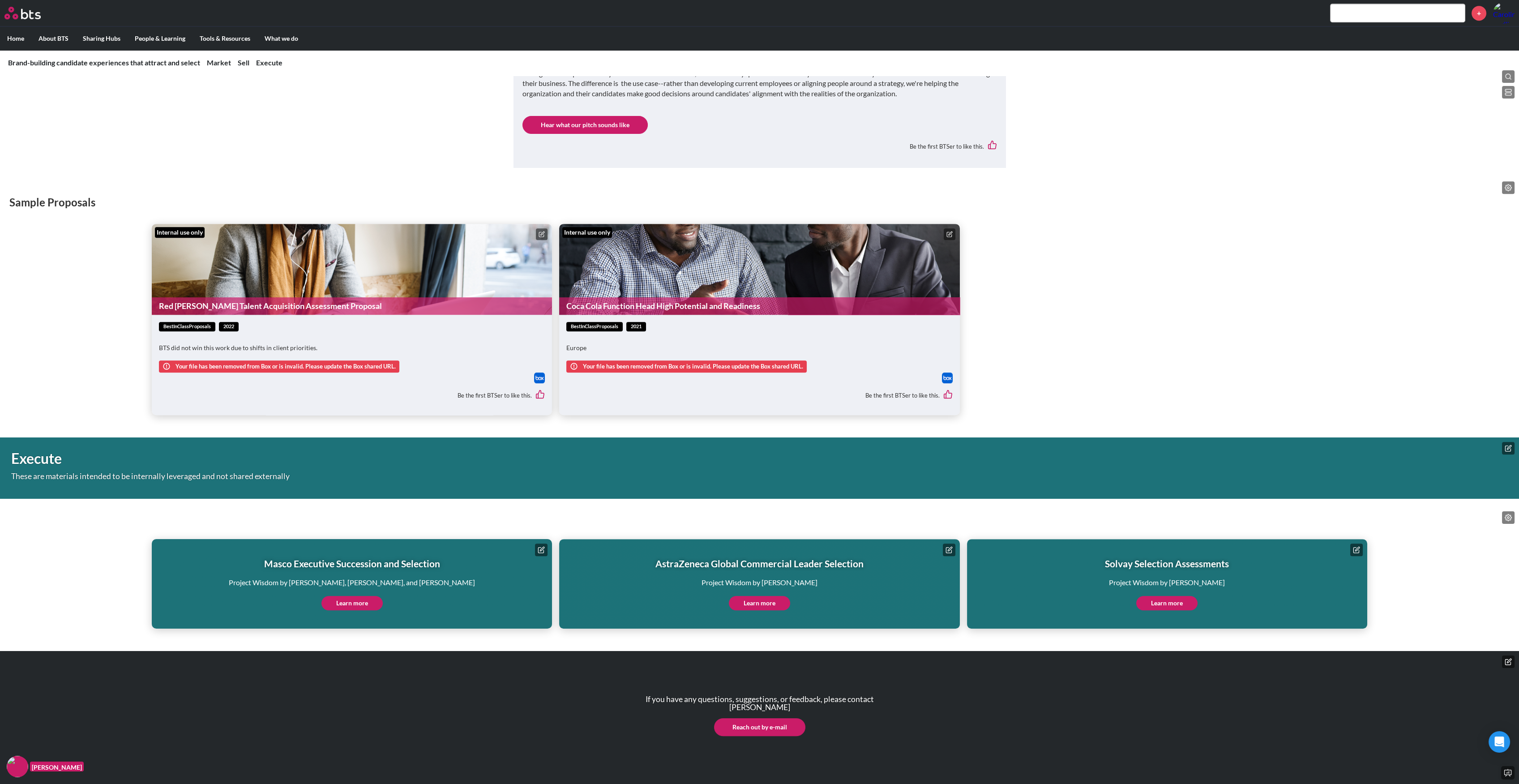
click at [540, 231] on icon at bounding box center [542, 234] width 7 height 7
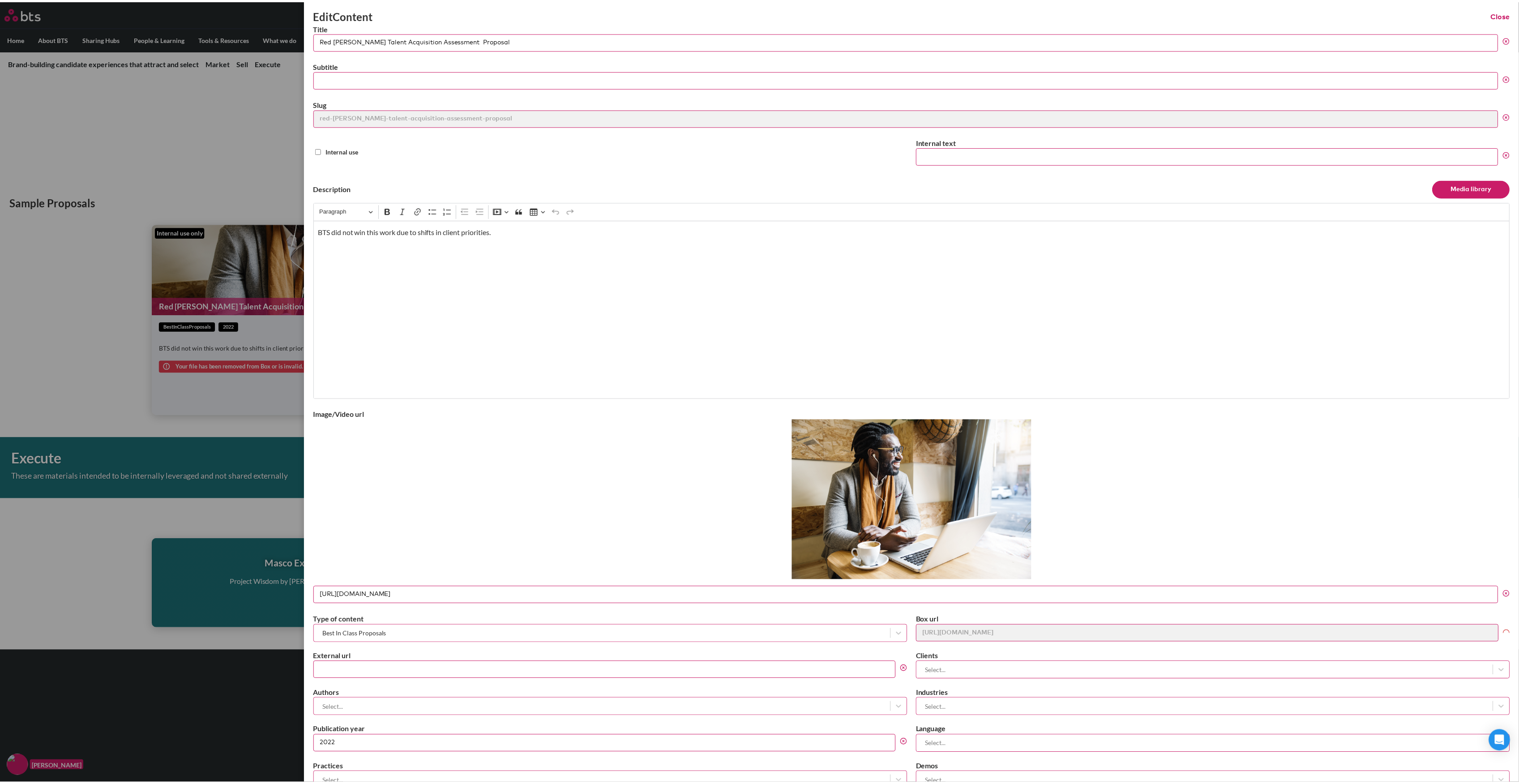
scroll to position [126, 0]
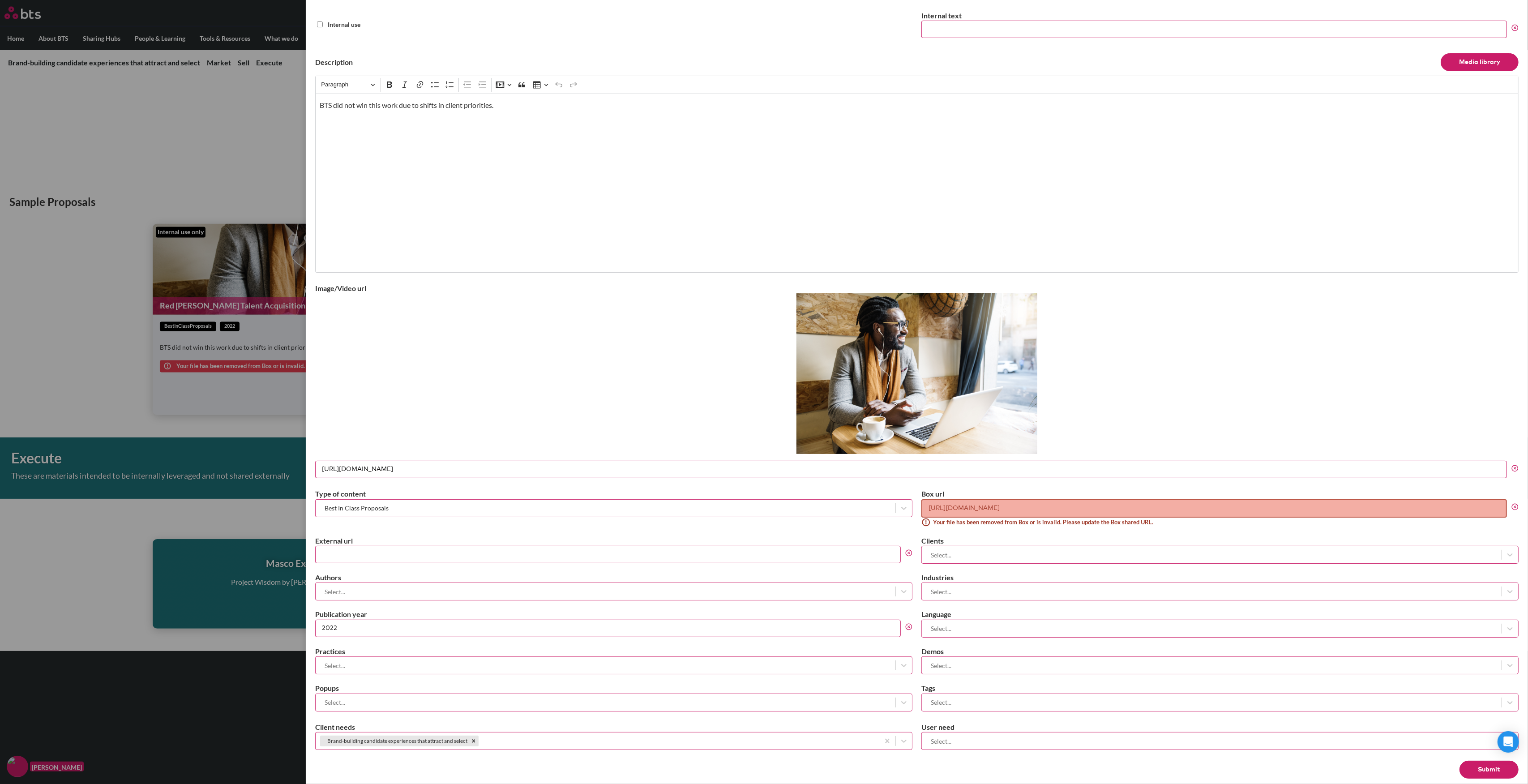
click at [1013, 503] on input "[URL][DOMAIN_NAME]" at bounding box center [1214, 508] width 585 height 18
click at [44, 337] on label at bounding box center [764, 392] width 1528 height 784
click at [0, 0] on input "checkbox" at bounding box center [0, 0] width 0 height 0
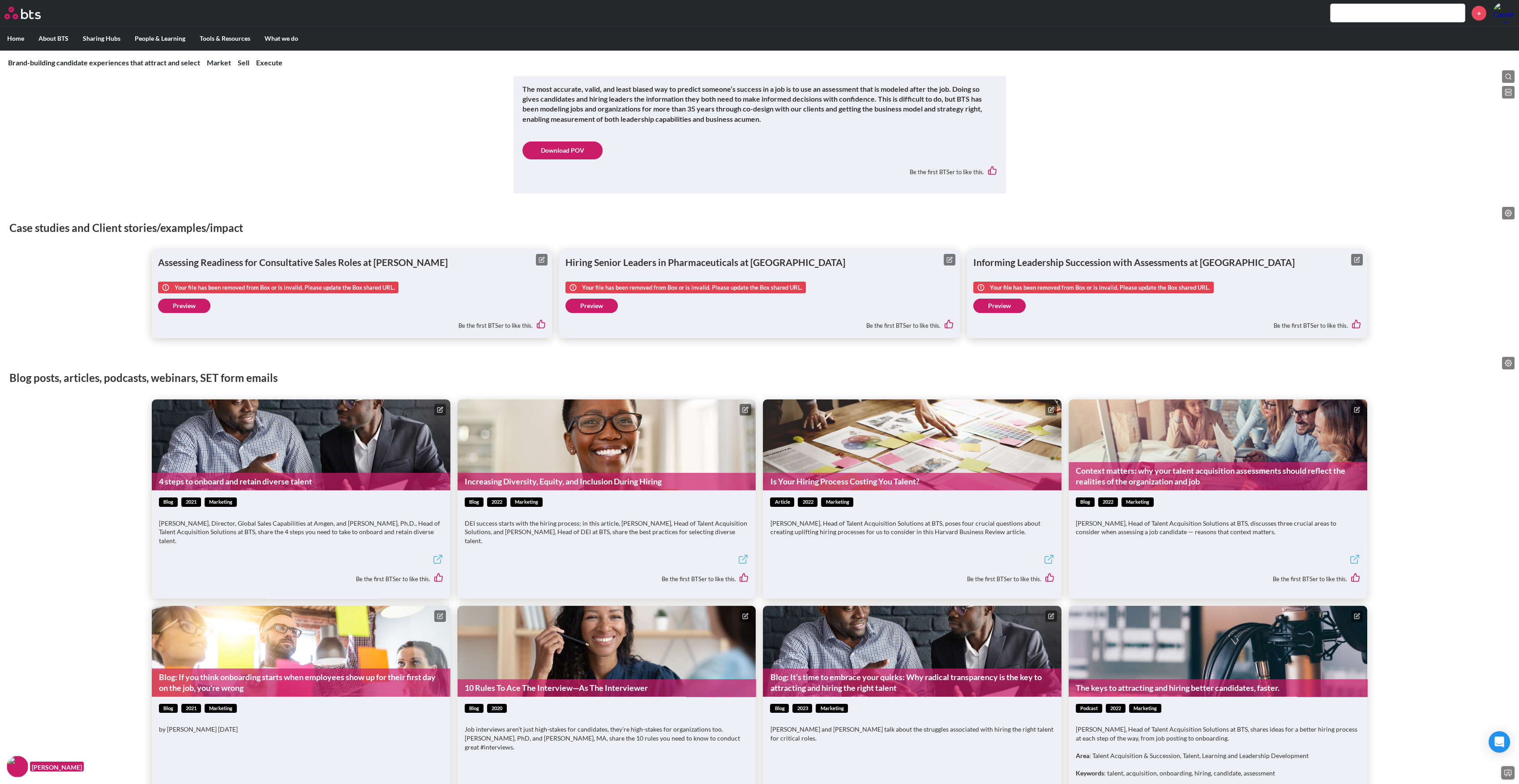
scroll to position [537, 0]
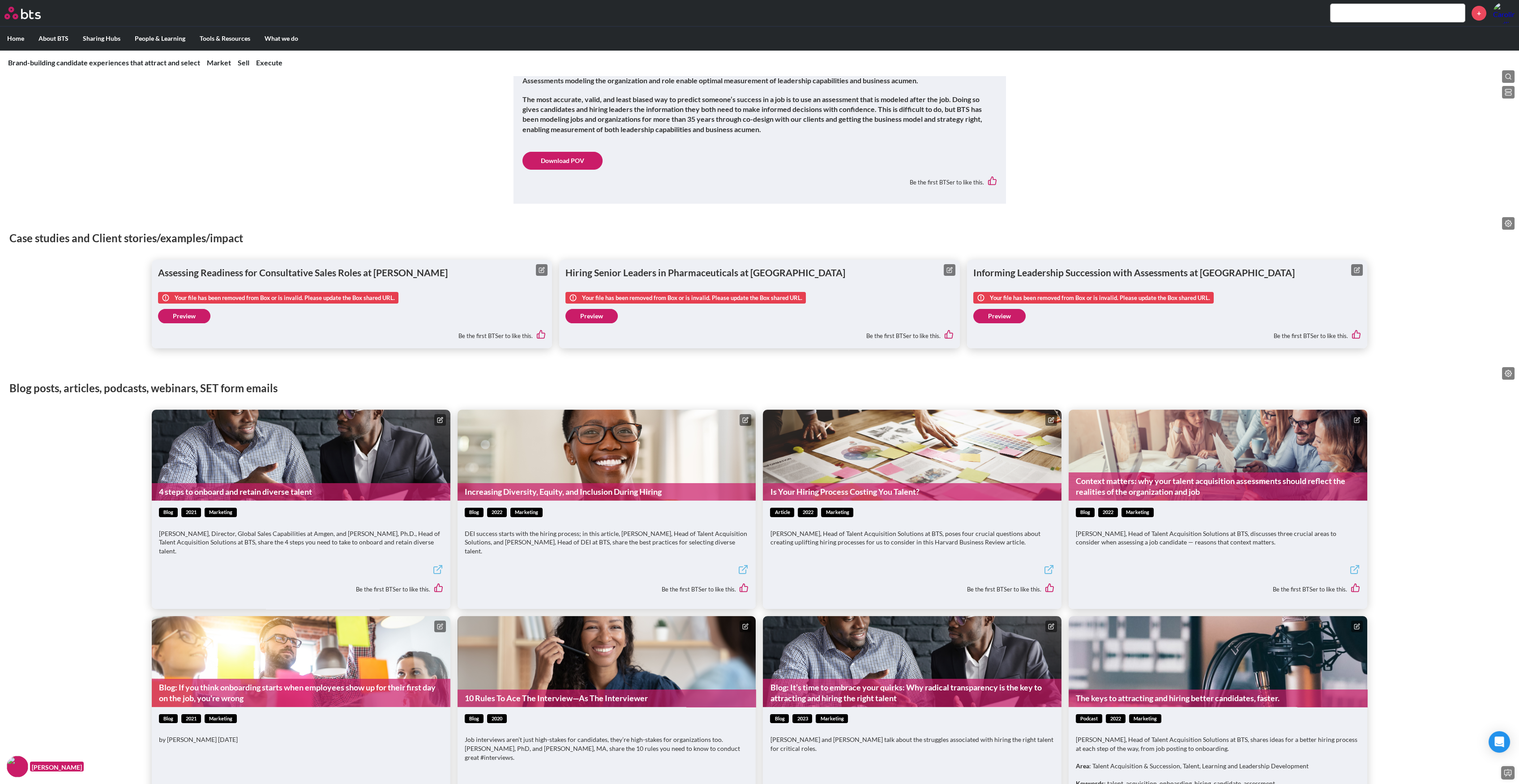
click at [275, 298] on span "Your file has been removed from Box or is invalid. Please update the Box shared…" at bounding box center [284, 298] width 220 height 8
click at [543, 268] on icon at bounding box center [543, 269] width 4 height 4
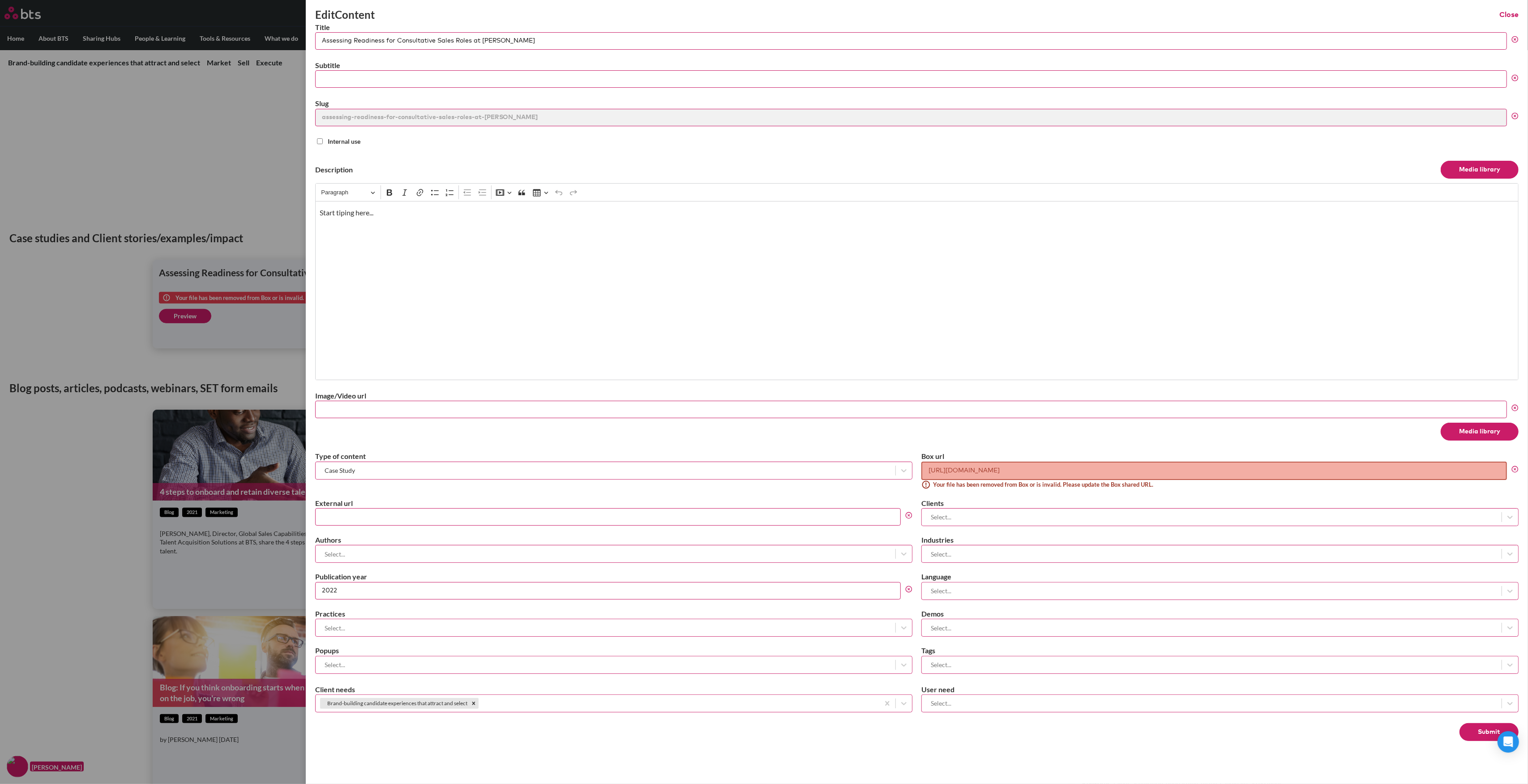
click at [989, 485] on span "Your file has been removed from Box or is invalid. Please update the Box shared…" at bounding box center [1043, 485] width 220 height 8
click at [1146, 485] on span "Your file has been removed from Box or is invalid. Please update the Box shared…" at bounding box center [1043, 485] width 220 height 8
click at [979, 470] on input "https://bts.box.com/s/p4v80ifvoarnmhbkbom6vxied4mz8yne" at bounding box center [1214, 470] width 585 height 18
click at [1050, 454] on label "Box url" at bounding box center [1220, 456] width 597 height 10
click at [1050, 461] on input "https://bts.box.com/s/p4v80ifvoarnmhbkbom6vxied4mz8yne" at bounding box center [1214, 470] width 585 height 18
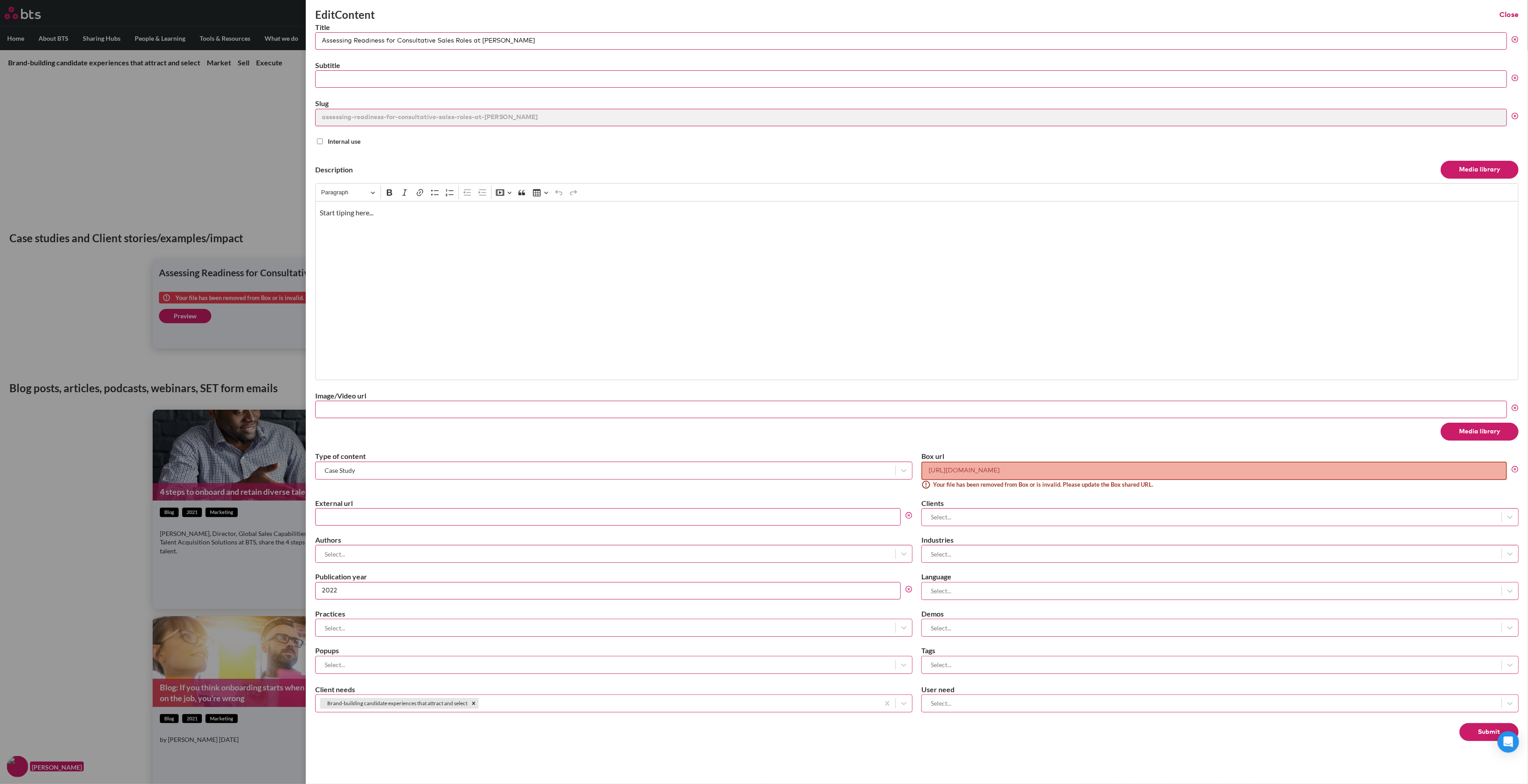
click at [1049, 469] on input "https://bts.box.com/s/p4v80ifvoarnmhbkbom6vxied4mz8yne" at bounding box center [1214, 470] width 585 height 18
click at [233, 122] on label at bounding box center [764, 392] width 1528 height 784
click at [0, 0] on input "checkbox" at bounding box center [0, 0] width 0 height 0
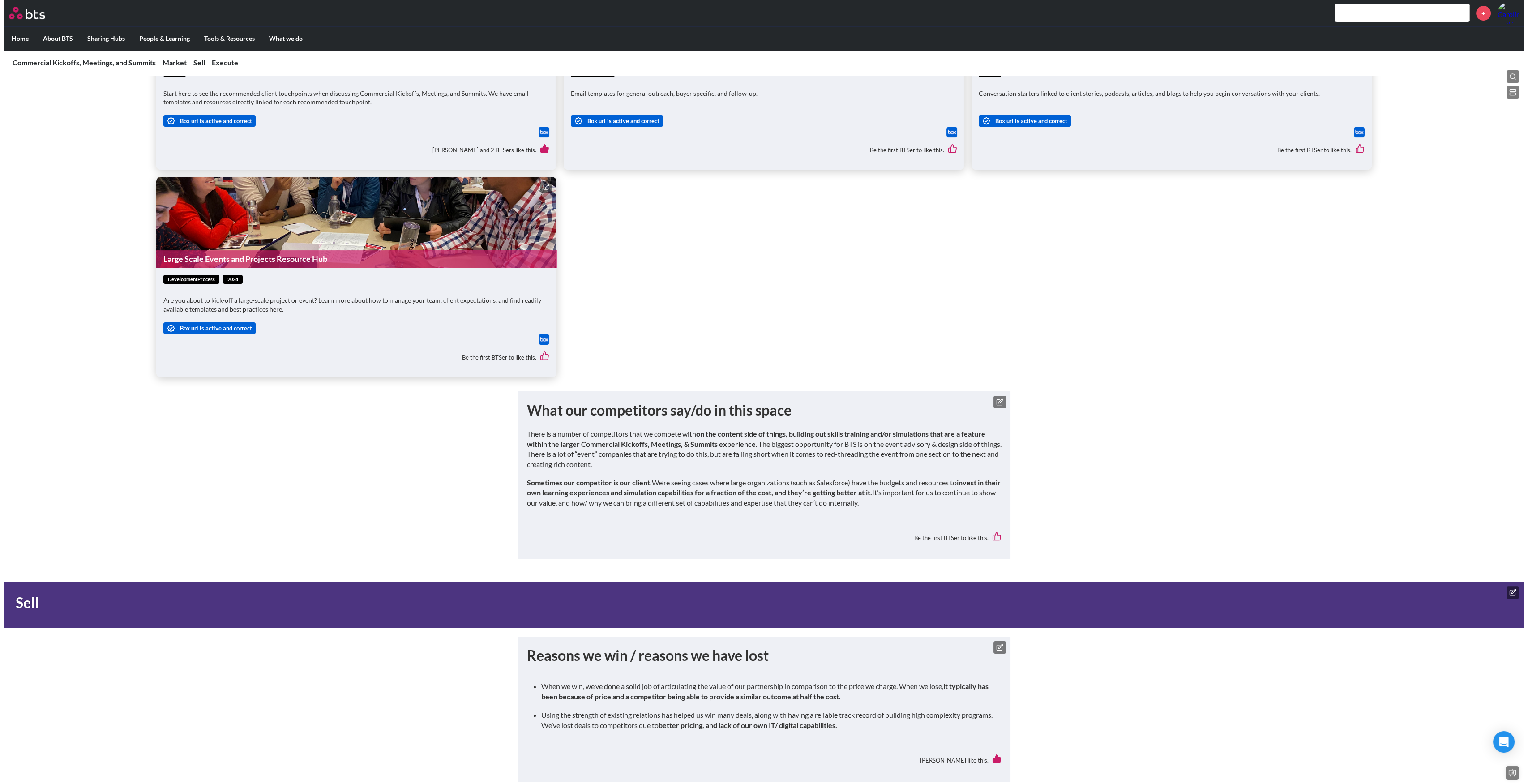
scroll to position [1141, 0]
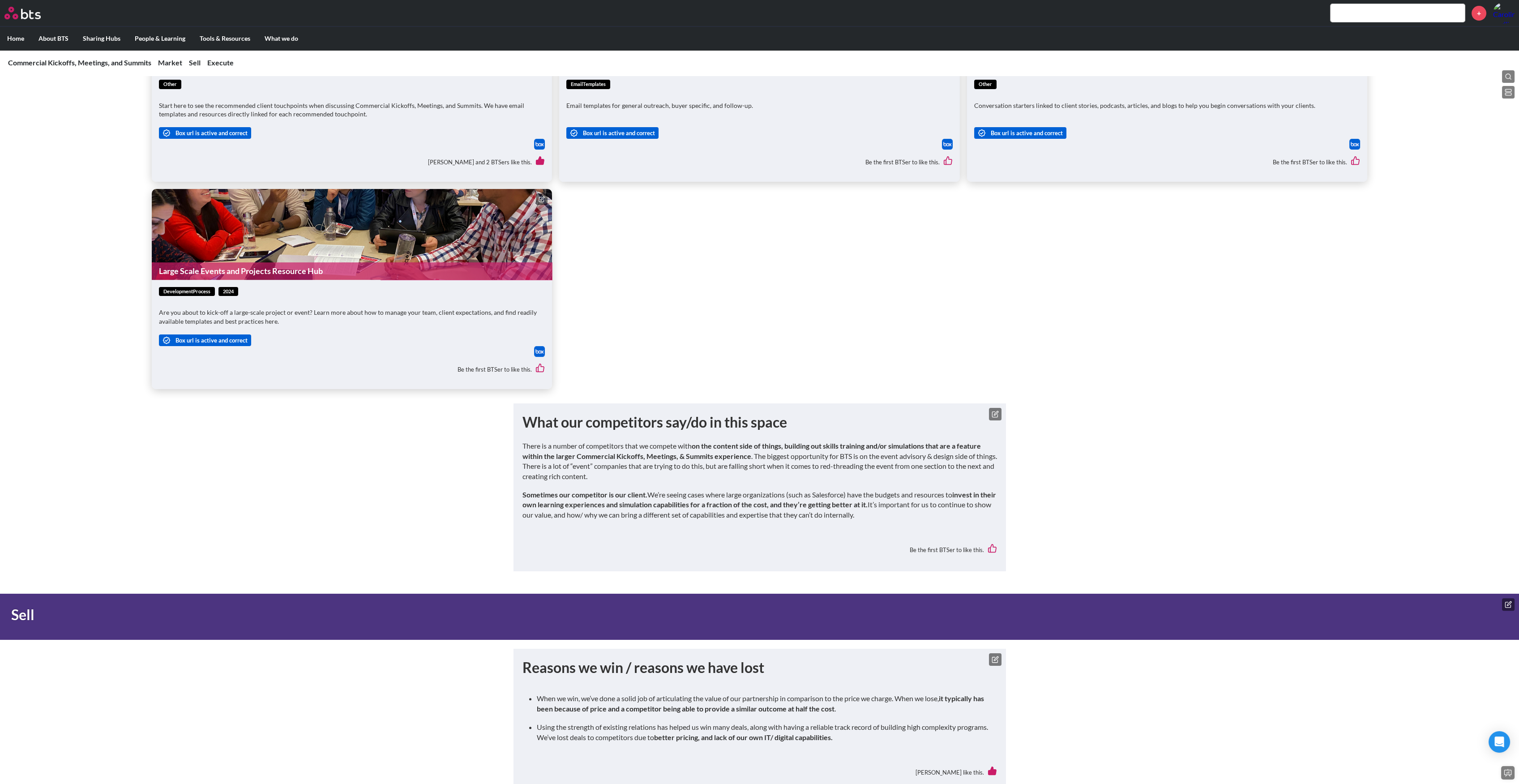
click at [535, 202] on figure "Large Scale Events and Projects Resource Hub" at bounding box center [352, 234] width 400 height 91
click at [536, 196] on button at bounding box center [542, 199] width 12 height 12
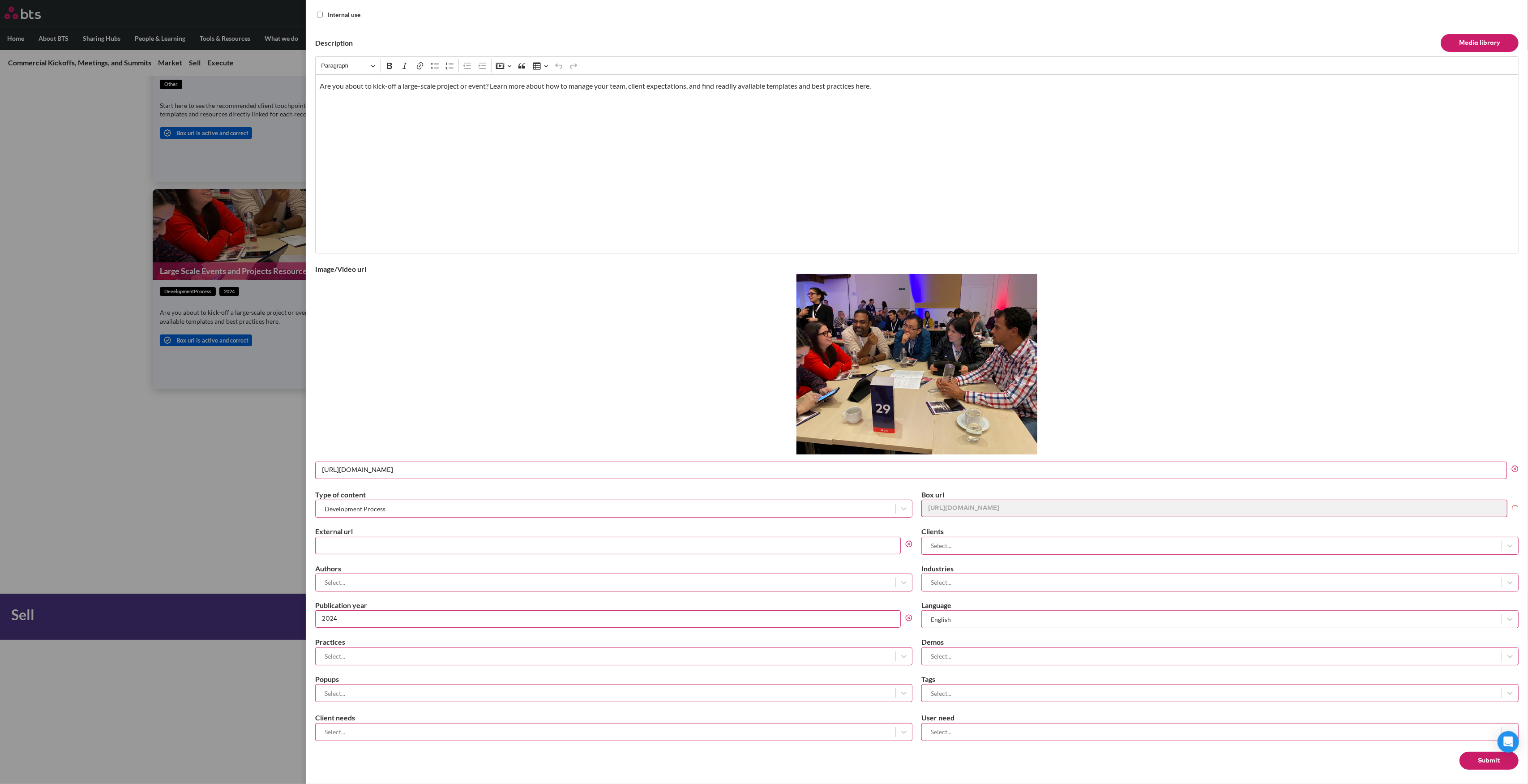
scroll to position [127, 0]
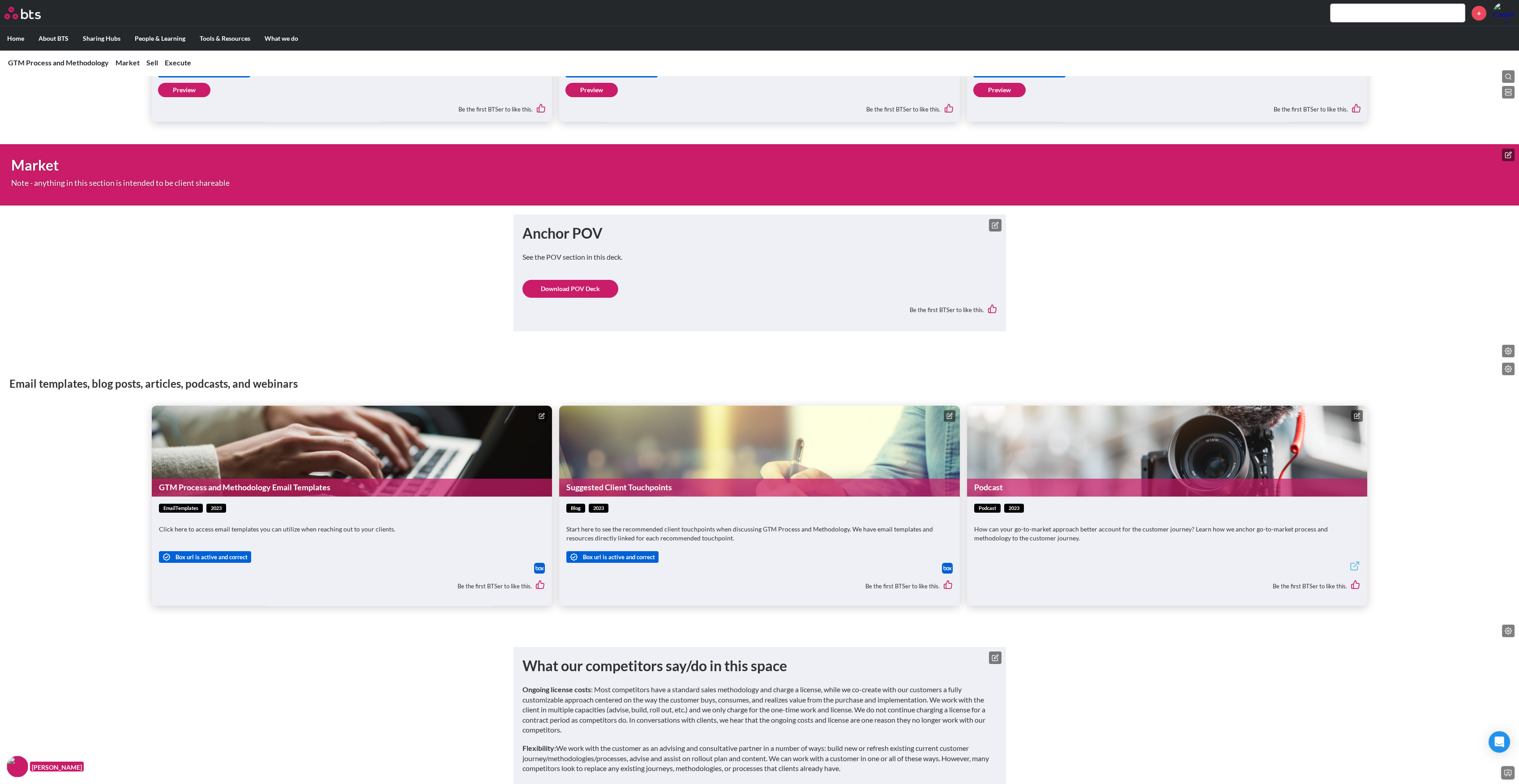
scroll to position [358, 0]
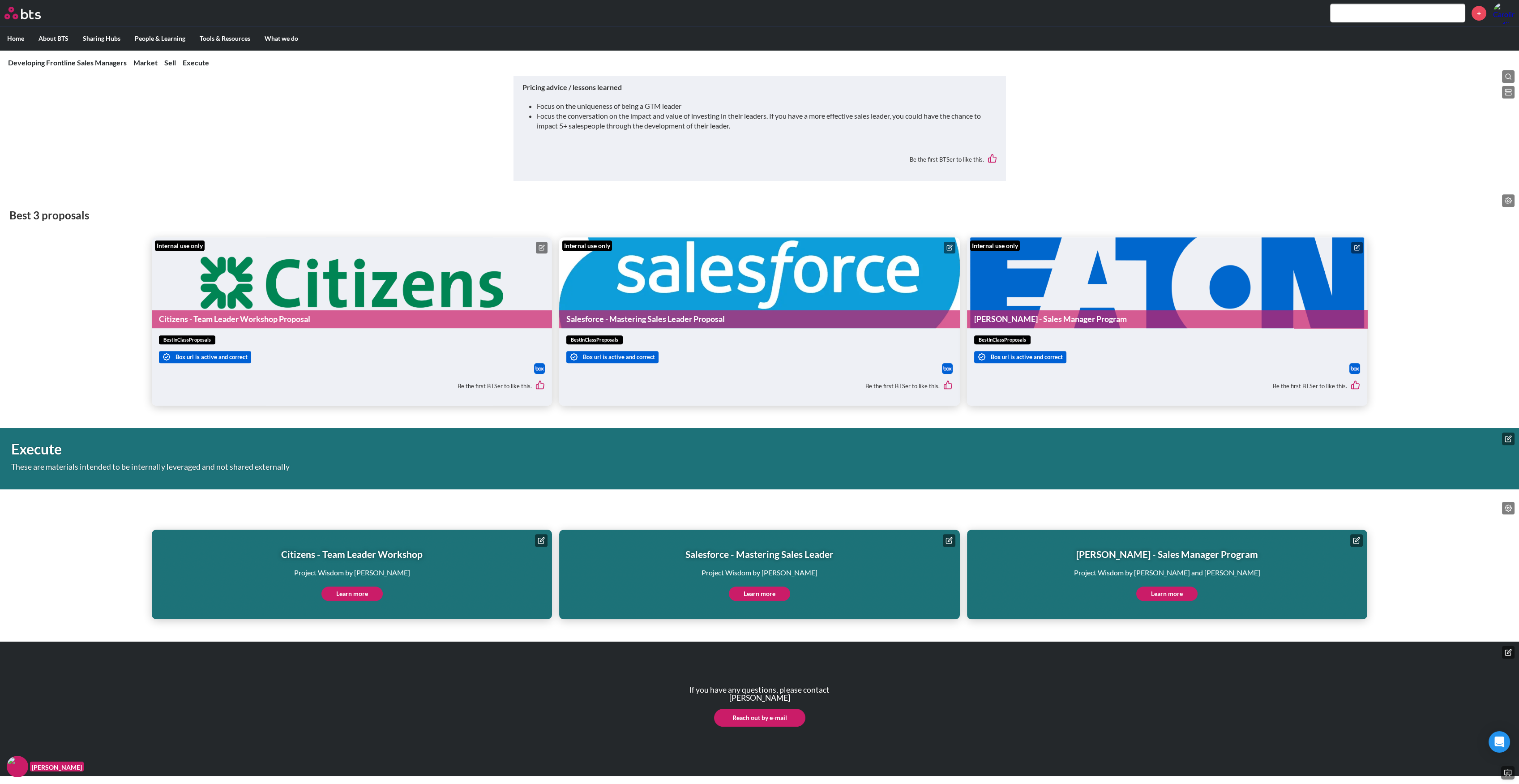
scroll to position [1723, 0]
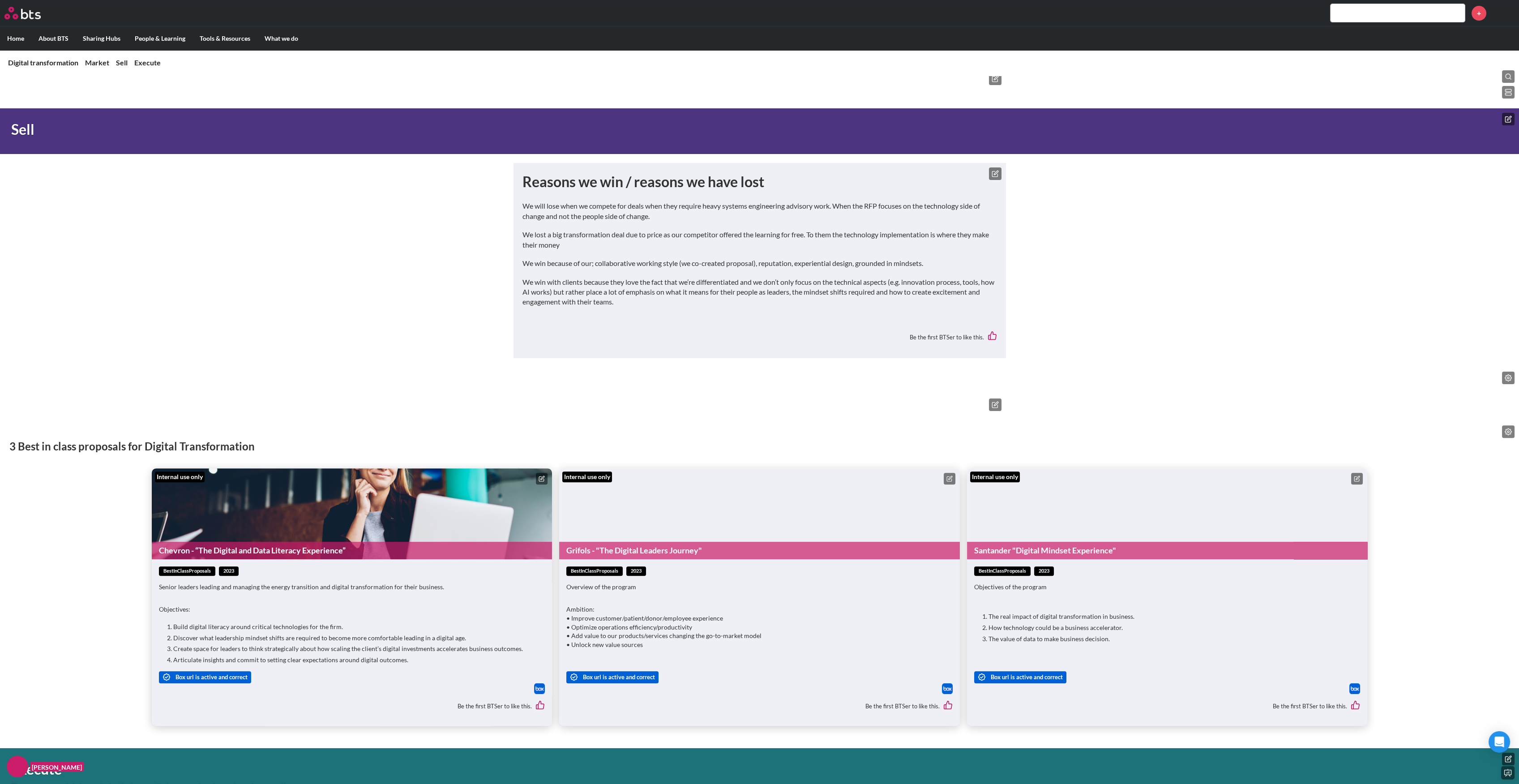
scroll to position [1684, 0]
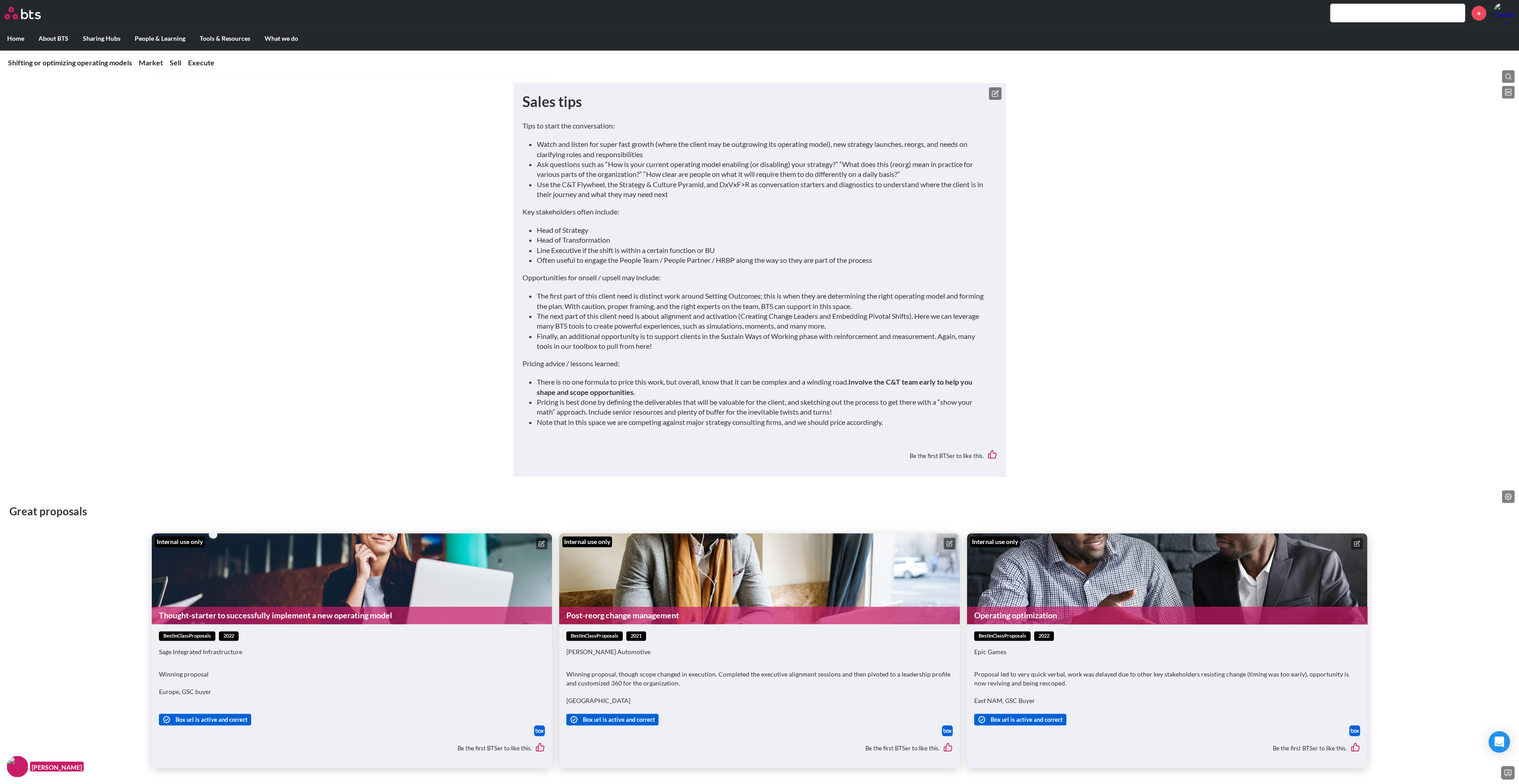
scroll to position [2029, 0]
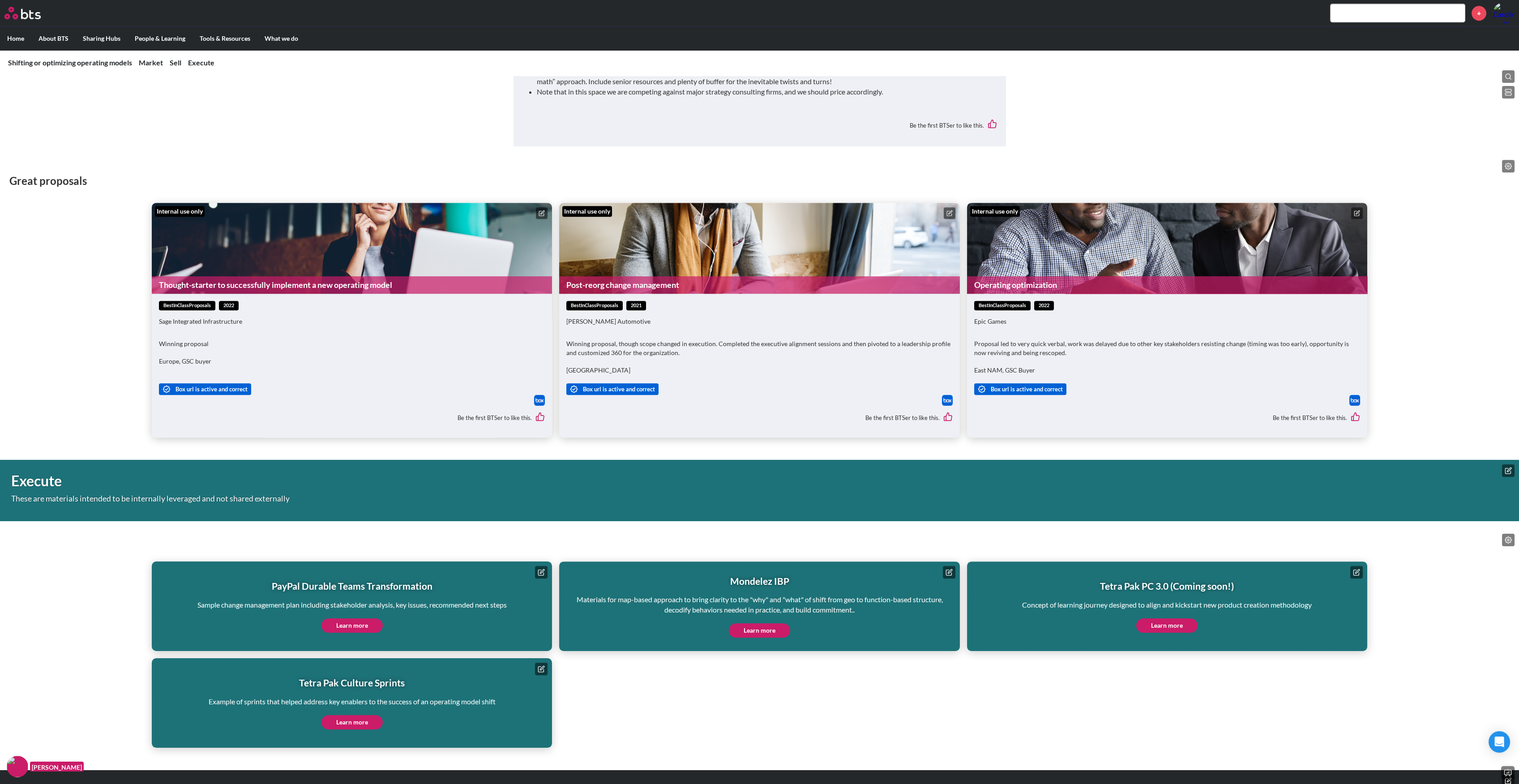
scroll to position [2061, 0]
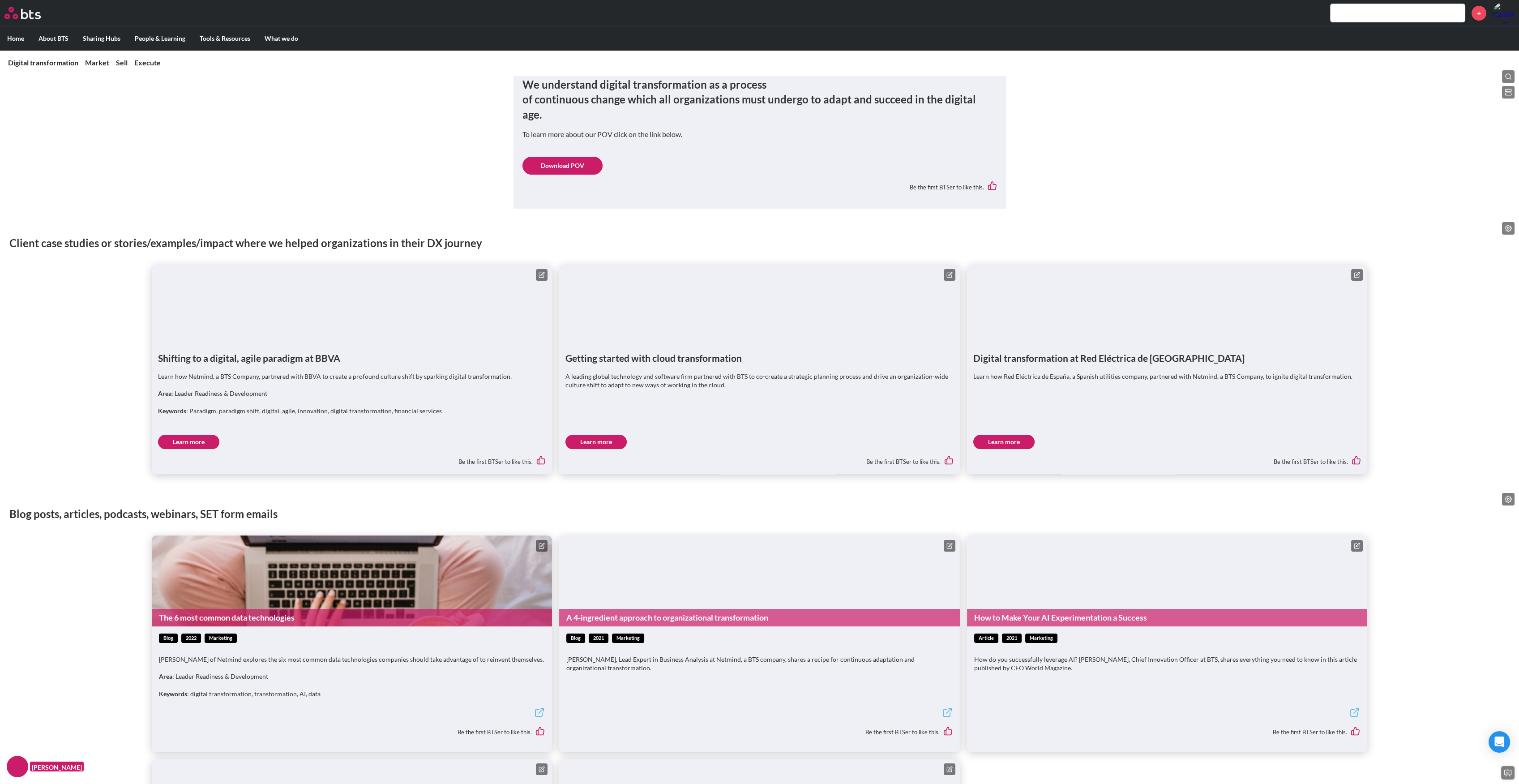
scroll to position [537, 0]
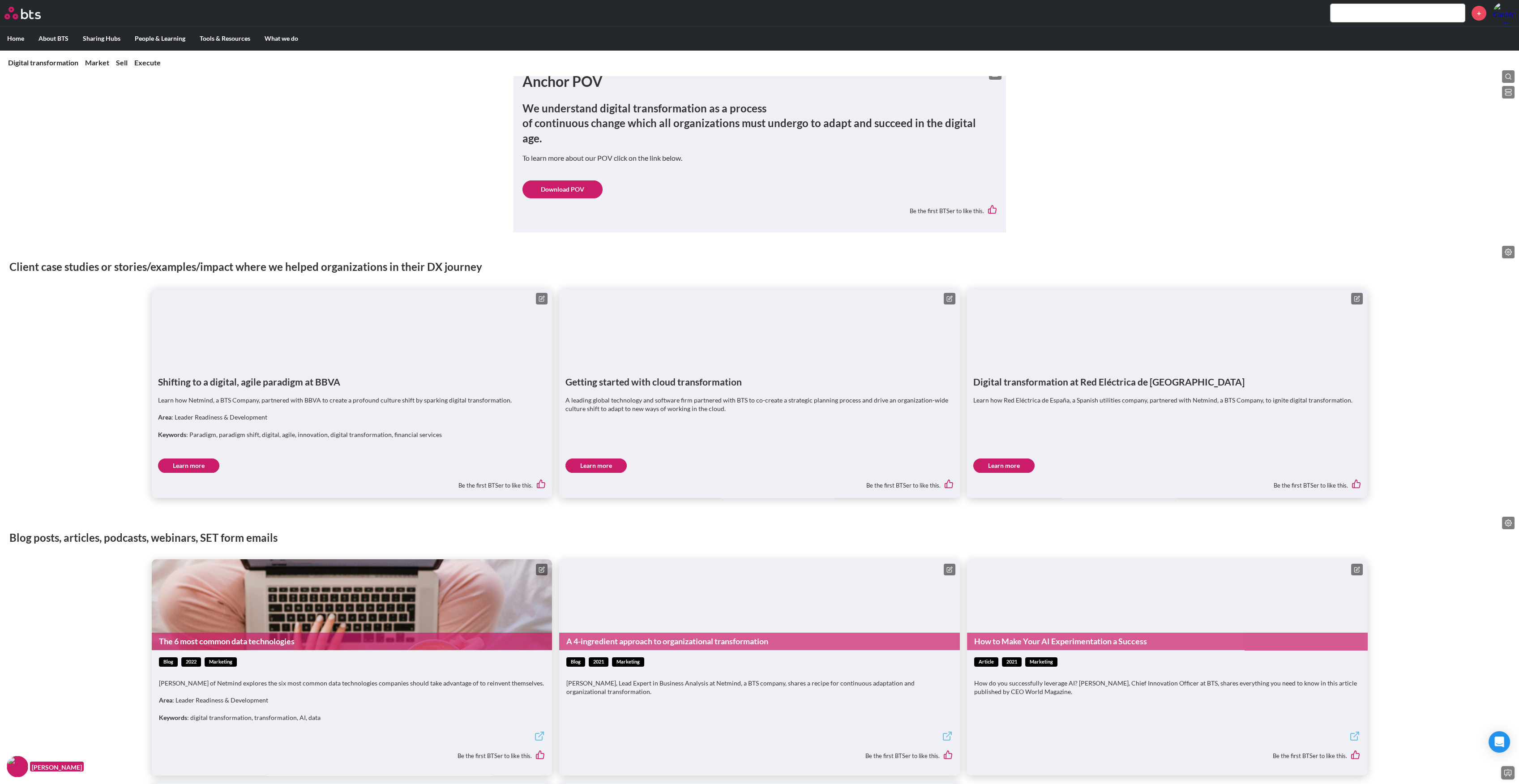
click at [544, 295] on icon at bounding box center [542, 298] width 7 height 7
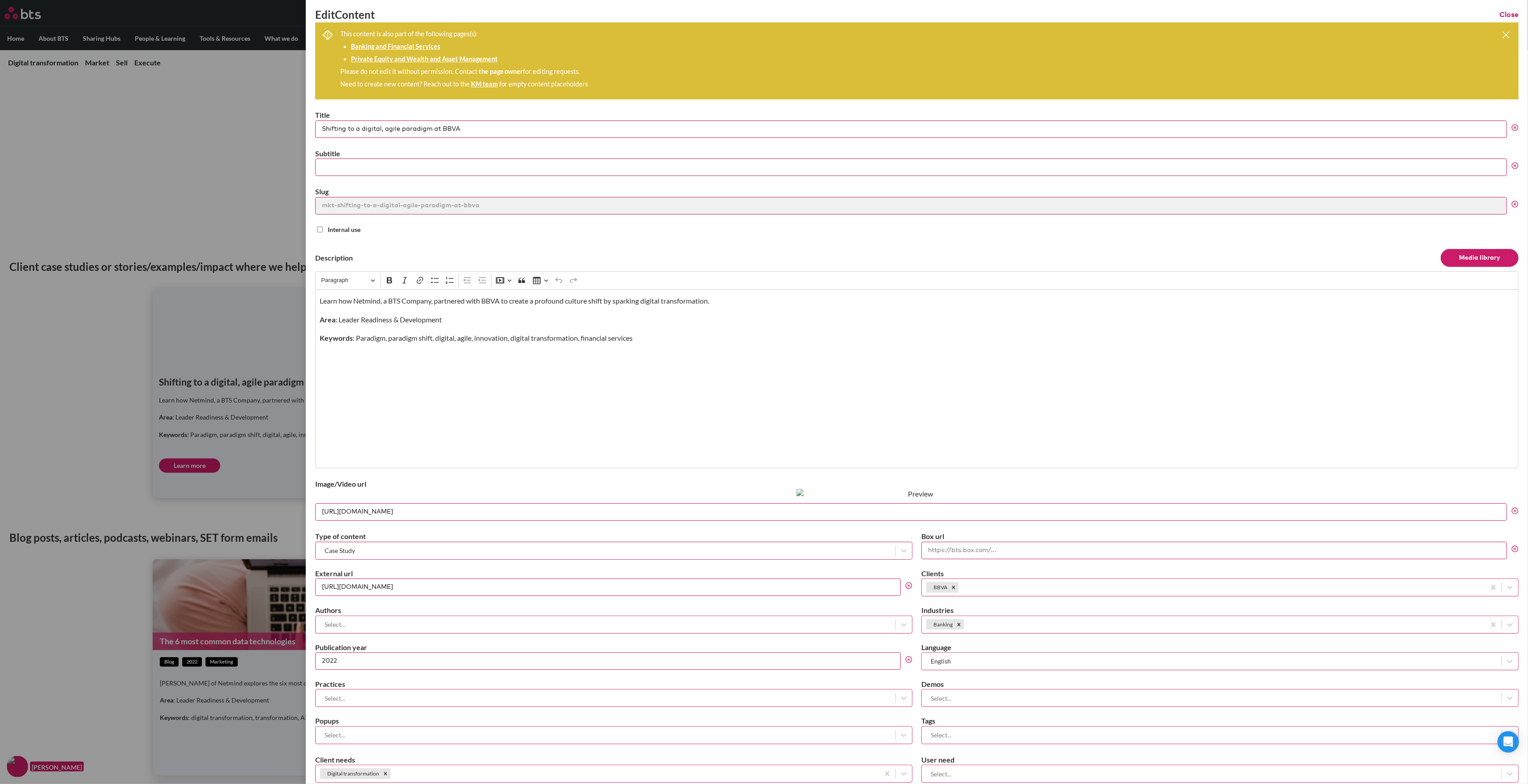
click at [179, 143] on label at bounding box center [764, 392] width 1528 height 784
click at [0, 0] on input "checkbox" at bounding box center [0, 0] width 0 height 0
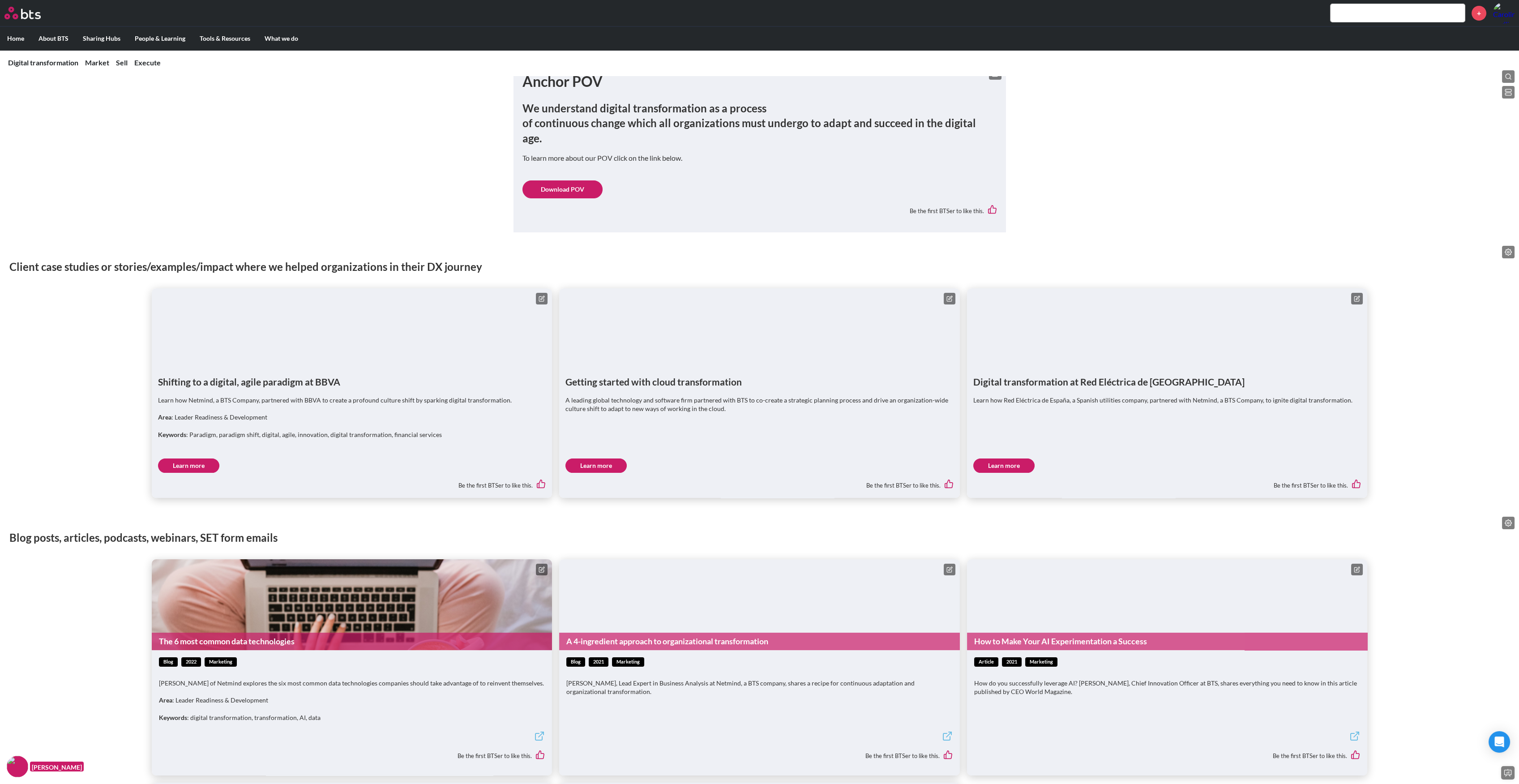
click at [613, 458] on link "Learn more" at bounding box center [596, 466] width 61 height 14
click at [1359, 297] on icon at bounding box center [1356, 299] width 5 height 5
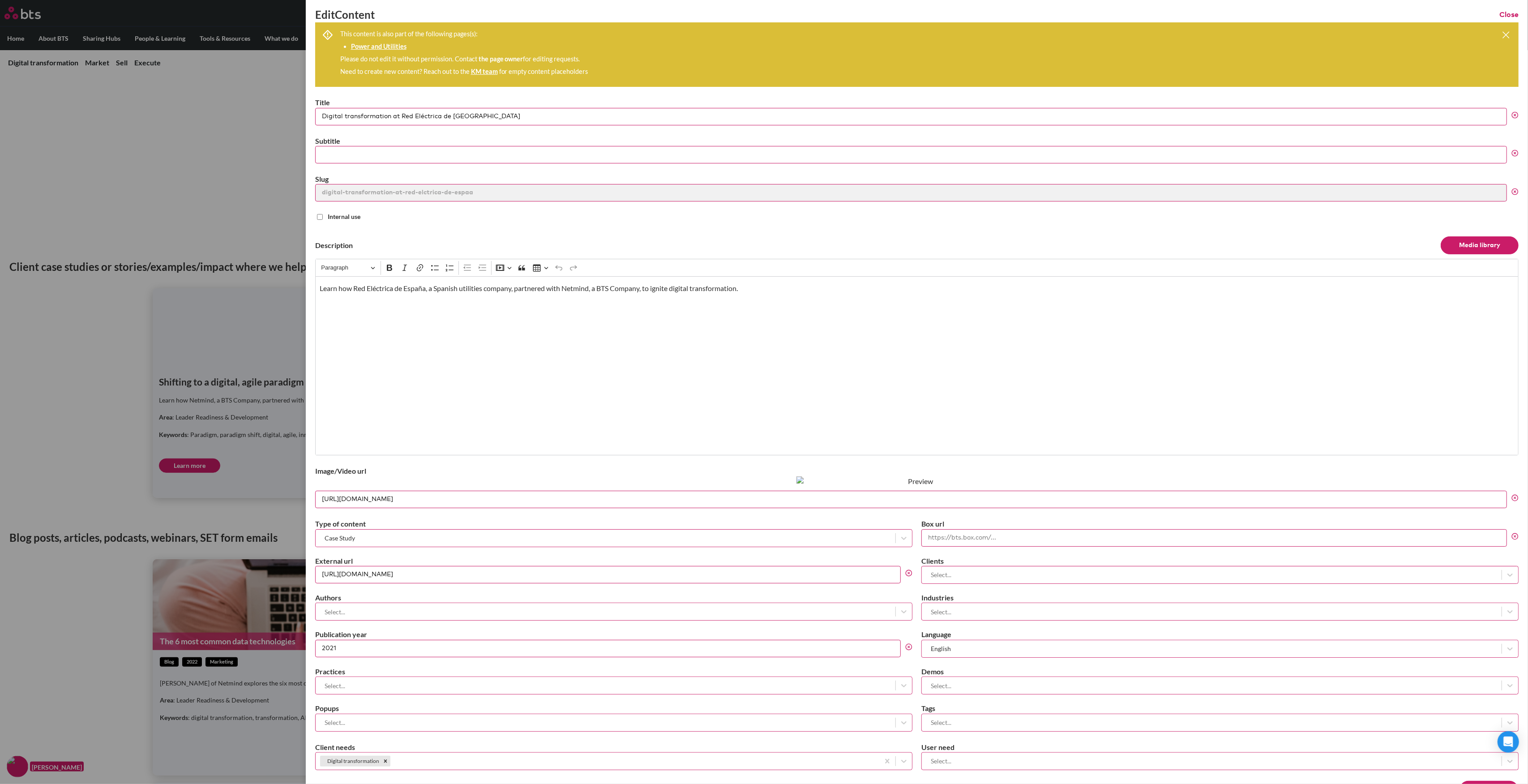
click at [593, 496] on input "https://bts.com/app/uploads/2021/11/jed-cobourn-6oXuHQEurmY-unsplash-scaled-e16…" at bounding box center [911, 499] width 1192 height 17
click at [216, 132] on label at bounding box center [764, 392] width 1528 height 784
click at [0, 0] on input "checkbox" at bounding box center [0, 0] width 0 height 0
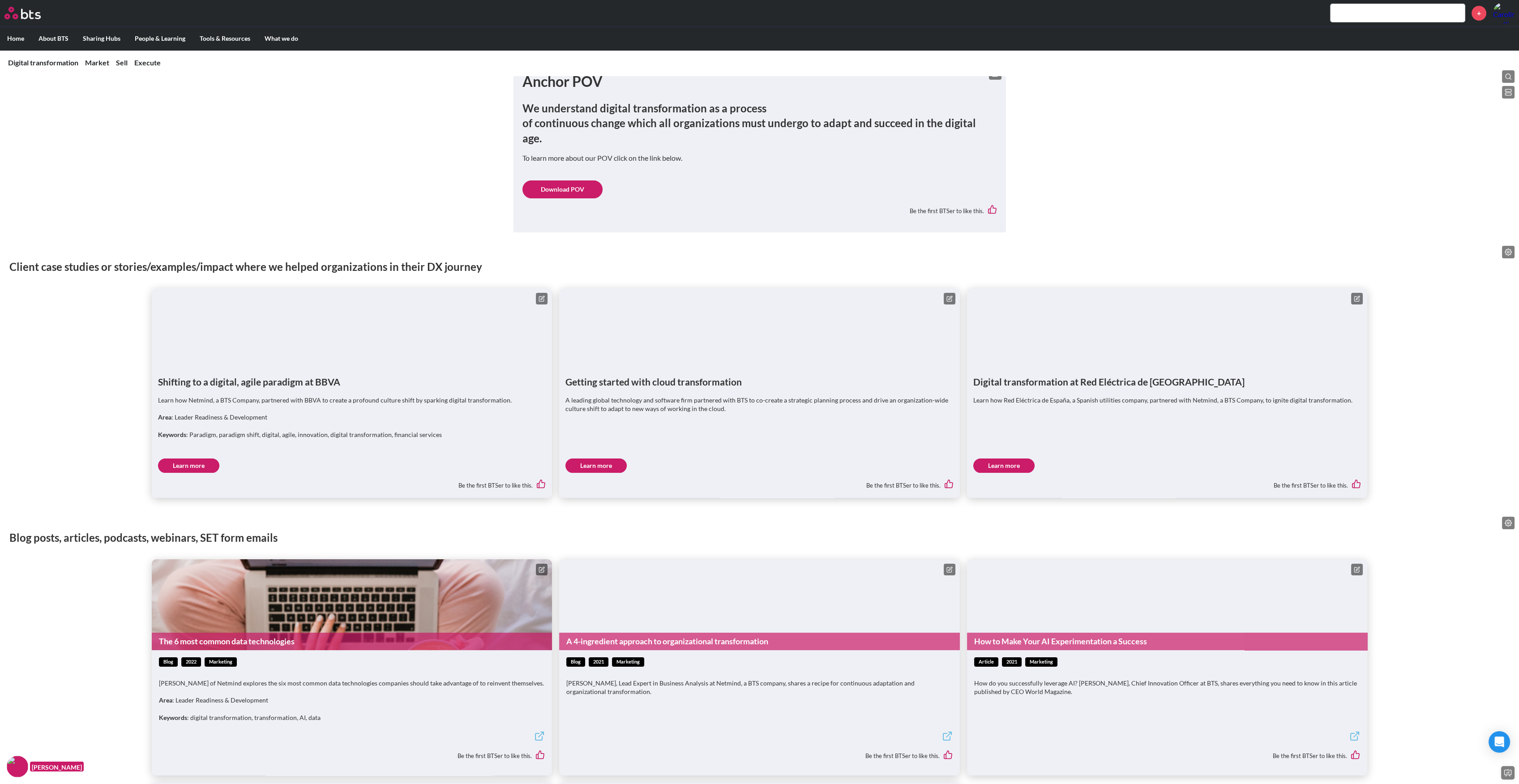
click at [947, 297] on icon at bounding box center [949, 299] width 5 height 5
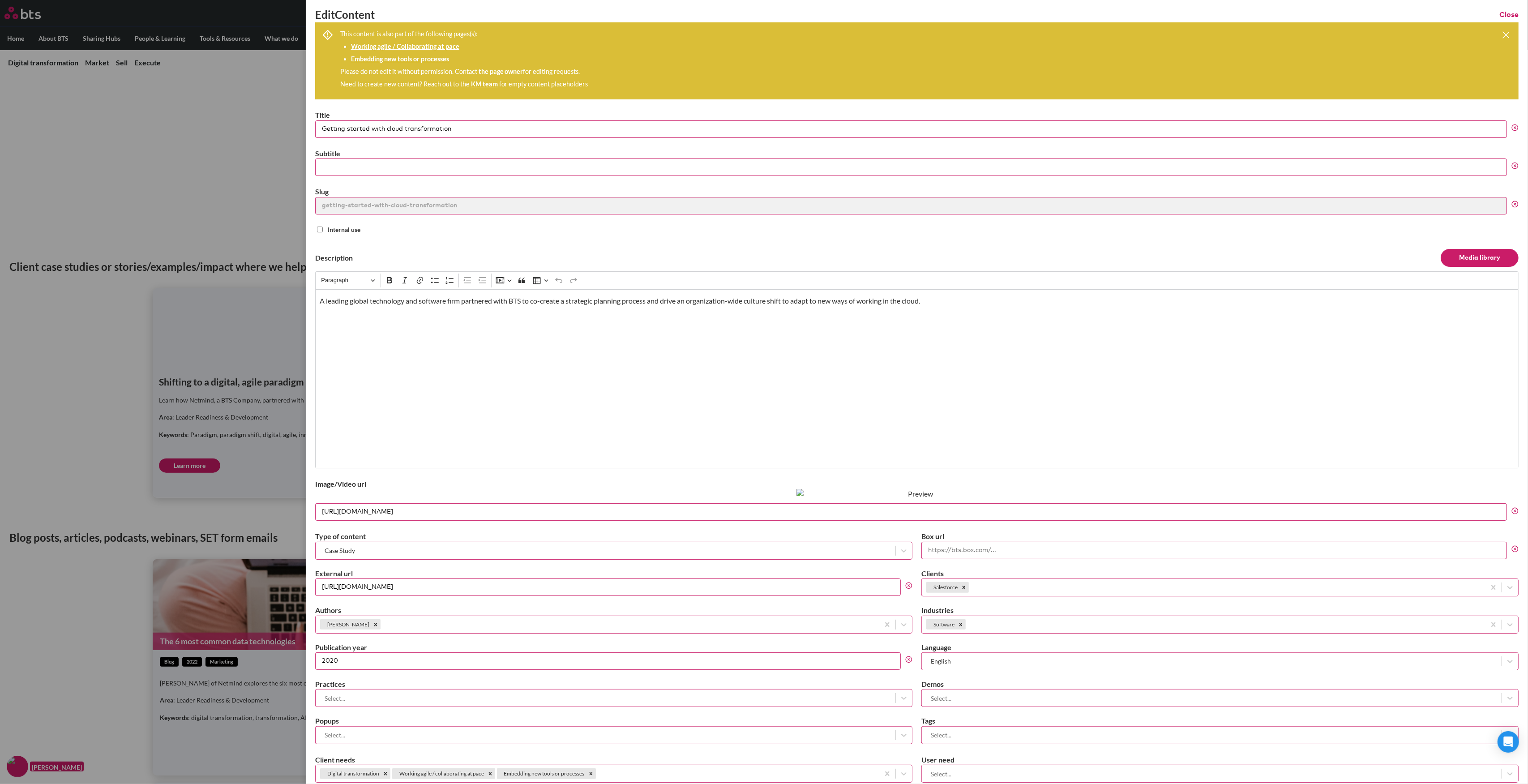
click at [463, 517] on input "https://bts.com/app/uploads/2020/06/shutterstock_414238159.jpg" at bounding box center [911, 511] width 1192 height 17
click at [79, 281] on label at bounding box center [764, 392] width 1528 height 784
click at [0, 0] on input "checkbox" at bounding box center [0, 0] width 0 height 0
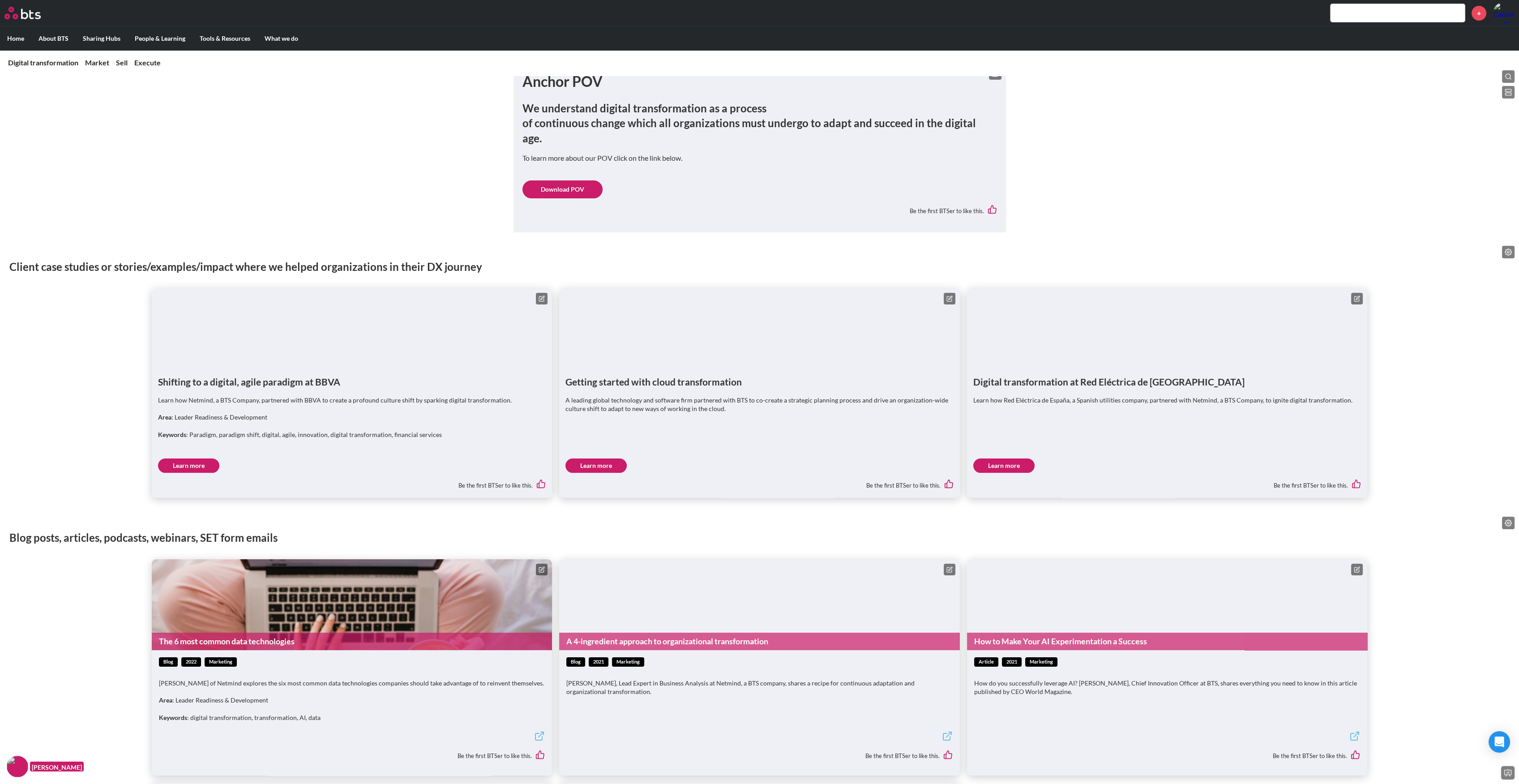
click at [600, 458] on link "Learn more" at bounding box center [596, 466] width 61 height 14
click at [951, 296] on icon at bounding box center [950, 298] width 4 height 4
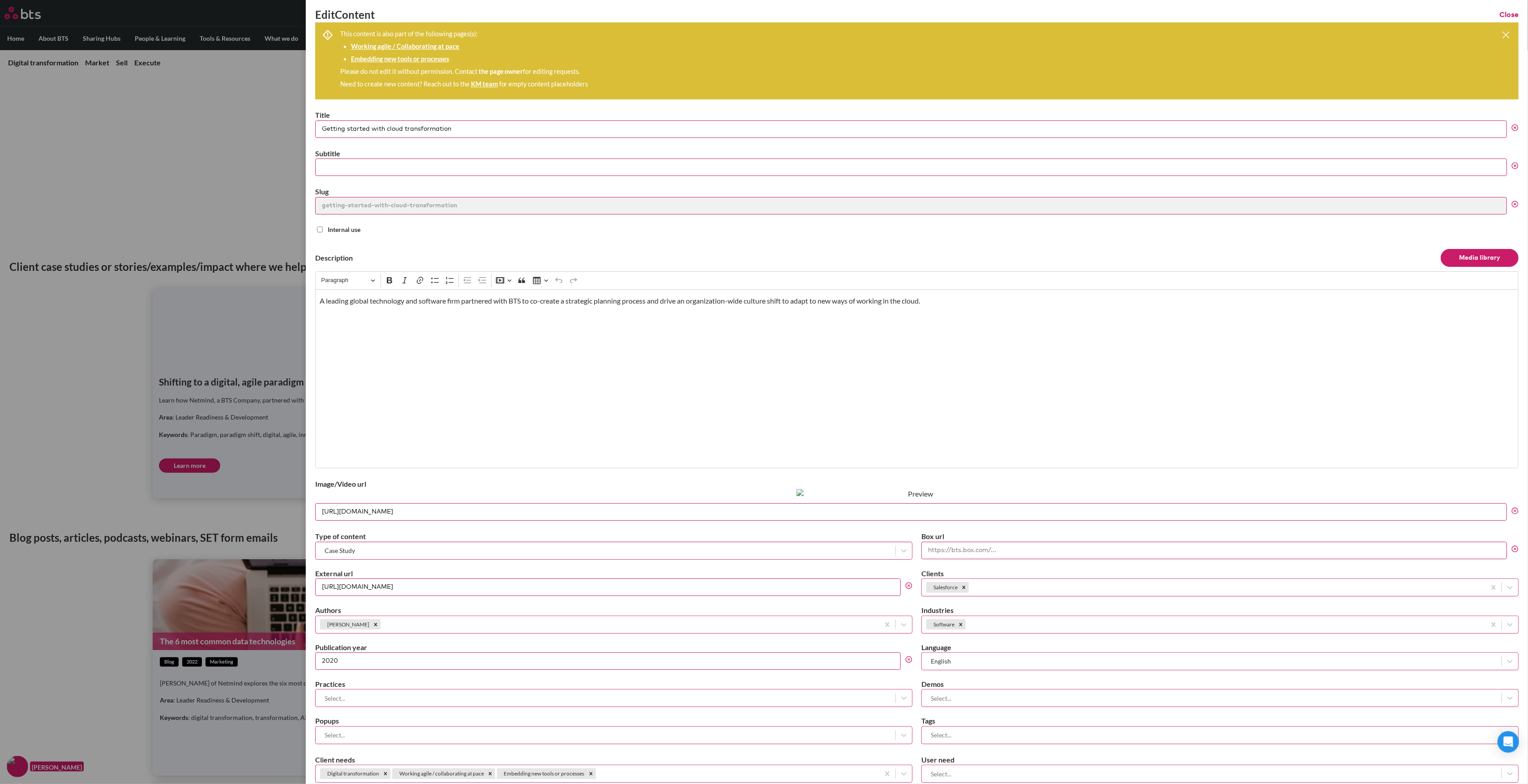
click at [378, 509] on input "https://bts.com/app/uploads/2020/06/shutterstock_414238159.jpg" at bounding box center [911, 511] width 1192 height 17
paste input "wp-content/uploads/2021/10/zan-yBEUD8SWABc-unsplash-scaled"
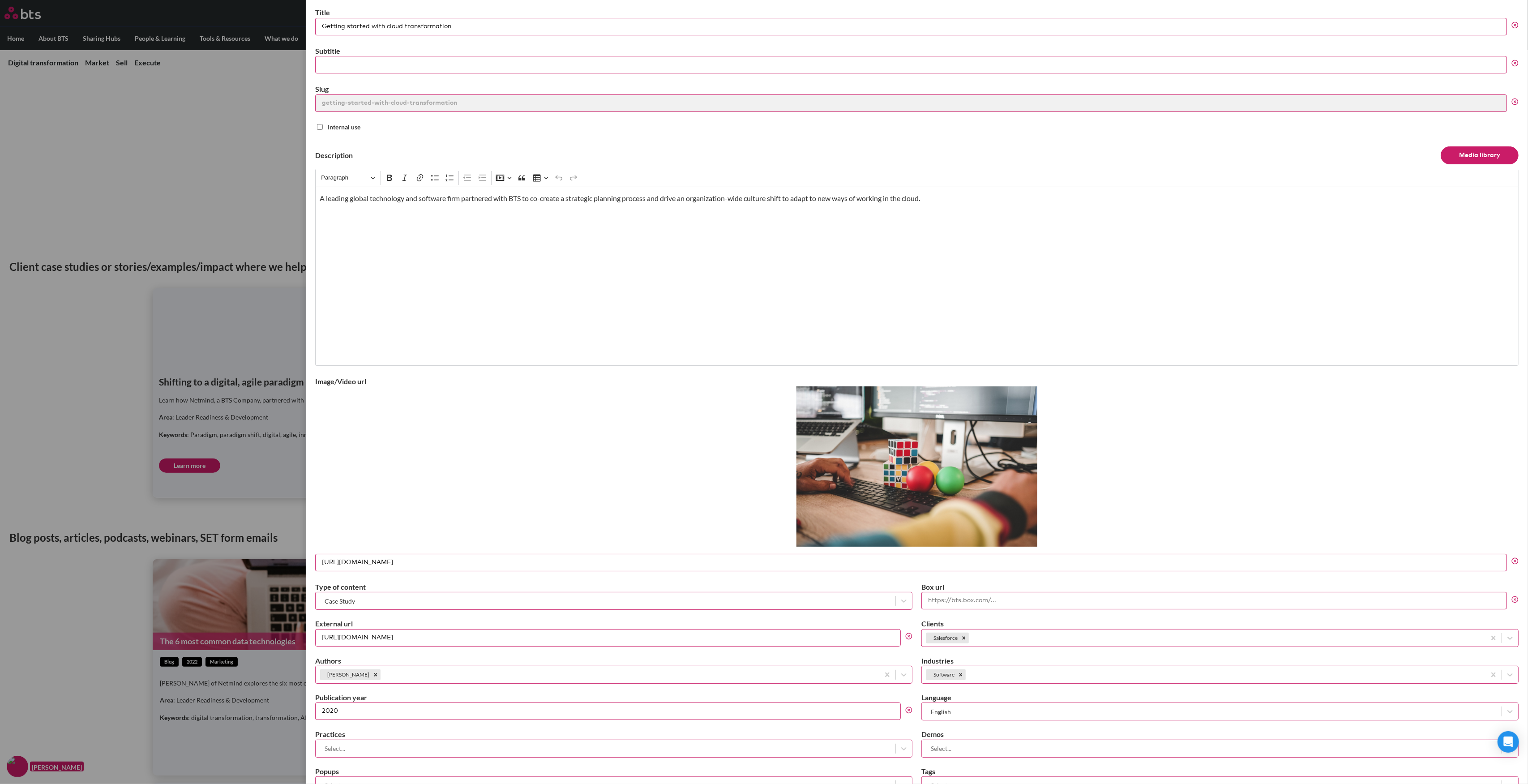
scroll to position [196, 0]
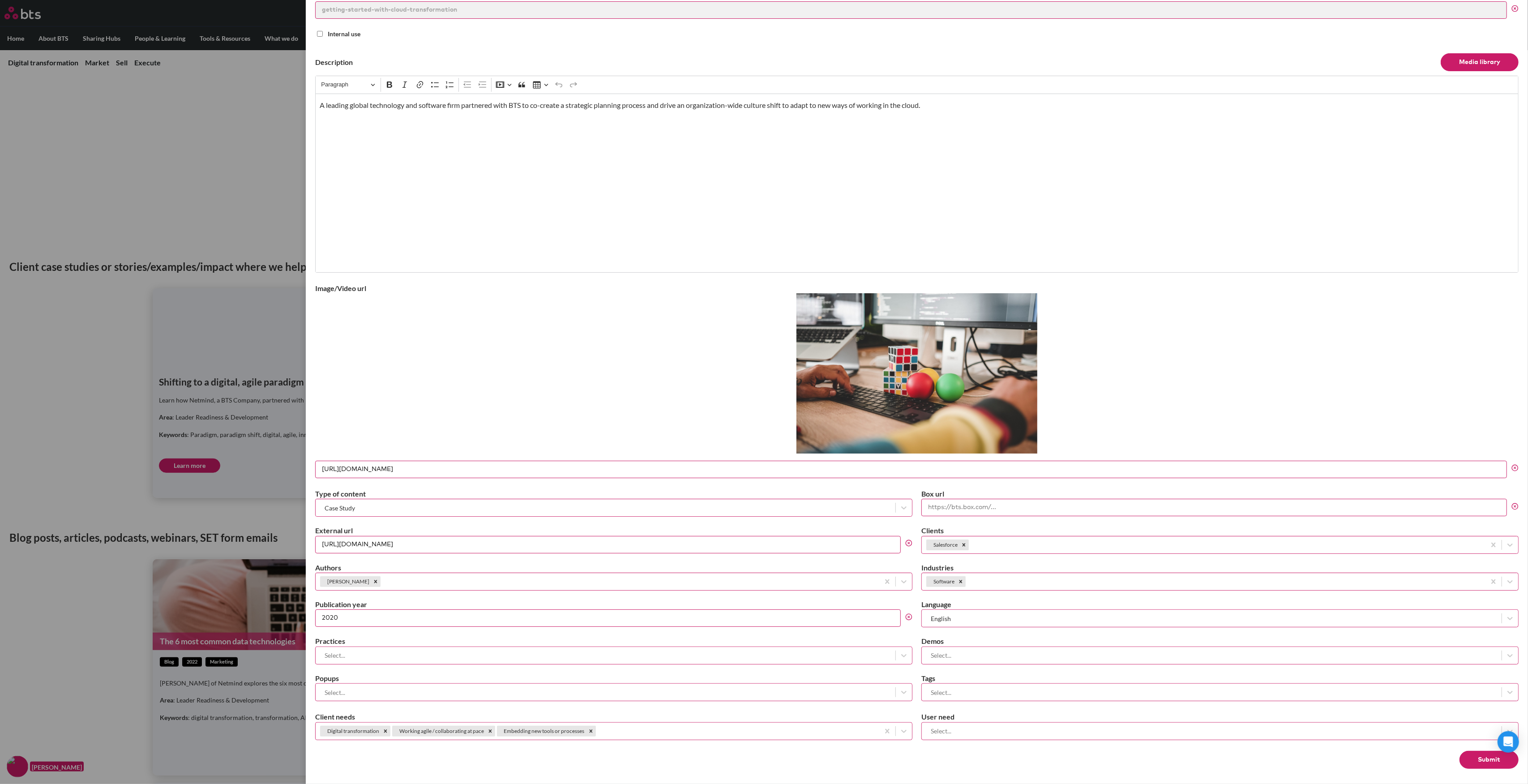
type input "https://bts.com/wp-content/uploads/2021/10/zan-yBEUD8SWABc-unsplash-scaled.jpg"
click at [1479, 755] on button "Submit" at bounding box center [1489, 760] width 59 height 18
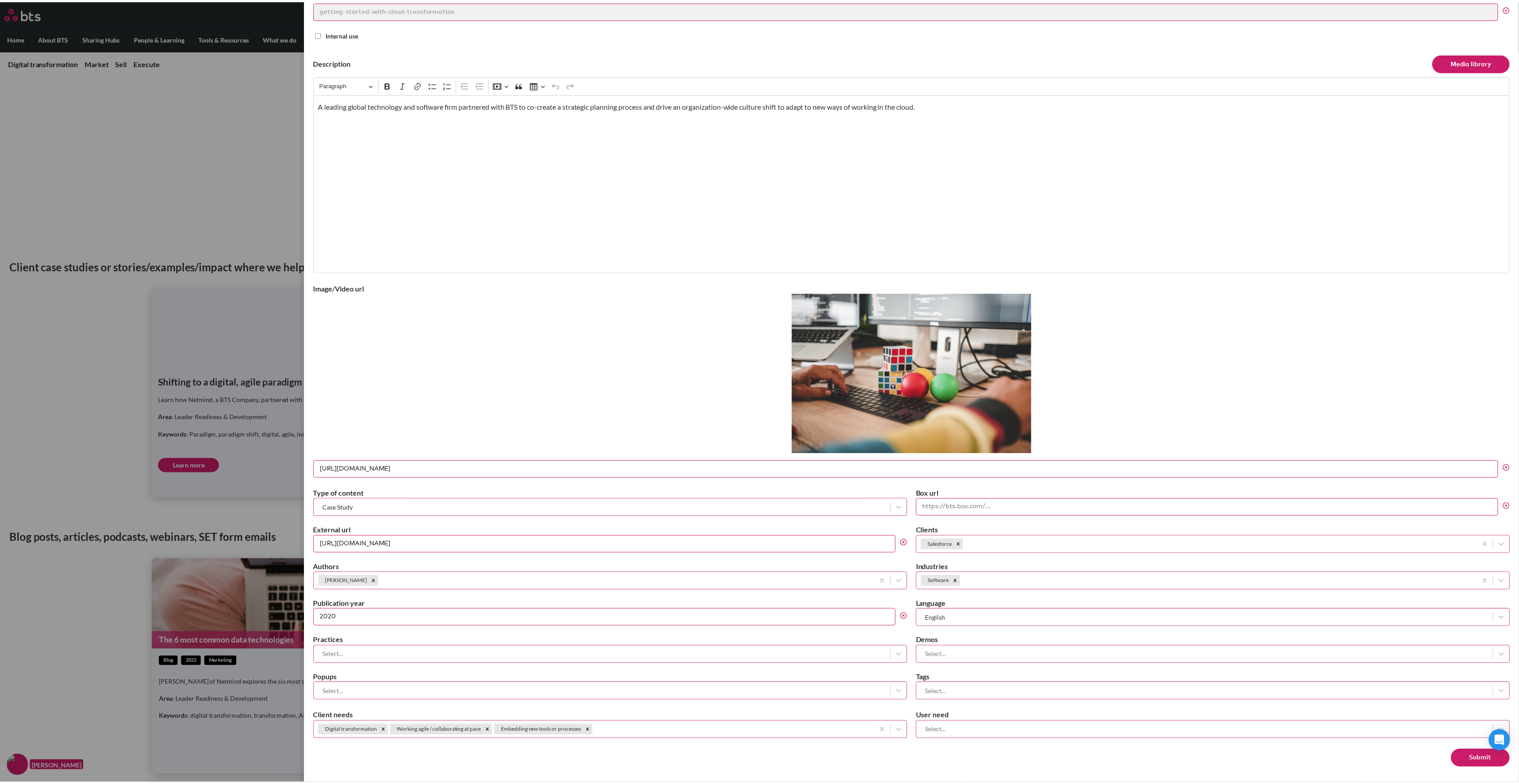
scroll to position [0, 0]
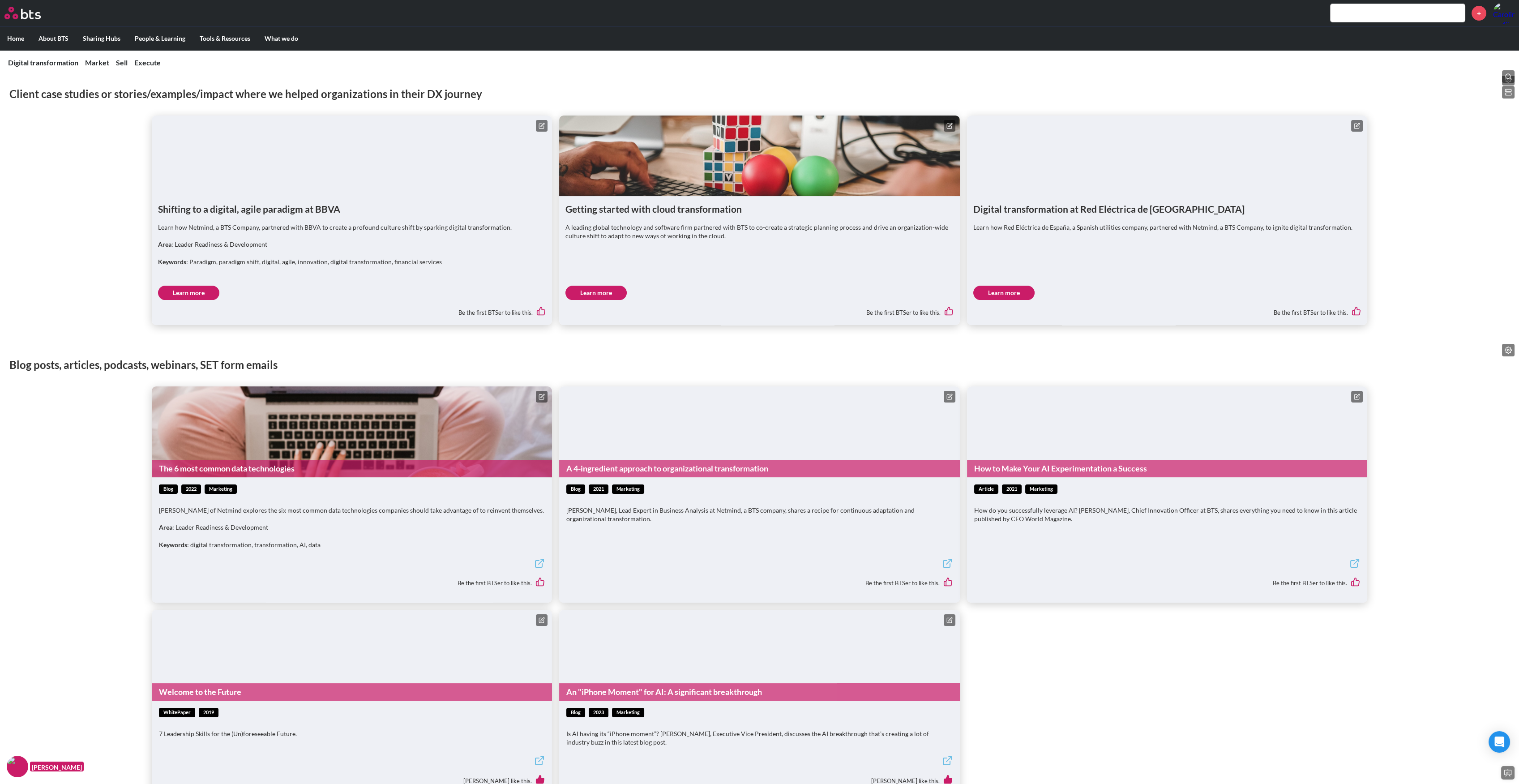
scroll to position [660, 0]
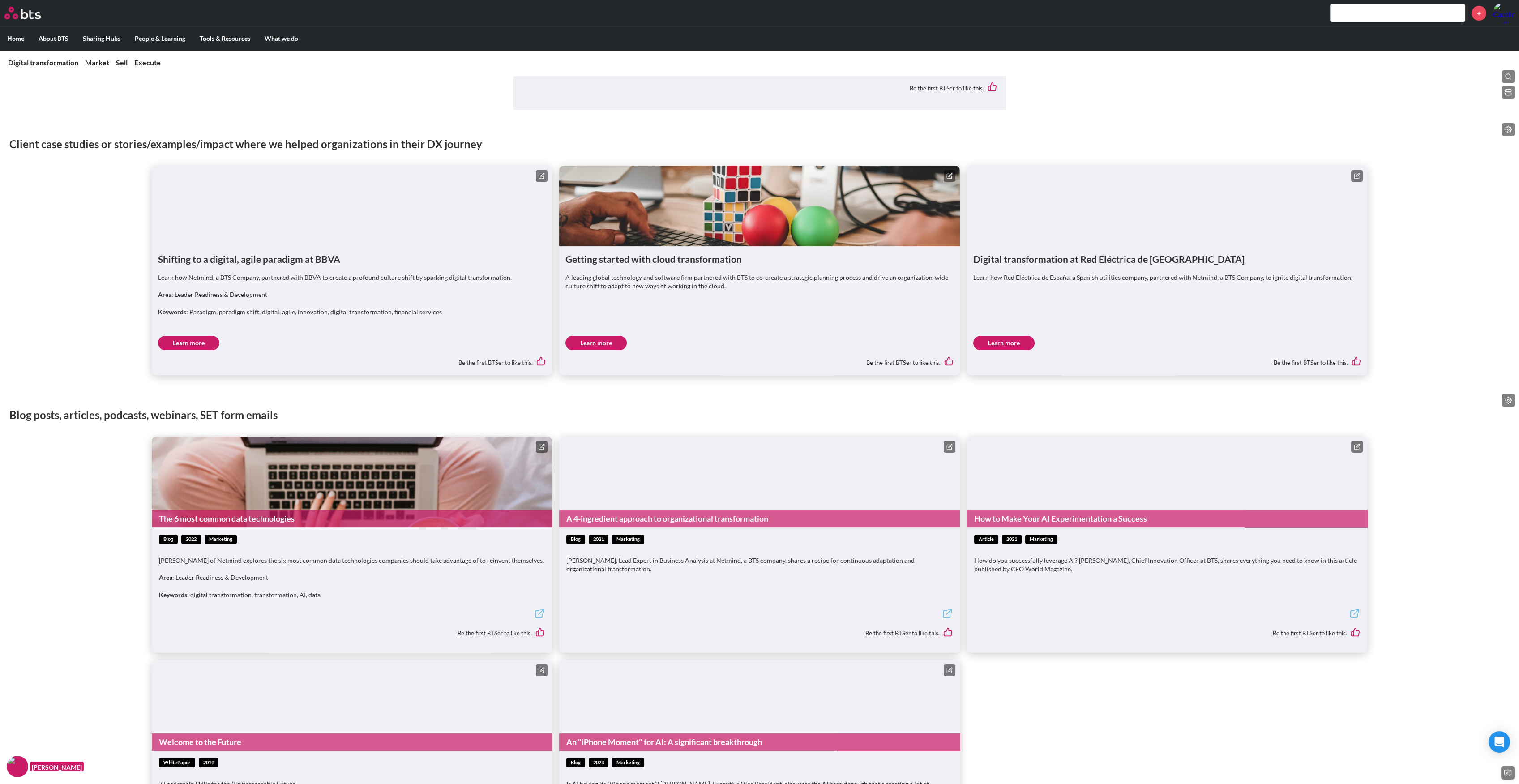
click at [518, 572] on div "Joan Gasull of Netmind explores the six most common data technologies companies…" at bounding box center [352, 582] width 386 height 52
click at [517, 573] on p "Area : Leader Readiness & Development" at bounding box center [352, 577] width 386 height 9
click at [642, 390] on div "Blog posts, articles, podcasts, webinars, SET form emails The 6 most common dat…" at bounding box center [759, 620] width 1519 height 461
click at [19, 36] on label "Home" at bounding box center [15, 38] width 31 height 23
click at [0, 0] on input "Home" at bounding box center [0, 0] width 0 height 0
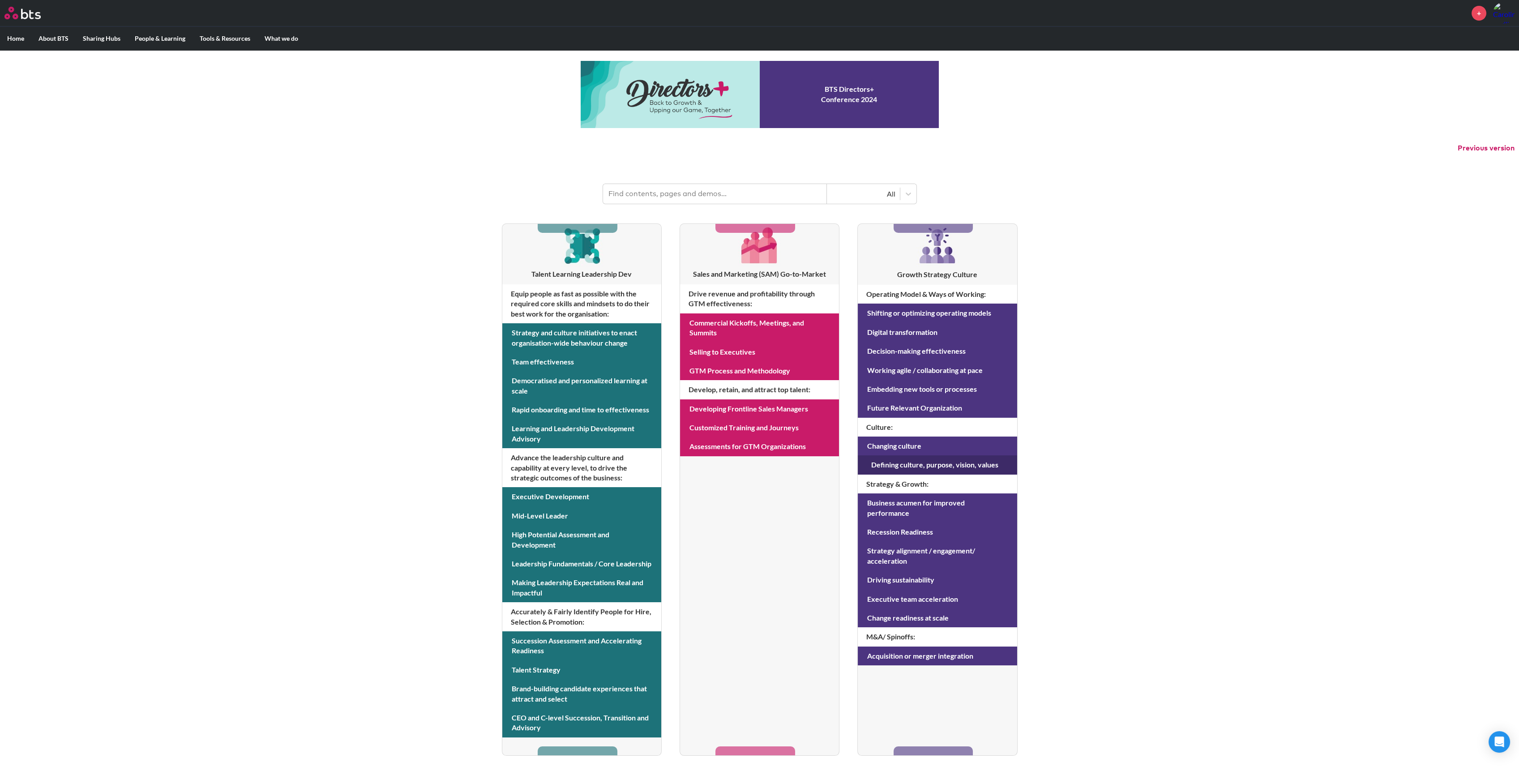
click at [941, 457] on link at bounding box center [937, 465] width 159 height 19
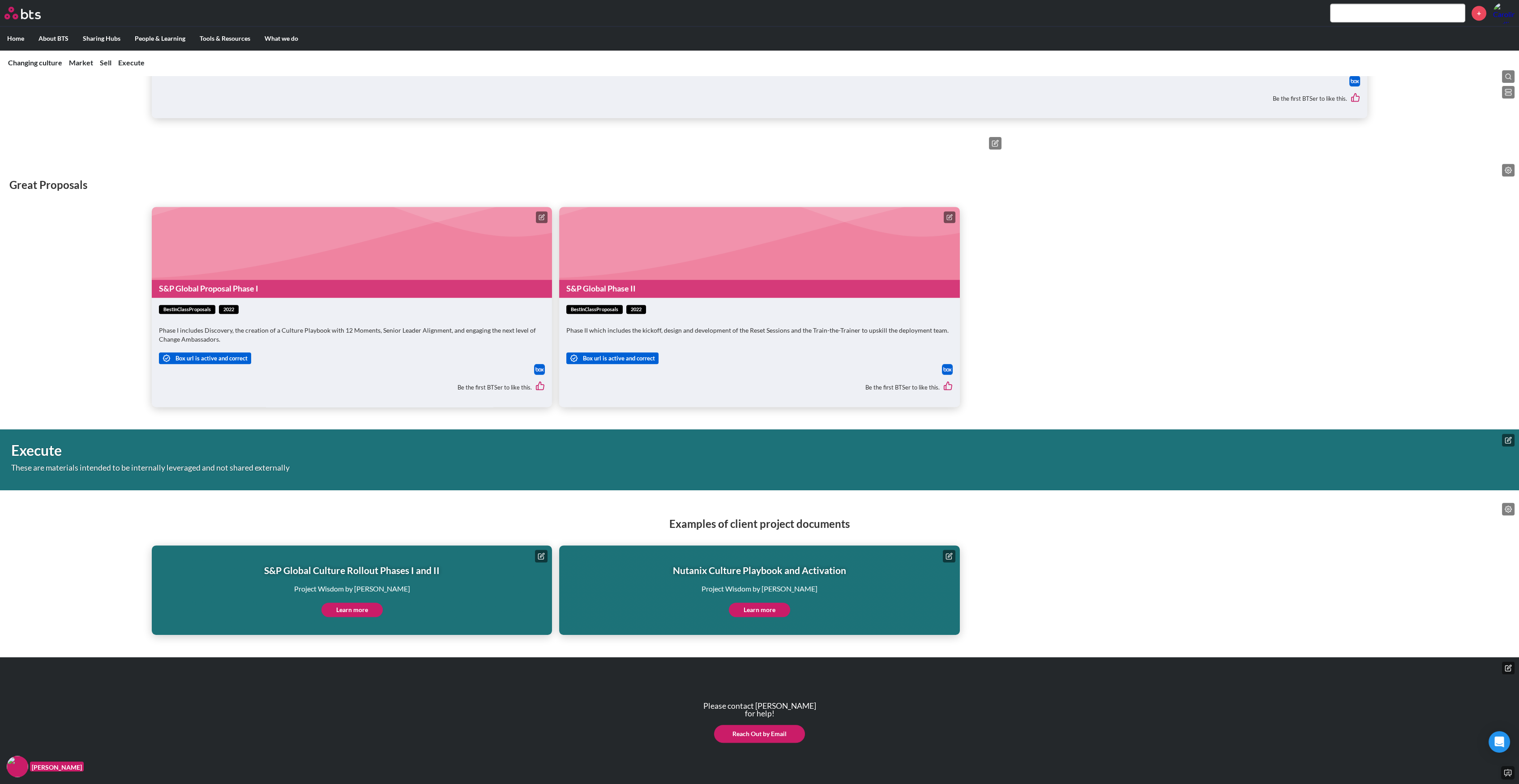
scroll to position [1913, 0]
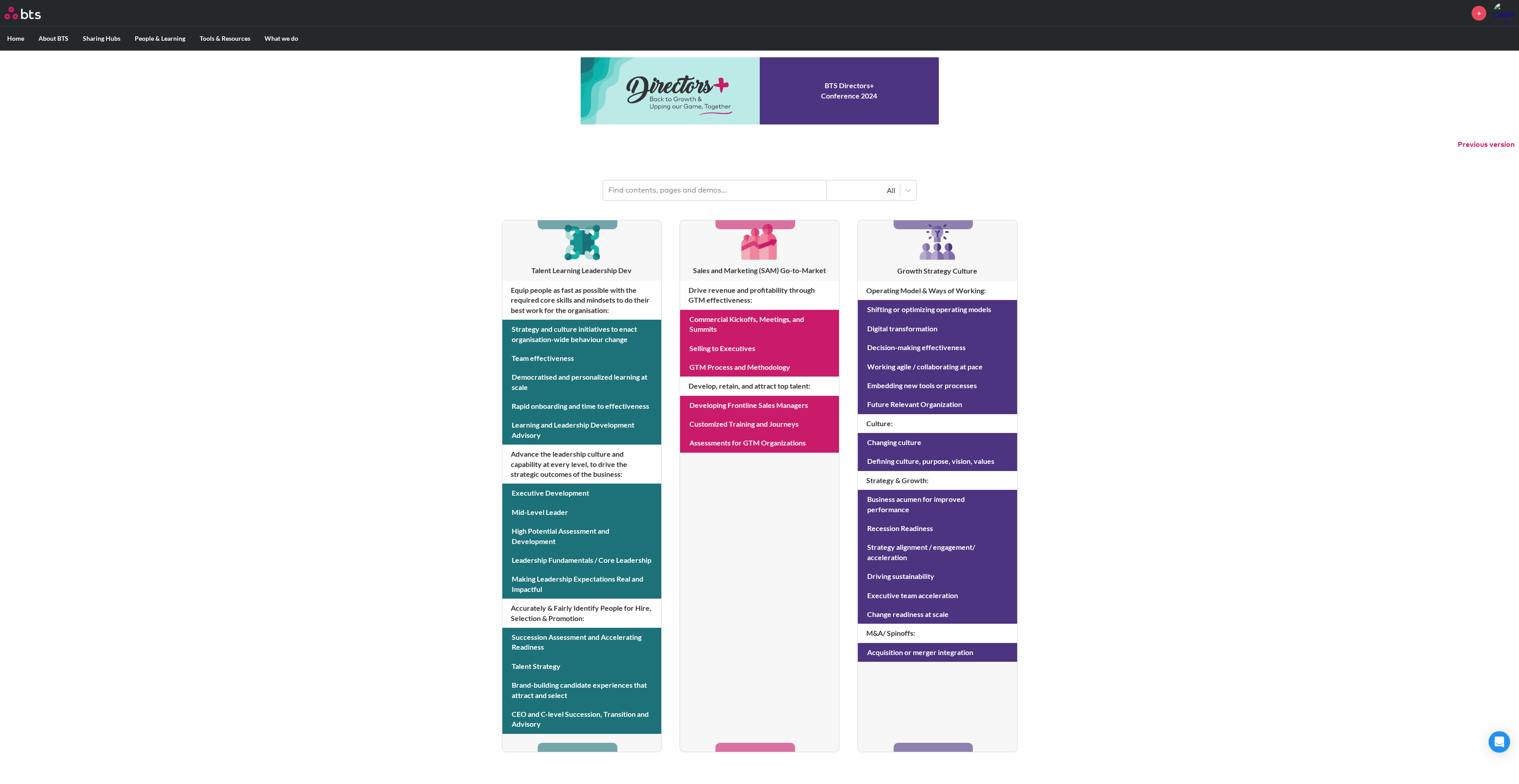
scroll to position [120, 0]
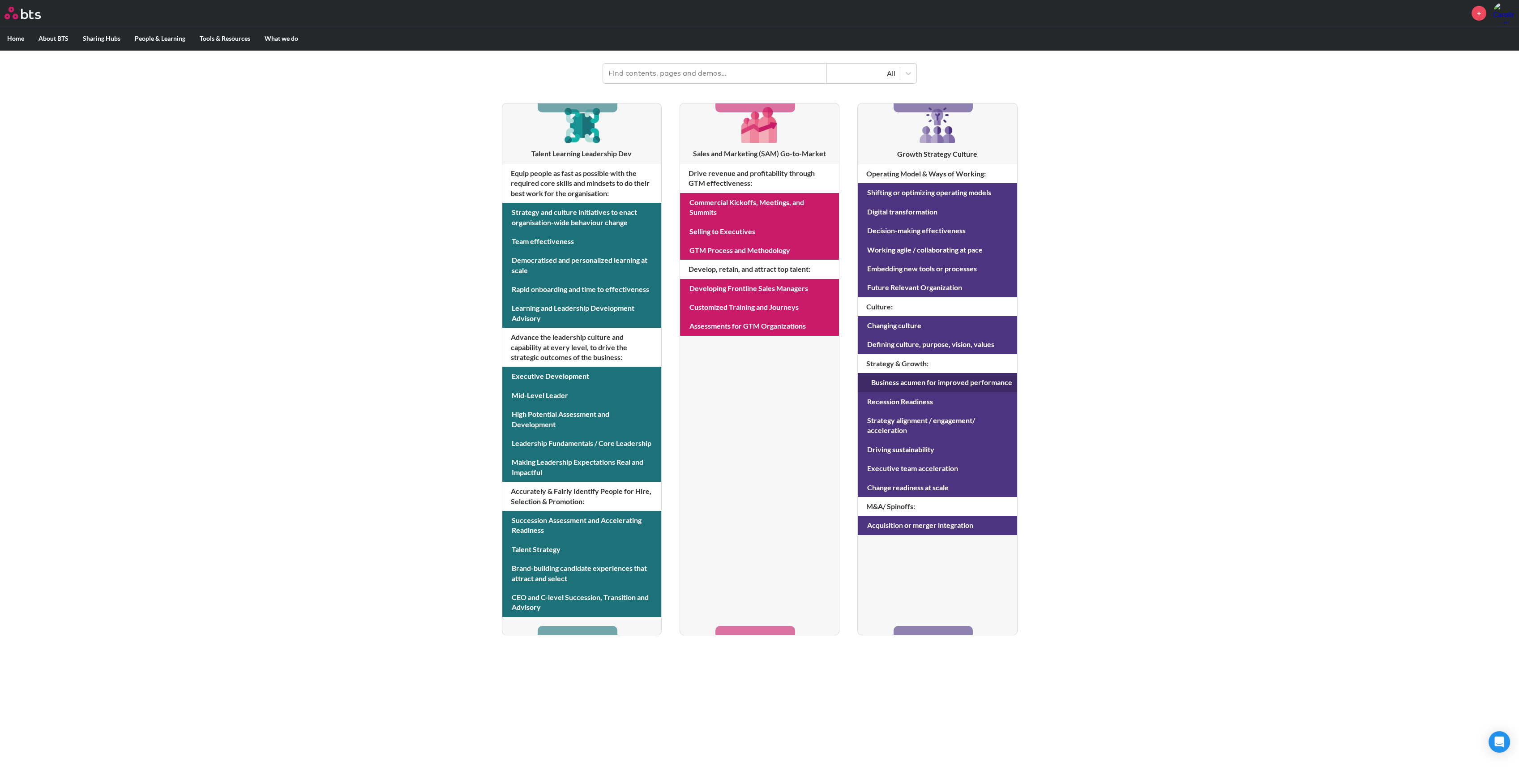
click at [940, 383] on link at bounding box center [937, 383] width 159 height 19
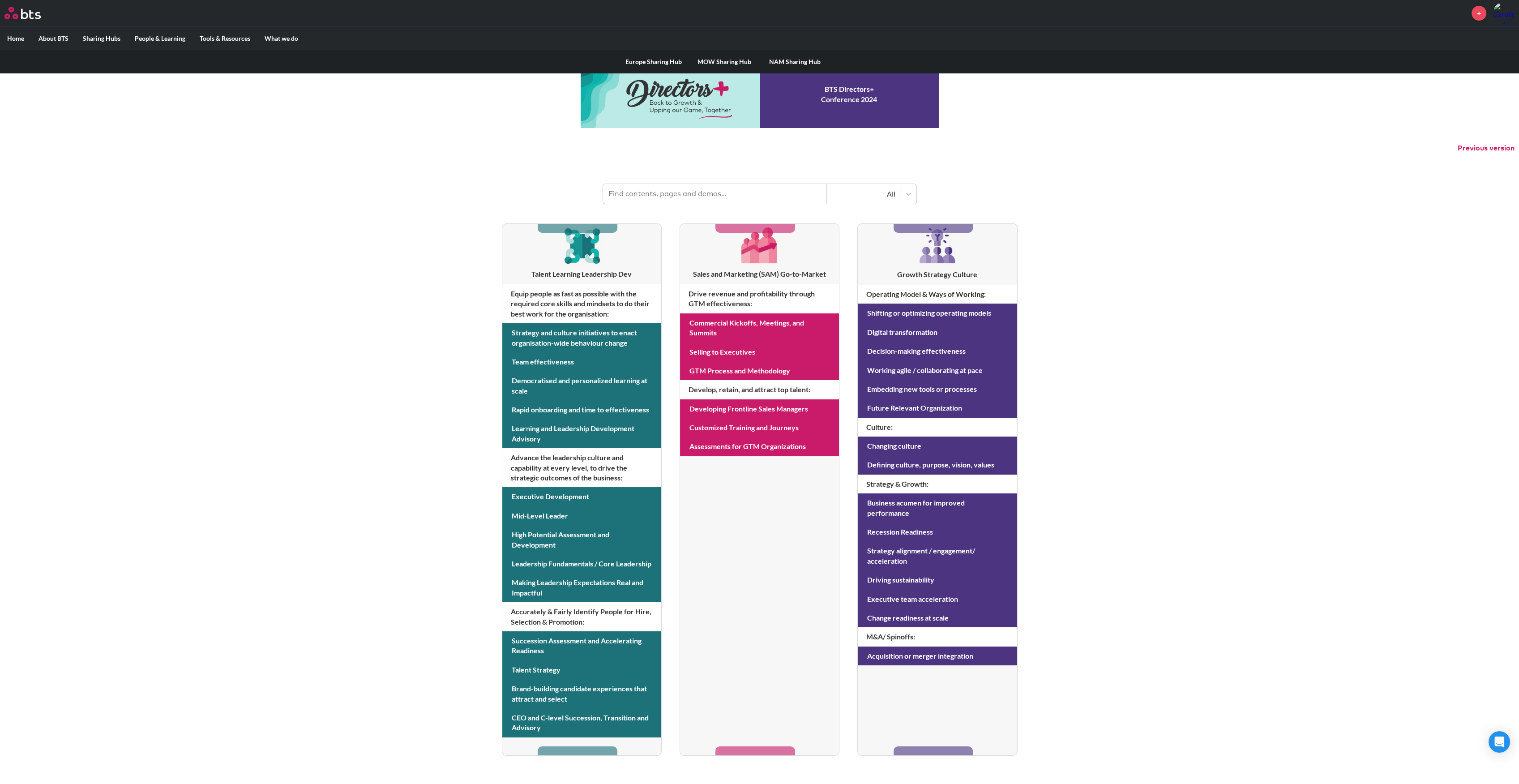
click at [105, 41] on label "Sharing Hubs" at bounding box center [102, 38] width 52 height 23
click at [0, 0] on input "Sharing Hubs" at bounding box center [0, 0] width 0 height 0
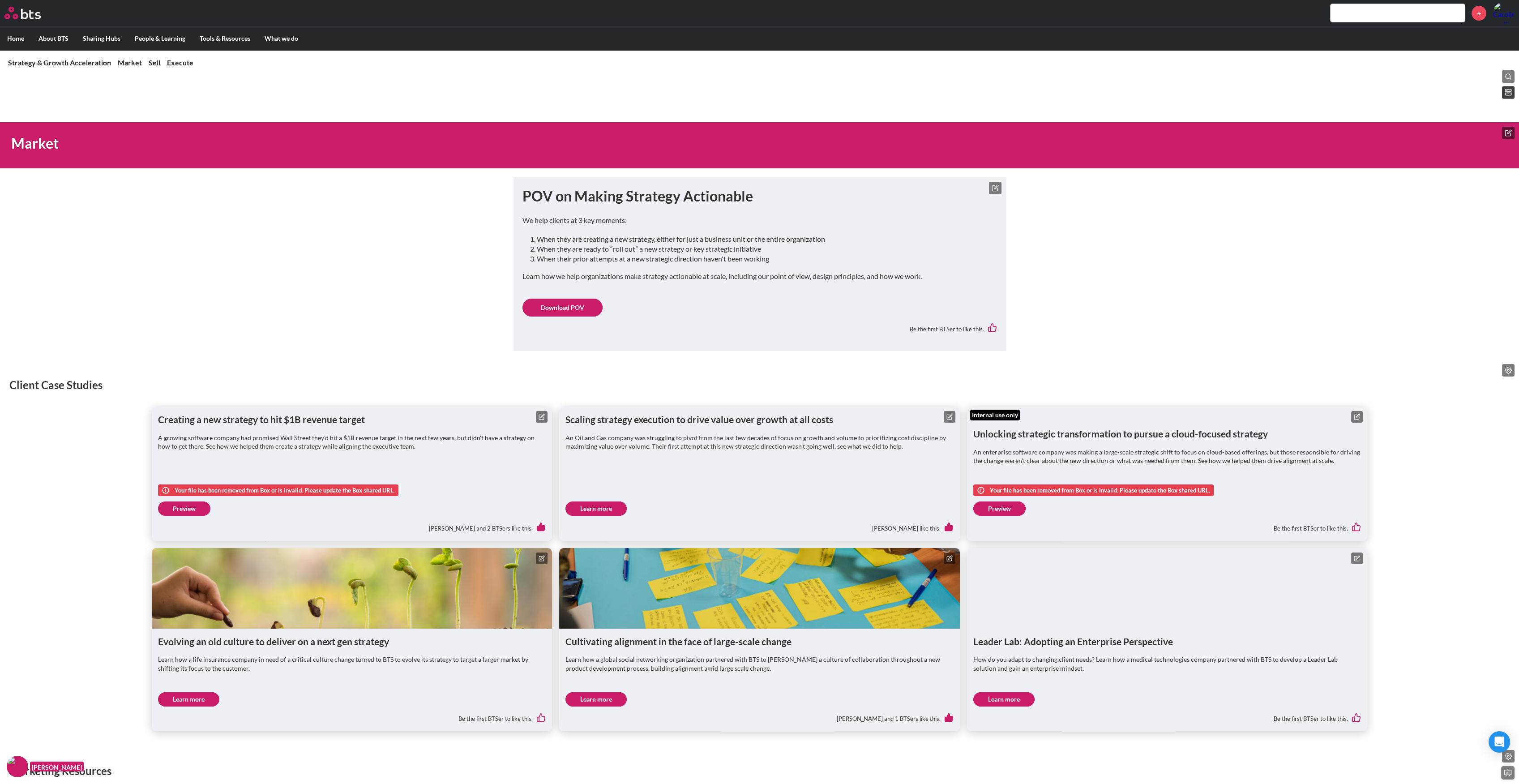
scroll to position [59, 0]
click at [194, 512] on link "Preview" at bounding box center [184, 509] width 52 height 14
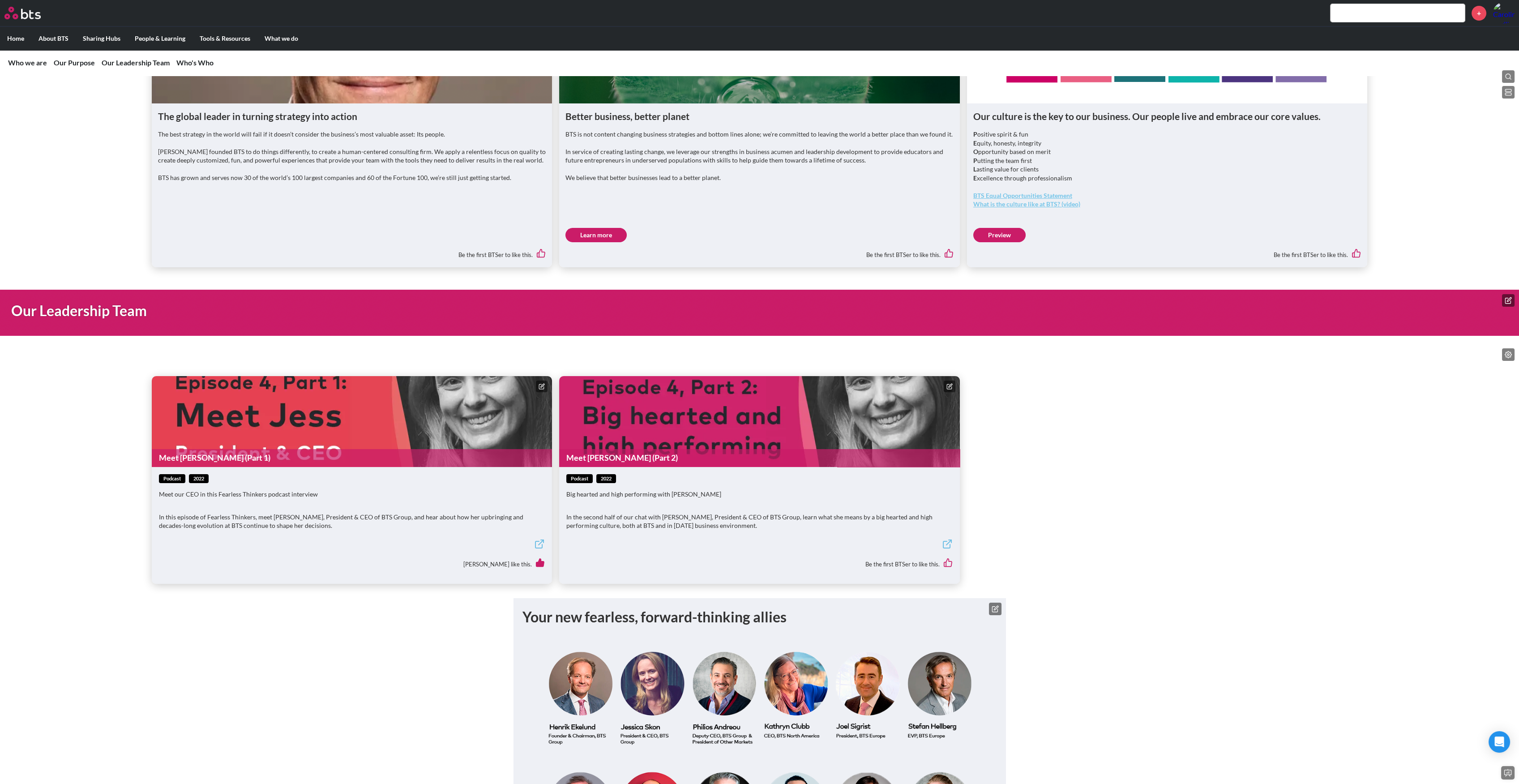
scroll to position [358, 0]
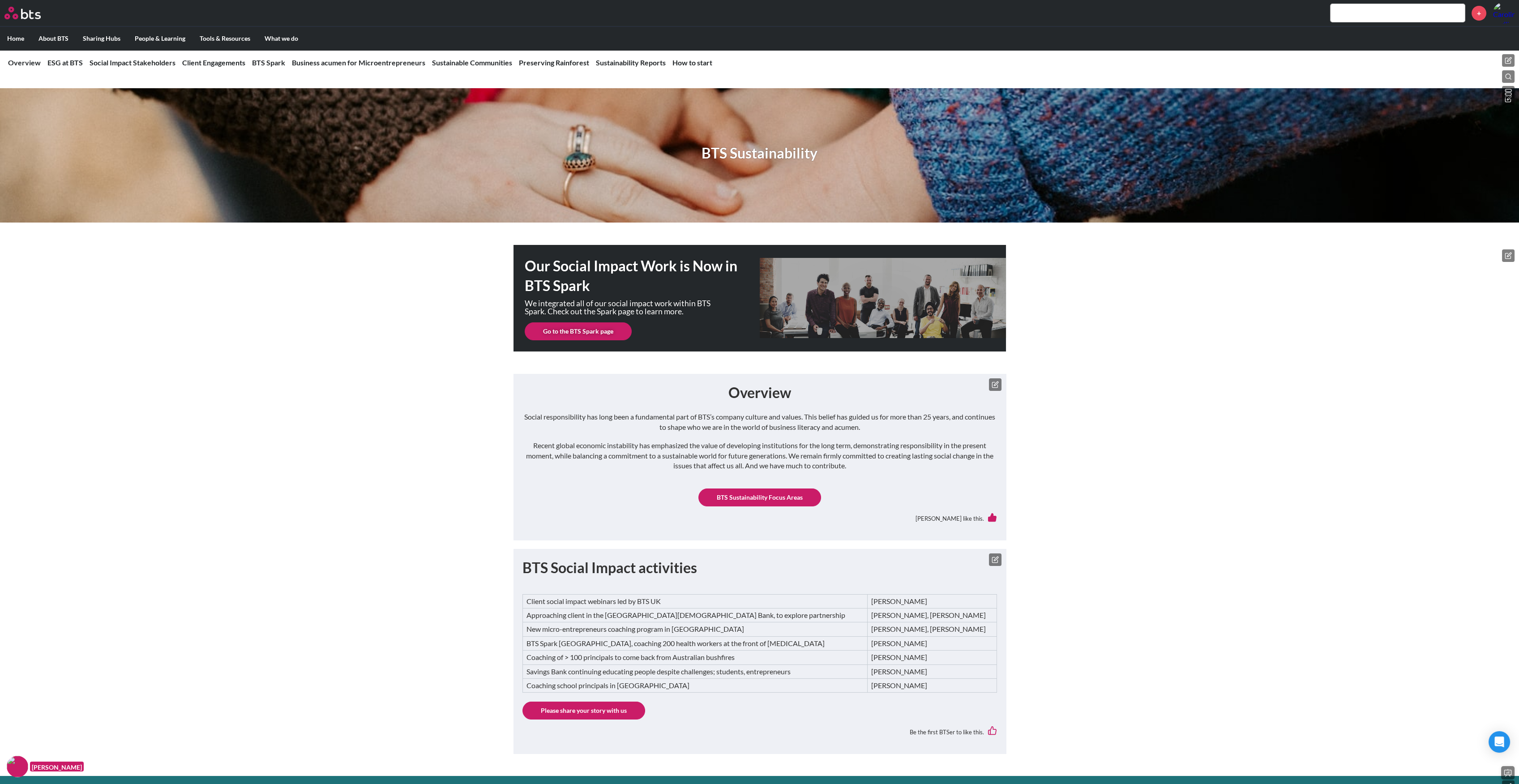
click at [609, 332] on link "Go to the BTS Spark page" at bounding box center [578, 331] width 107 height 18
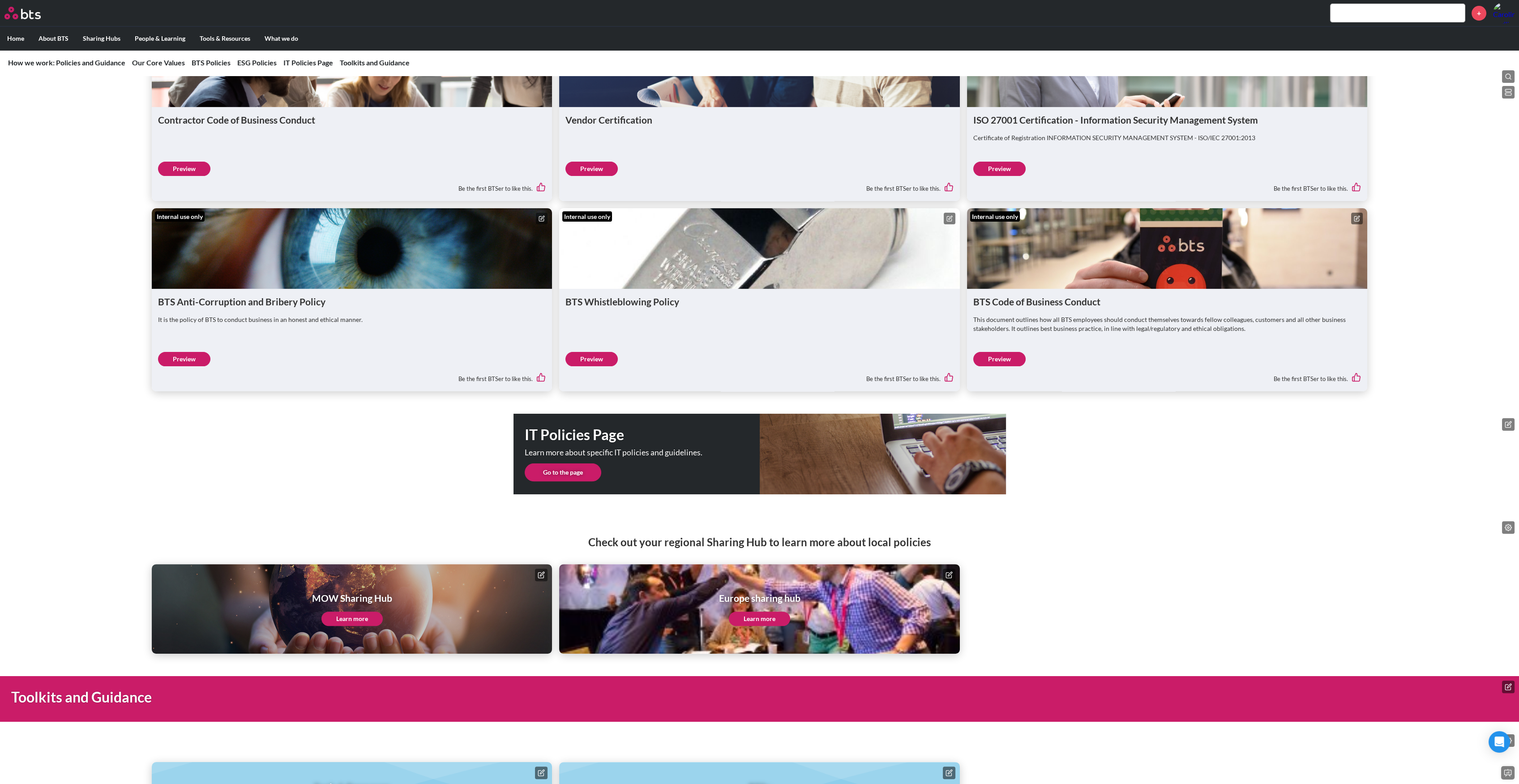
scroll to position [1353, 0]
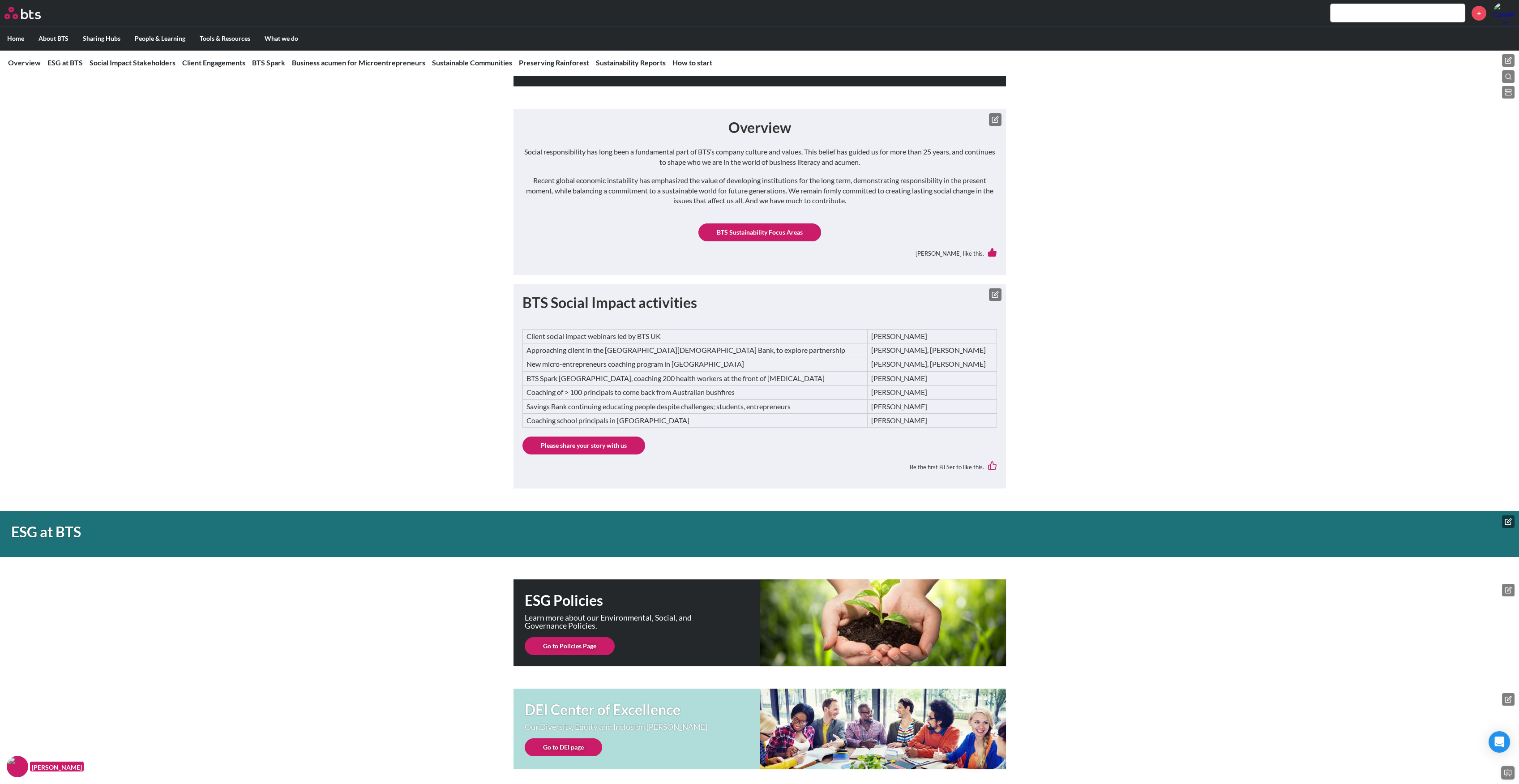
scroll to position [179, 0]
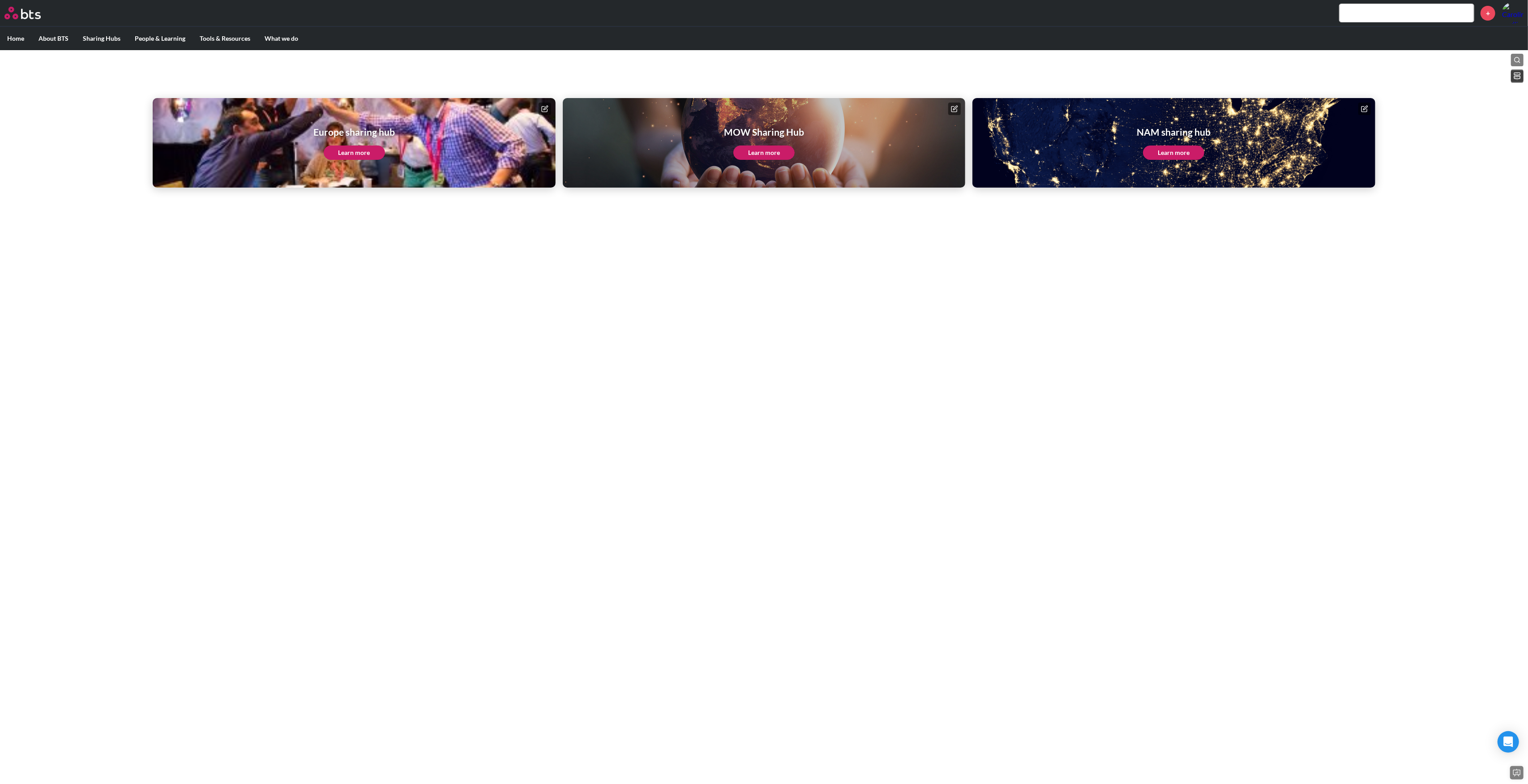
click at [12, 43] on label "Home" at bounding box center [15, 38] width 31 height 23
click at [0, 0] on input "Home" at bounding box center [0, 0] width 0 height 0
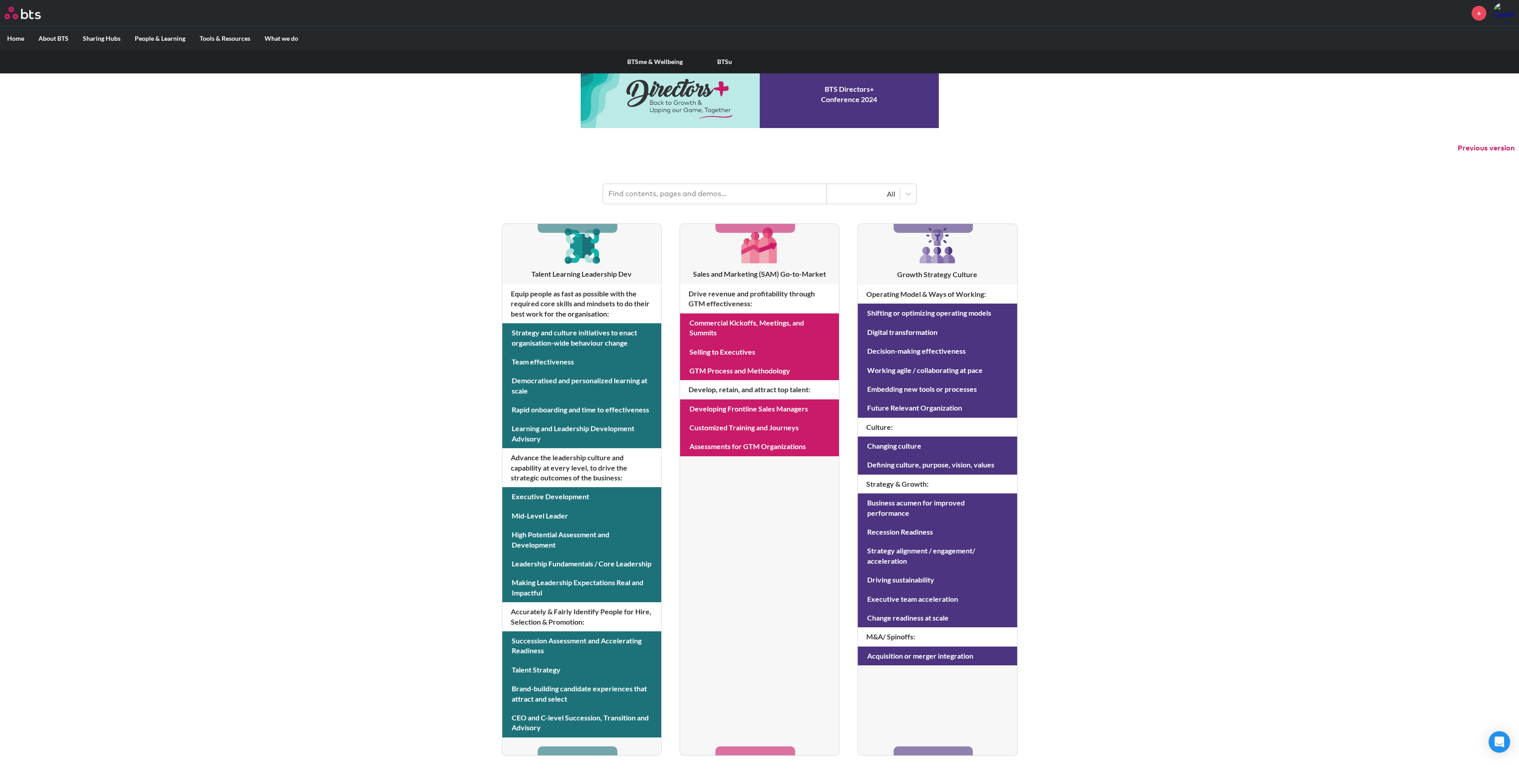
click at [650, 57] on link "BTSme & Wellbeing" at bounding box center [655, 62] width 70 height 23
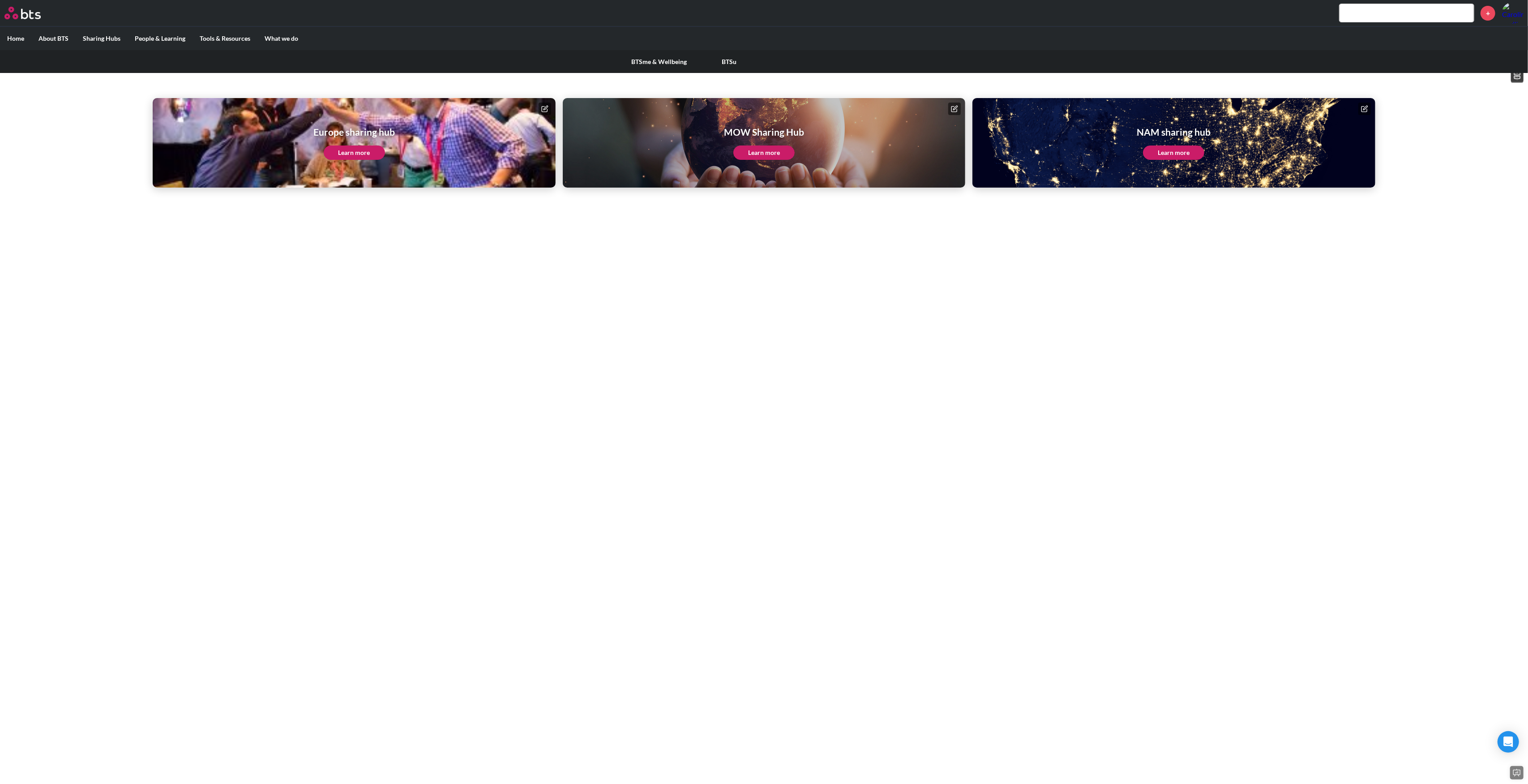
click at [154, 37] on label "People & Learning" at bounding box center [160, 38] width 65 height 23
click at [0, 0] on input "People & Learning" at bounding box center [0, 0] width 0 height 0
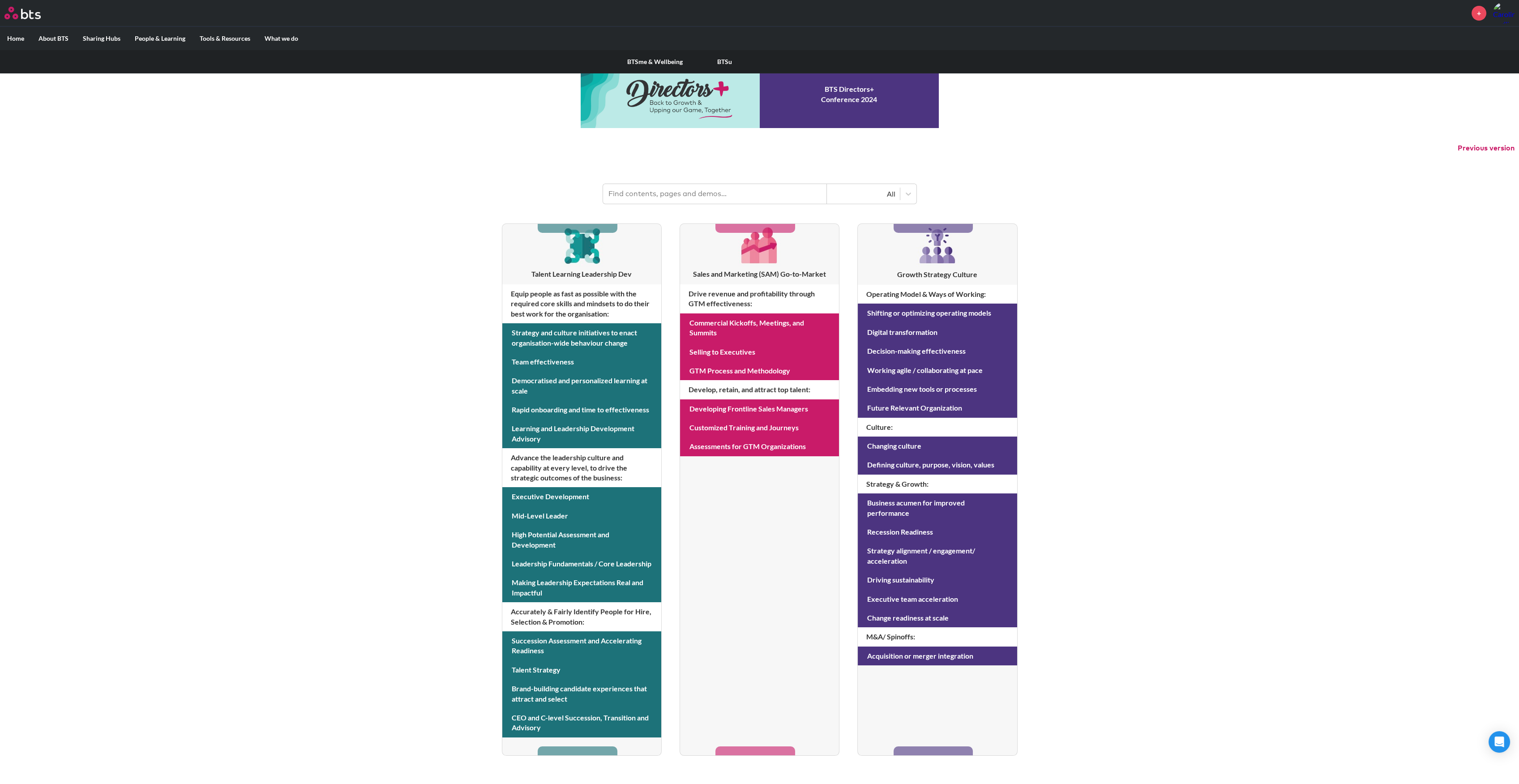
click at [165, 39] on label "People & Learning" at bounding box center [160, 38] width 65 height 23
click at [0, 0] on input "People & Learning" at bounding box center [0, 0] width 0 height 0
click at [150, 34] on label "People & Learning" at bounding box center [160, 38] width 65 height 23
click at [0, 0] on input "People & Learning" at bounding box center [0, 0] width 0 height 0
click at [147, 37] on label "People & Learning" at bounding box center [160, 38] width 65 height 23
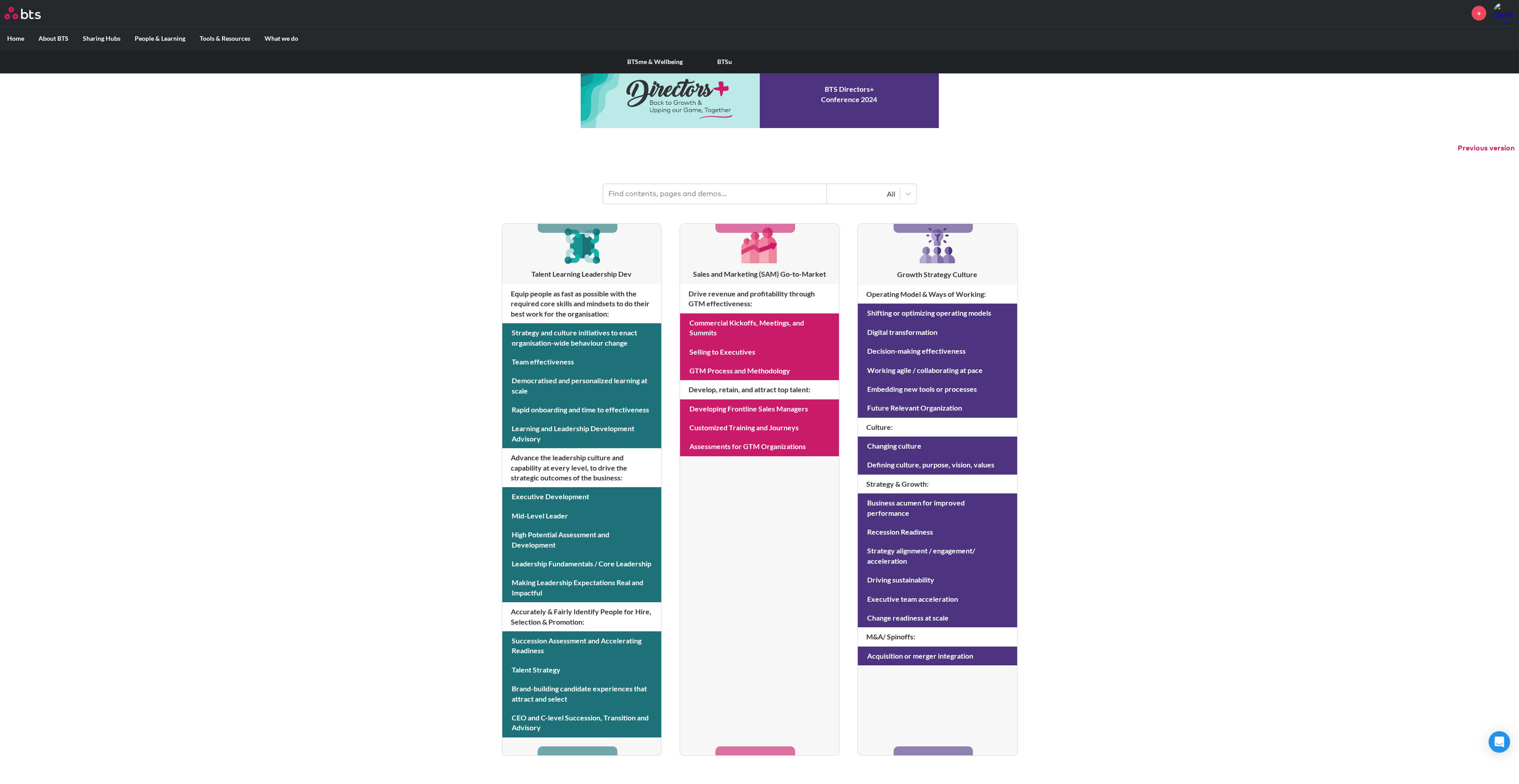
click at [0, 0] on input "People & Learning" at bounding box center [0, 0] width 0 height 0
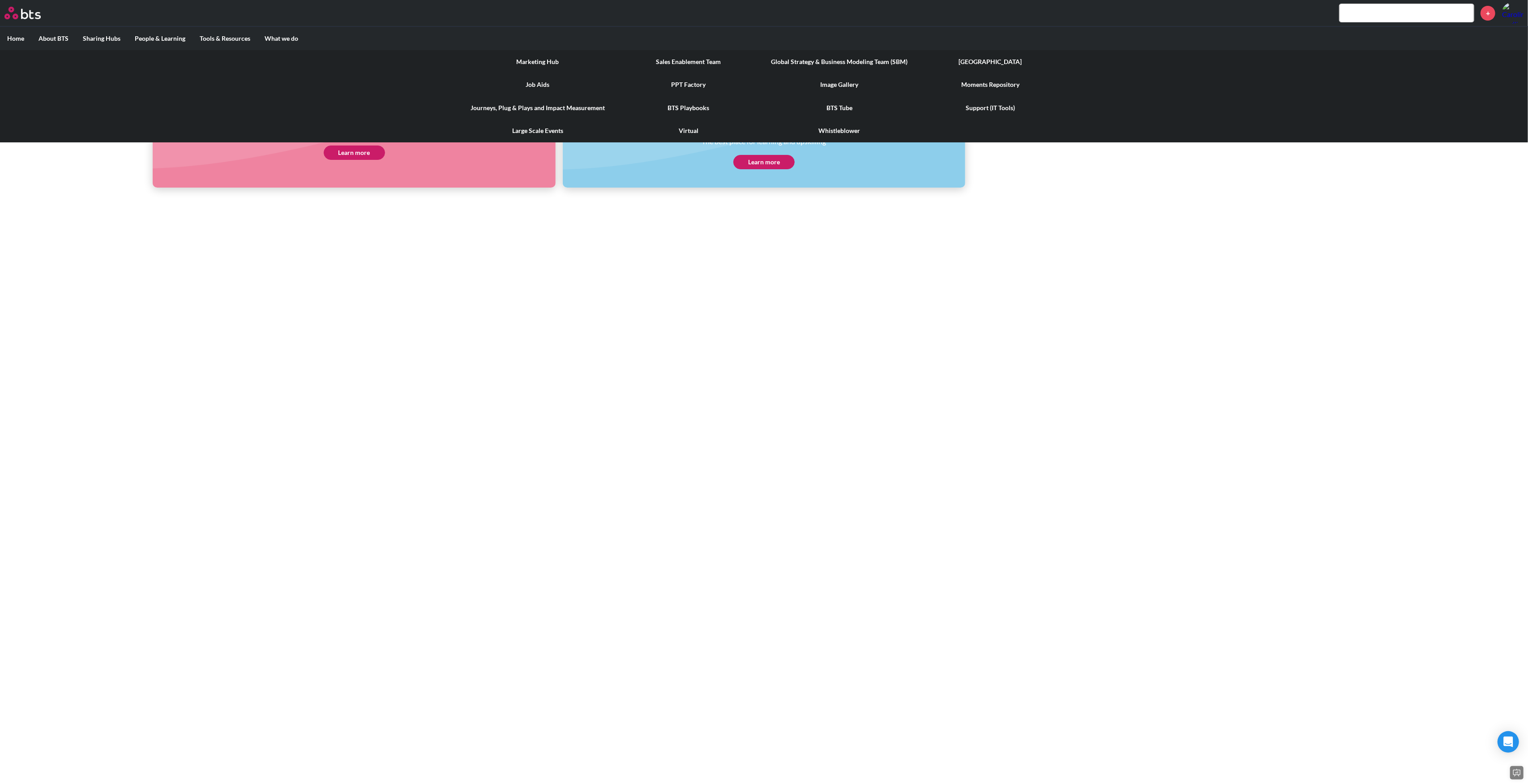
click at [213, 36] on label "Tools & Resources" at bounding box center [225, 38] width 65 height 23
click at [0, 0] on input "Tools & Resources" at bounding box center [0, 0] width 0 height 0
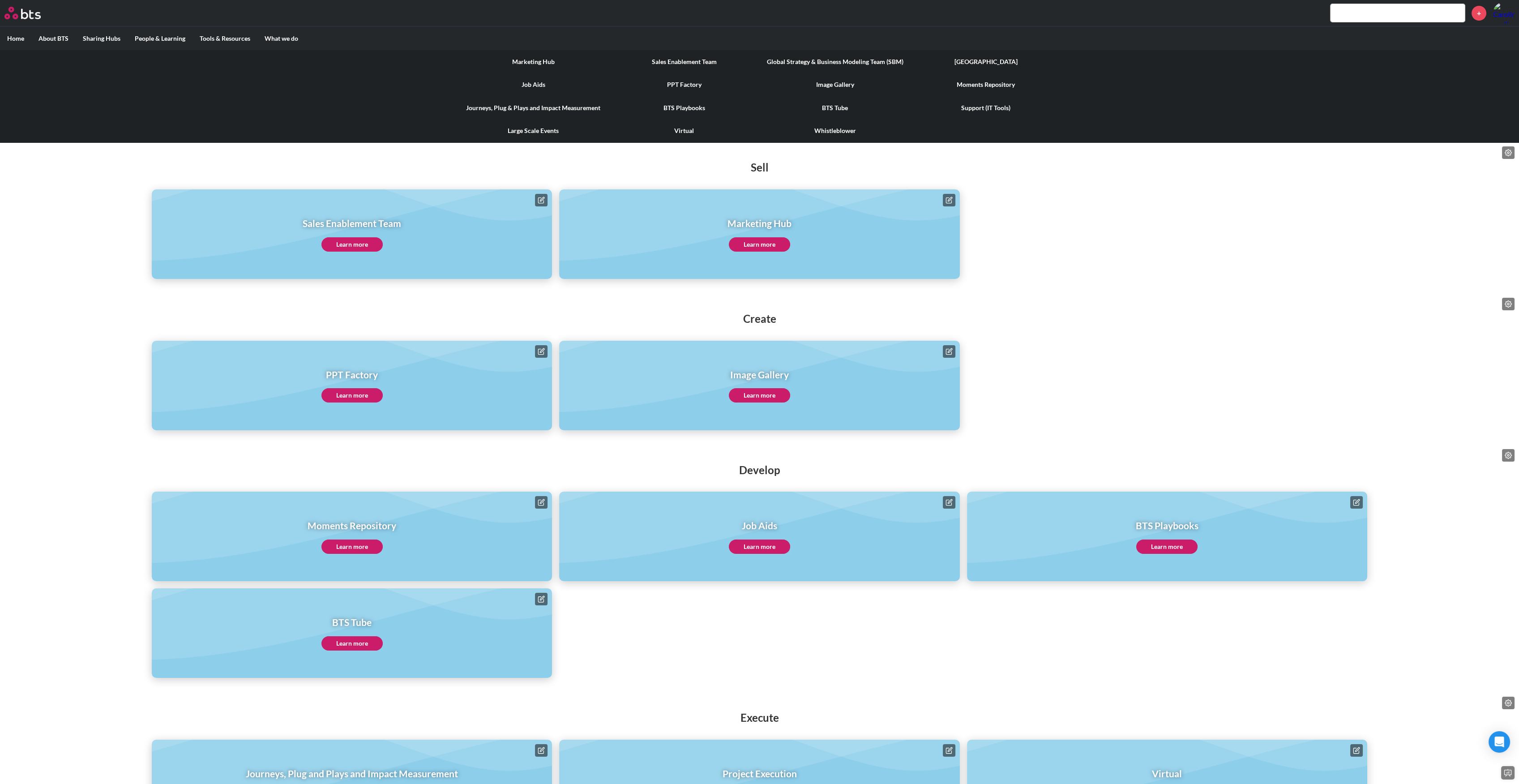
click at [826, 88] on link "Image Gallery" at bounding box center [835, 84] width 151 height 23
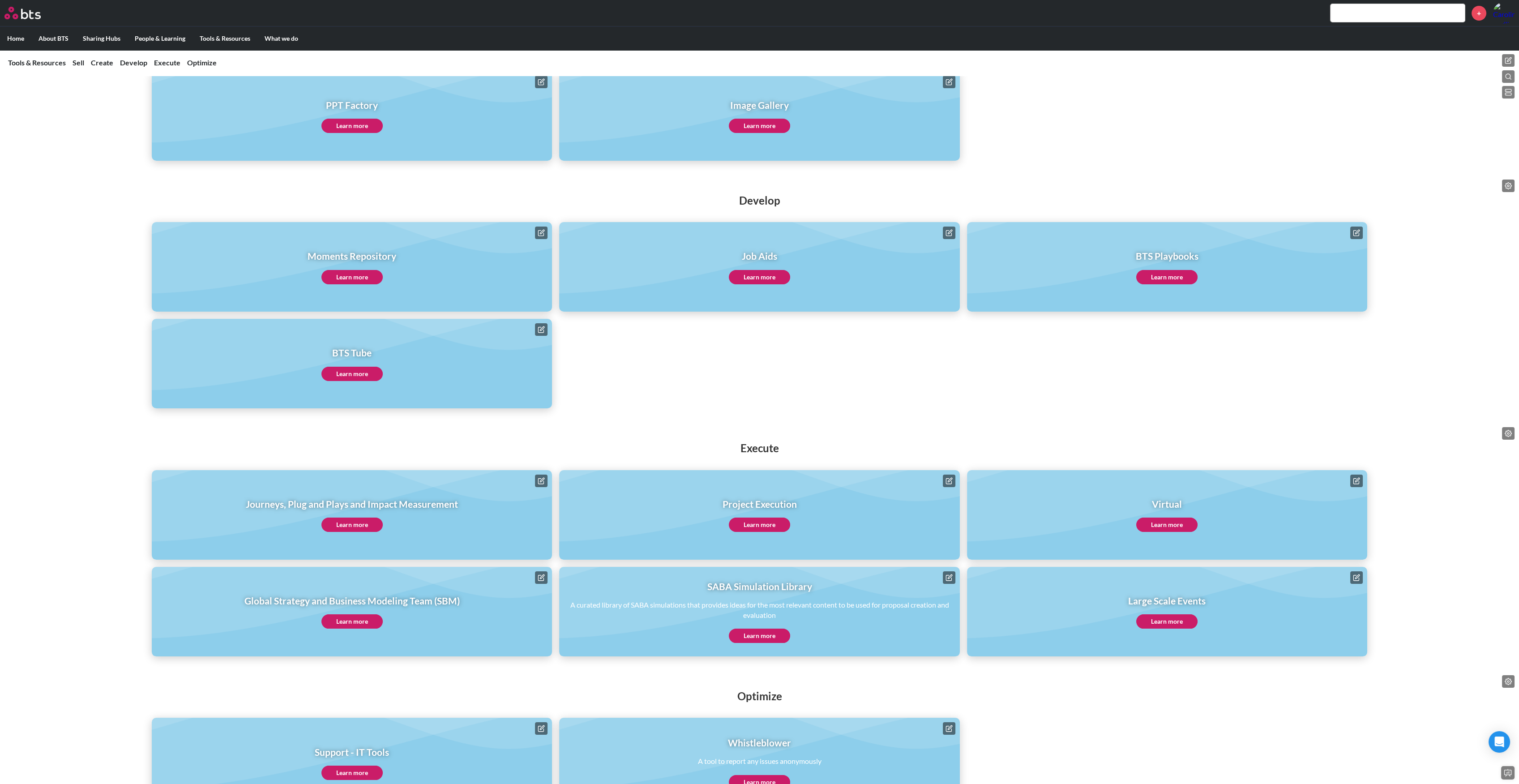
scroll to position [346, 0]
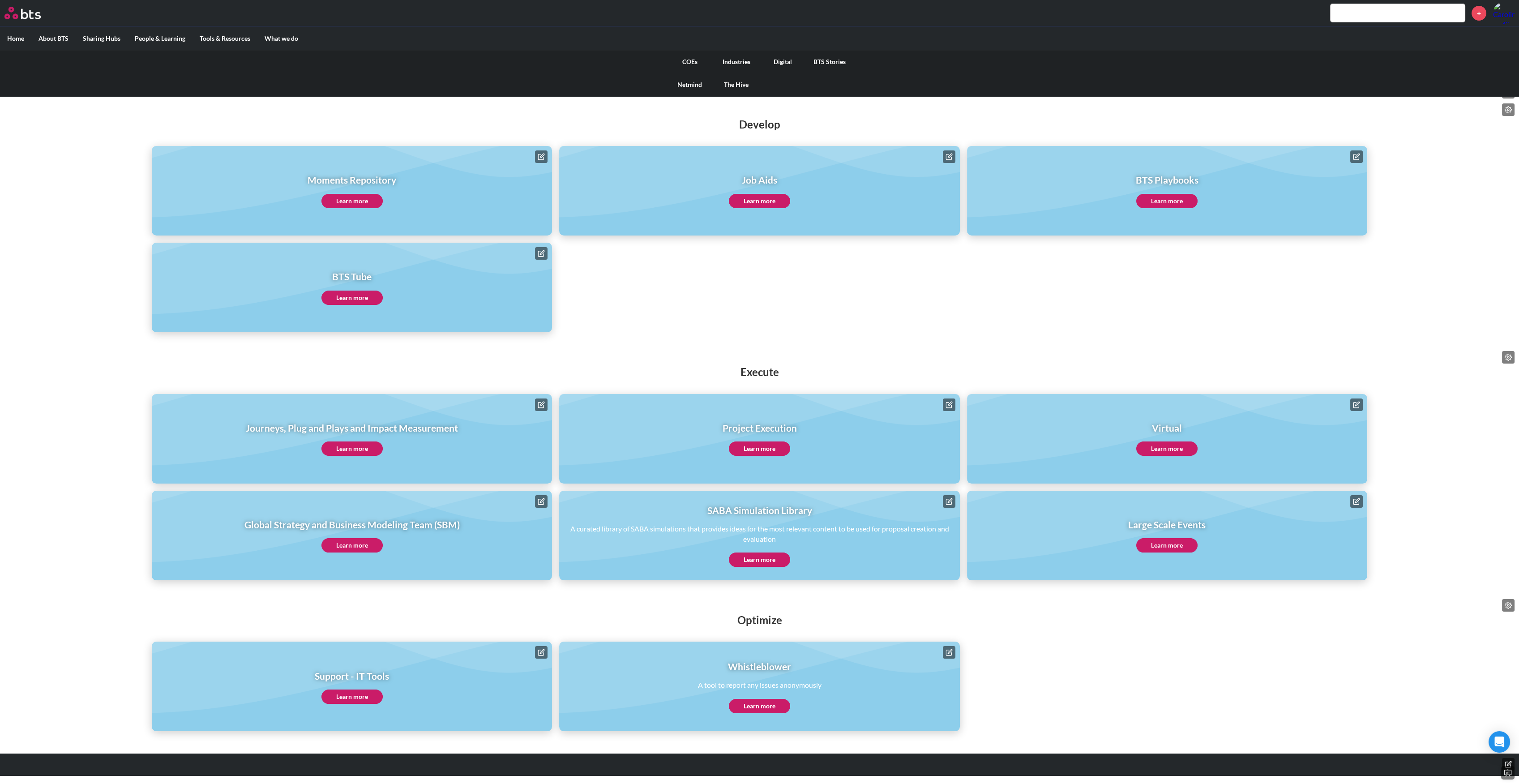
click at [294, 36] on label "What we do" at bounding box center [281, 38] width 48 height 23
click at [0, 0] on input "What we do" at bounding box center [0, 0] width 0 height 0
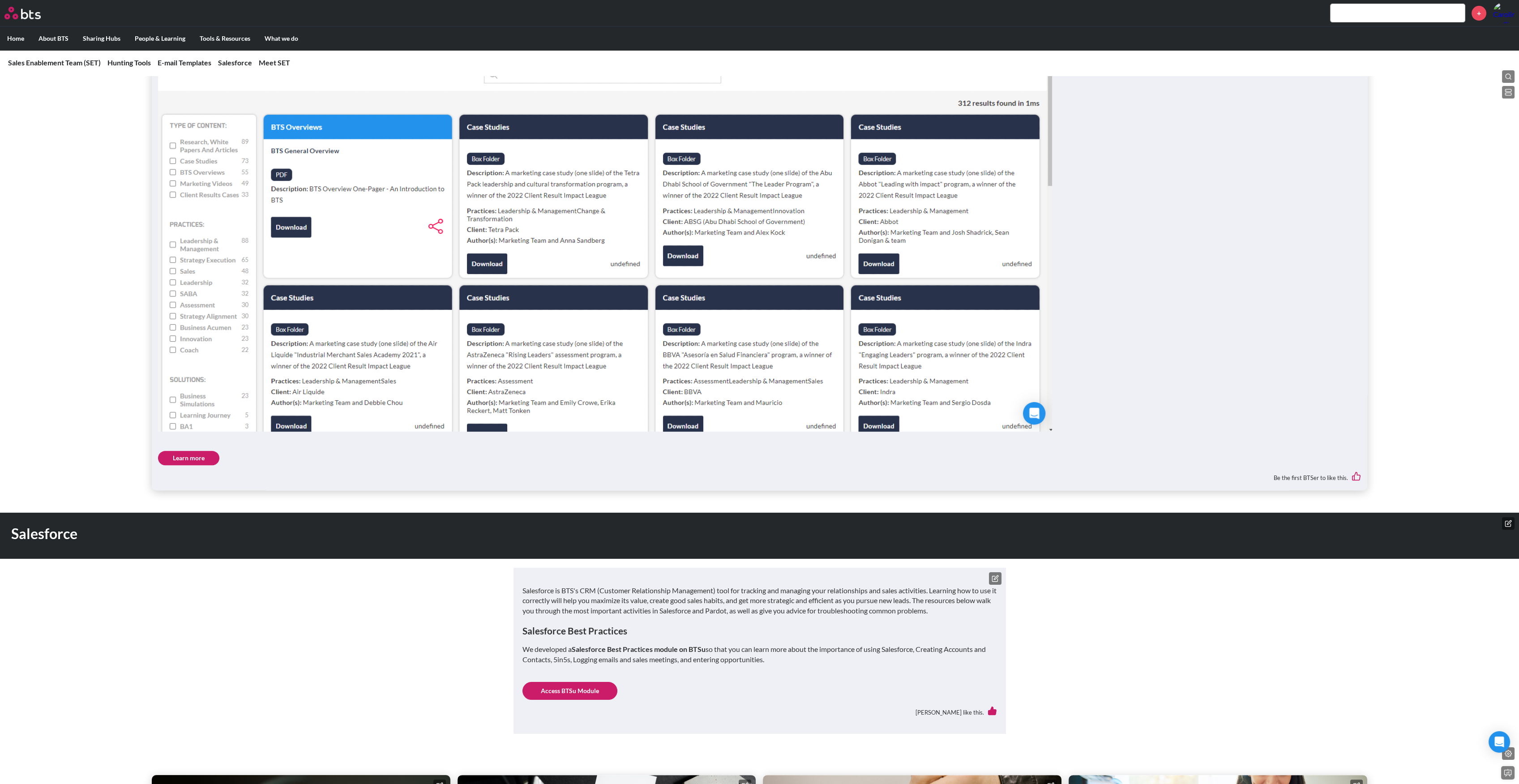
scroll to position [1006, 0]
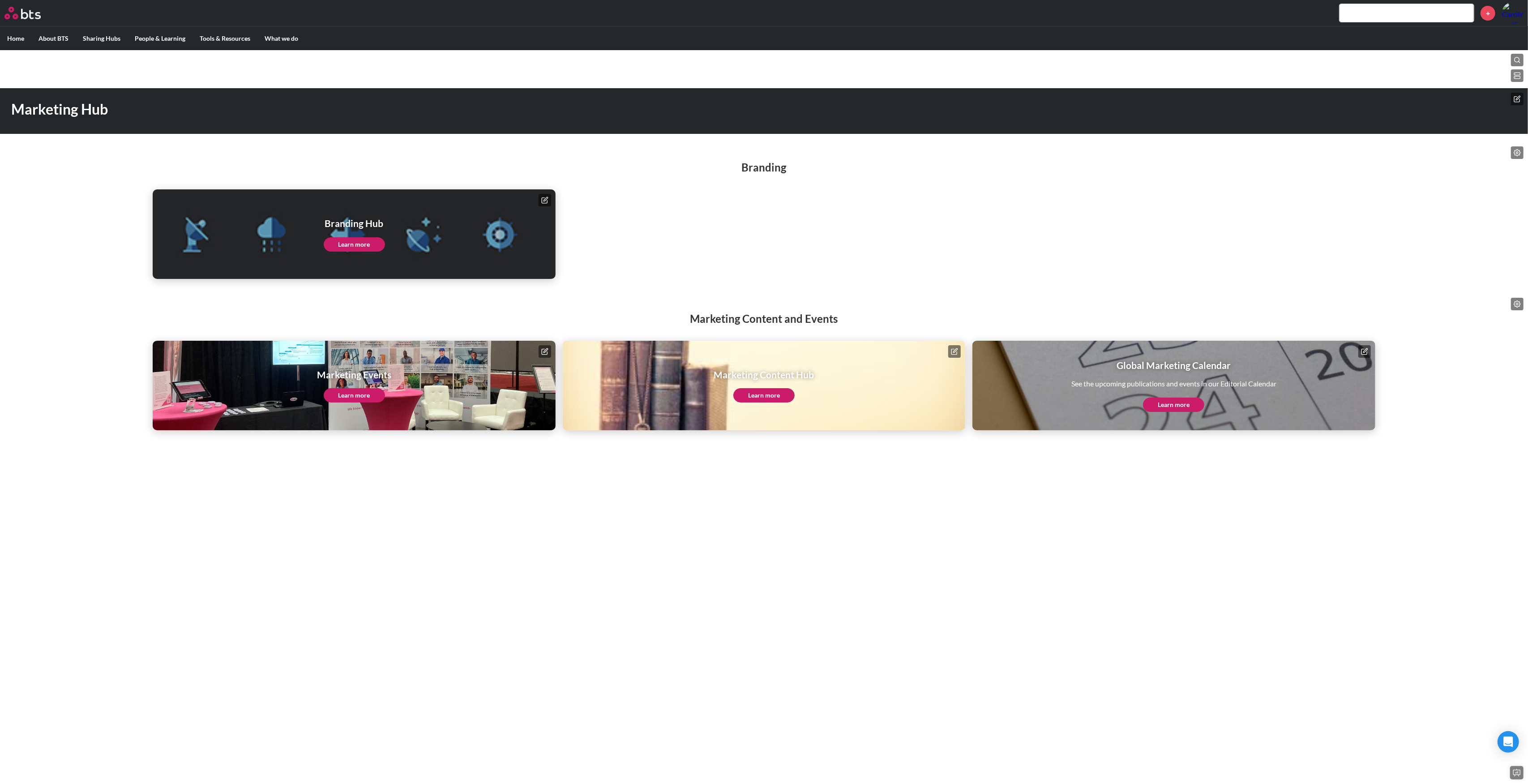
click at [1188, 404] on link "Learn more" at bounding box center [1173, 404] width 61 height 14
